Goal: Communication & Community: Share content

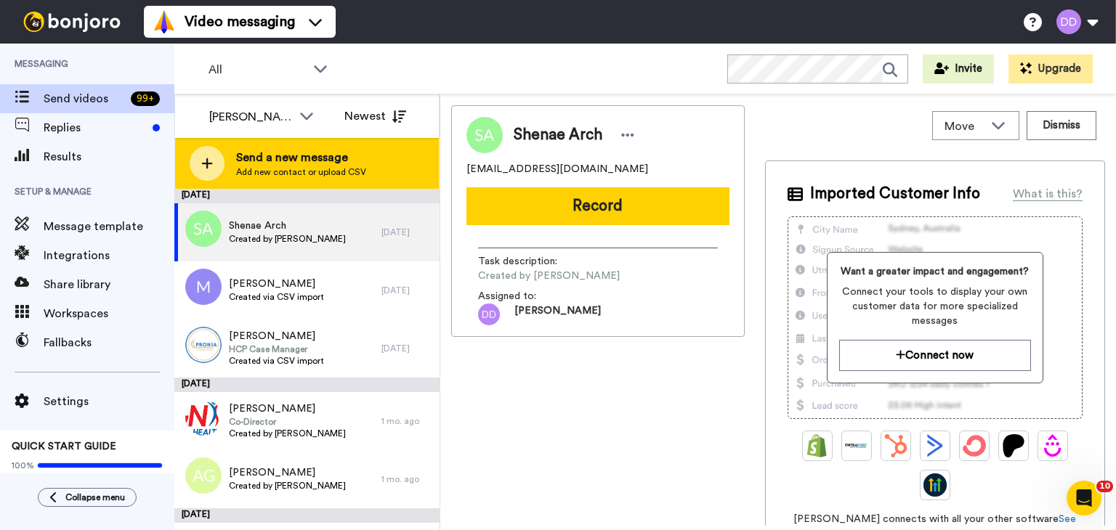
click at [352, 158] on span "Send a new message" at bounding box center [301, 157] width 130 height 17
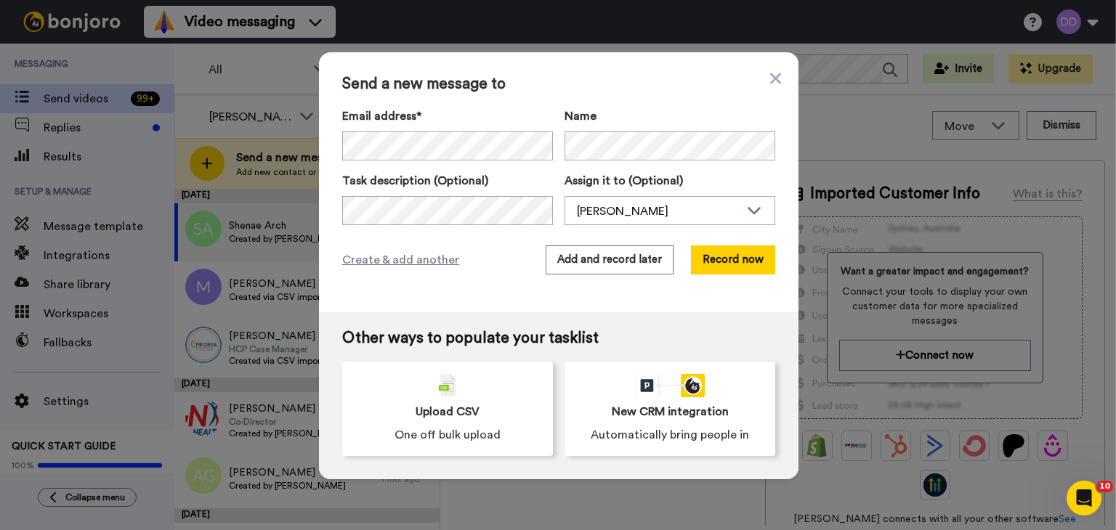
click at [694, 238] on div "Send a new message to Email address* No search result for ‘ tien.vu@gateways.co…" at bounding box center [558, 182] width 479 height 260
click at [709, 254] on button "Record now" at bounding box center [733, 260] width 84 height 29
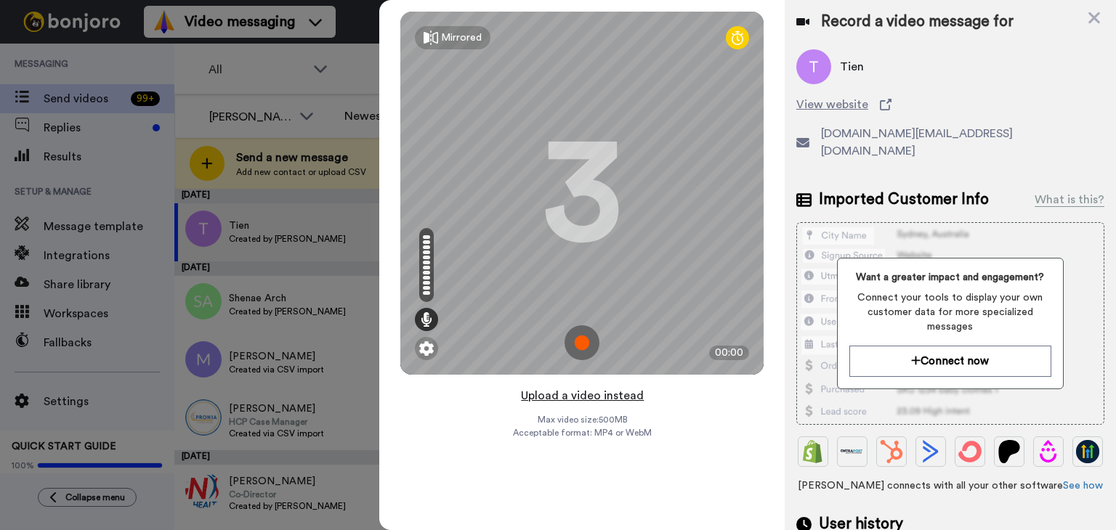
click at [609, 395] on button "Upload a video instead" at bounding box center [581, 395] width 131 height 19
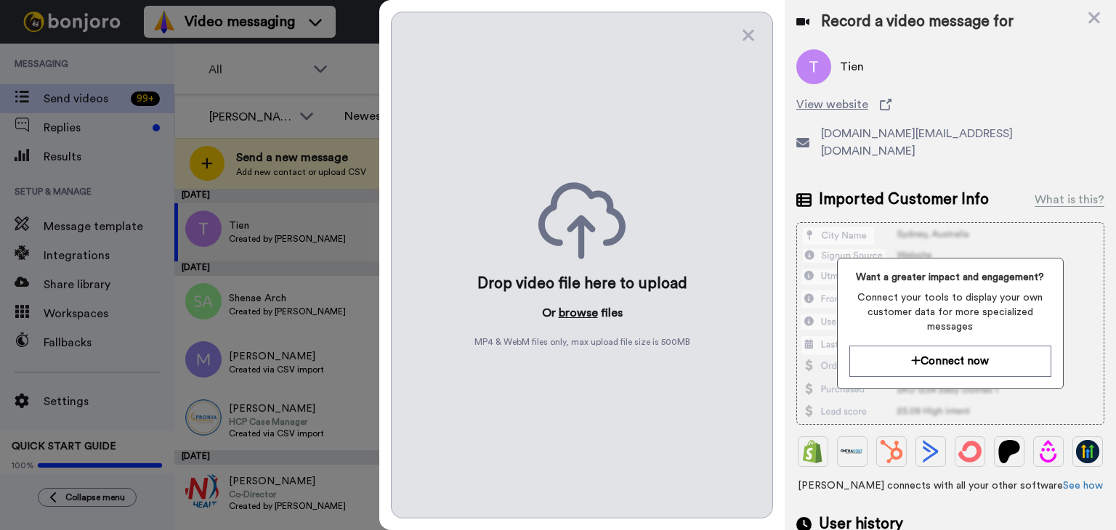
click at [581, 316] on button "browse" at bounding box center [578, 312] width 39 height 17
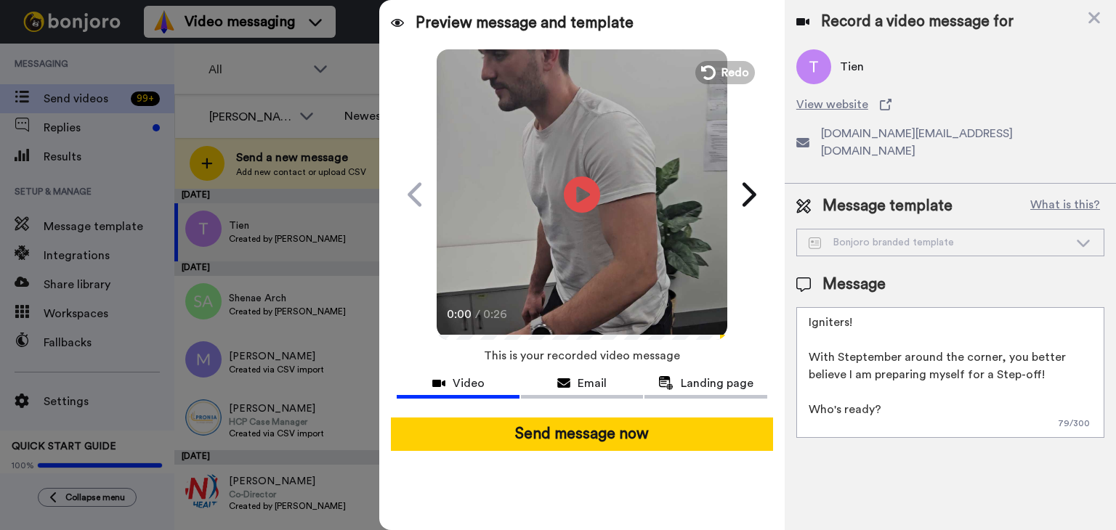
click at [886, 402] on textarea "Igniters! With Steptember around the corner, you better believe I am preparing …" at bounding box center [950, 372] width 308 height 131
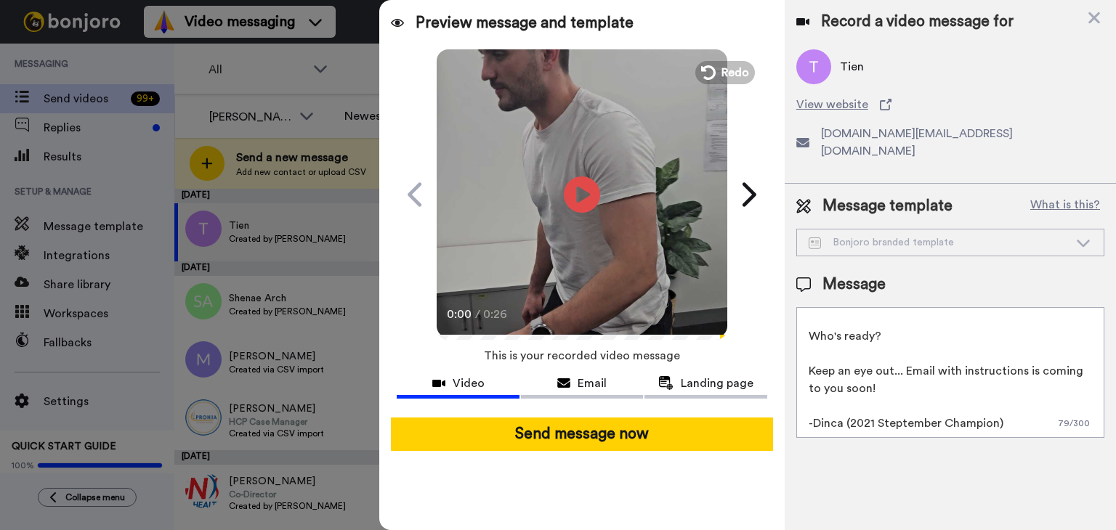
click at [982, 402] on textarea "Igniters! With Steptember around the corner, you better believe I am preparing …" at bounding box center [950, 372] width 308 height 131
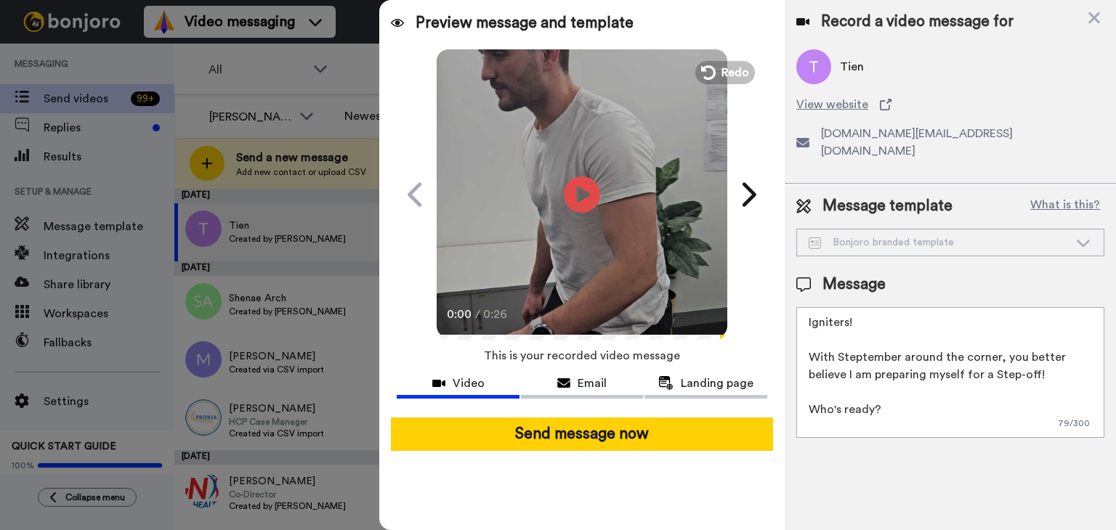
drag, startPoint x: 1006, startPoint y: 407, endPoint x: 777, endPoint y: 203, distance: 306.7
click at [777, 203] on div "Preview message and template Play/Pause 0:00 / 0:26 Can you Step-Up to the chal…" at bounding box center [747, 265] width 737 height 530
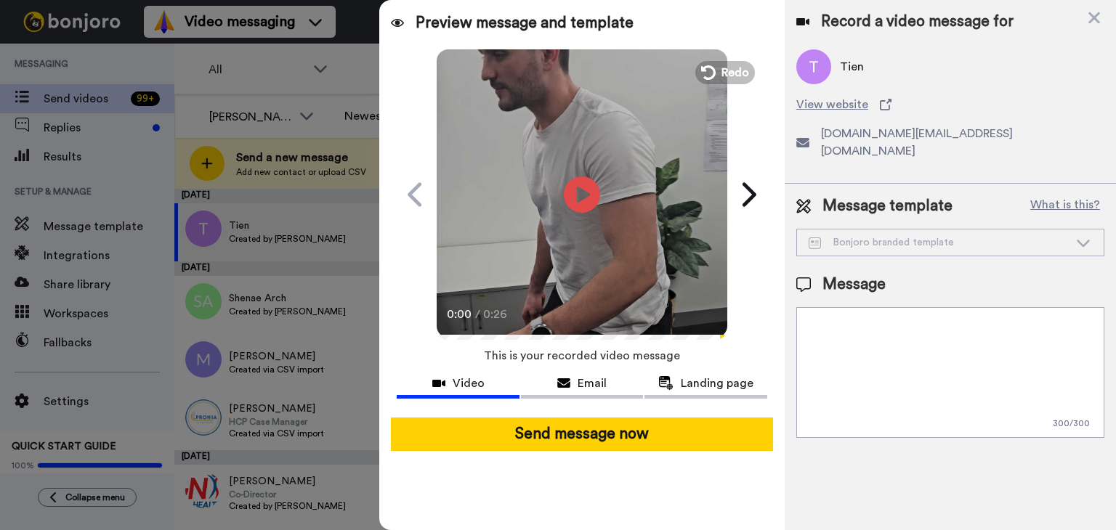
paste textarea "This has been my reaction every day when I see new clients booked in my calende…"
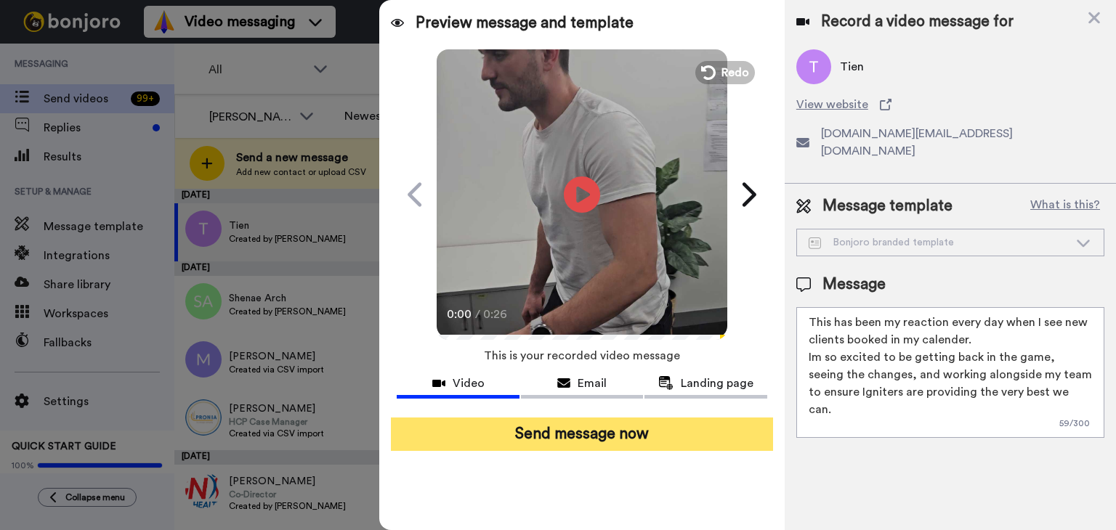
type textarea "This has been my reaction every day when I see new clients booked in my calende…"
click at [574, 418] on button "Send message now" at bounding box center [582, 434] width 382 height 33
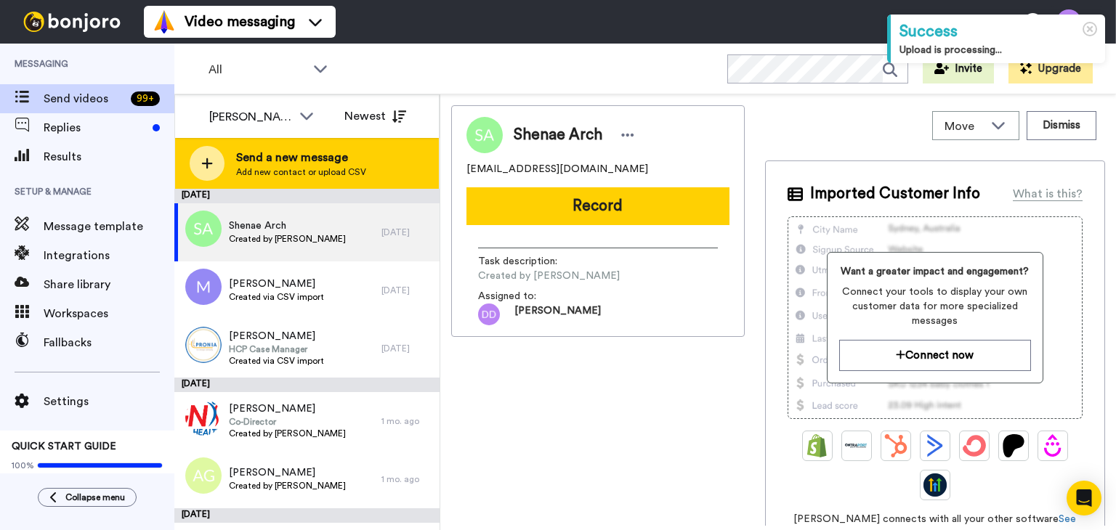
click at [256, 155] on span "Send a new message" at bounding box center [301, 157] width 130 height 17
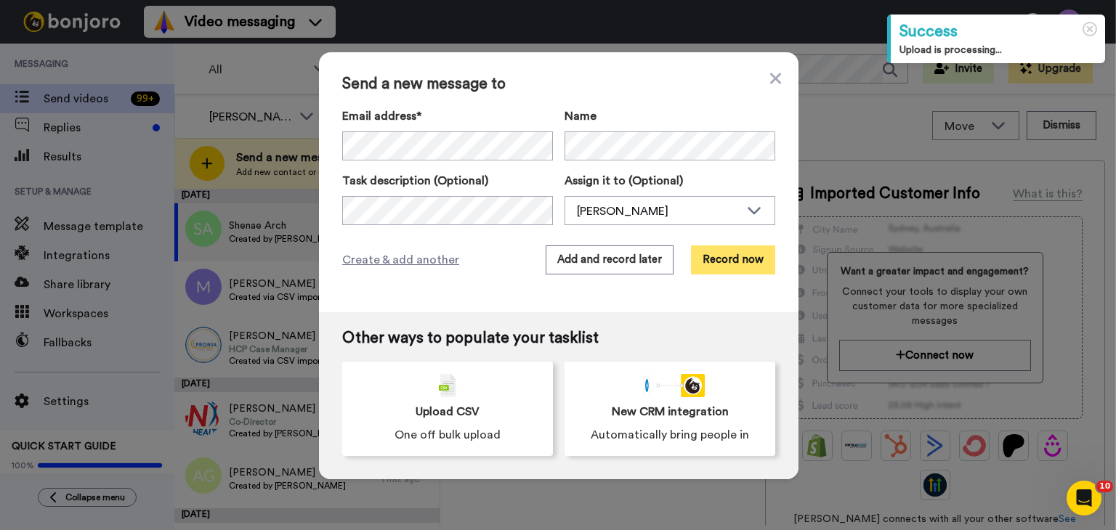
click at [734, 259] on button "Record now" at bounding box center [733, 260] width 84 height 29
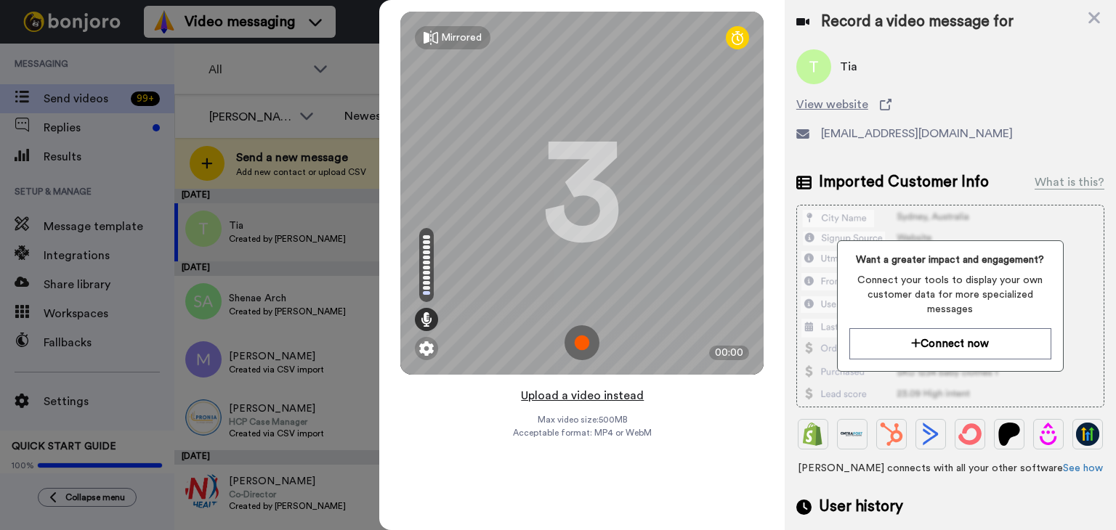
click at [604, 394] on button "Upload a video instead" at bounding box center [581, 395] width 131 height 19
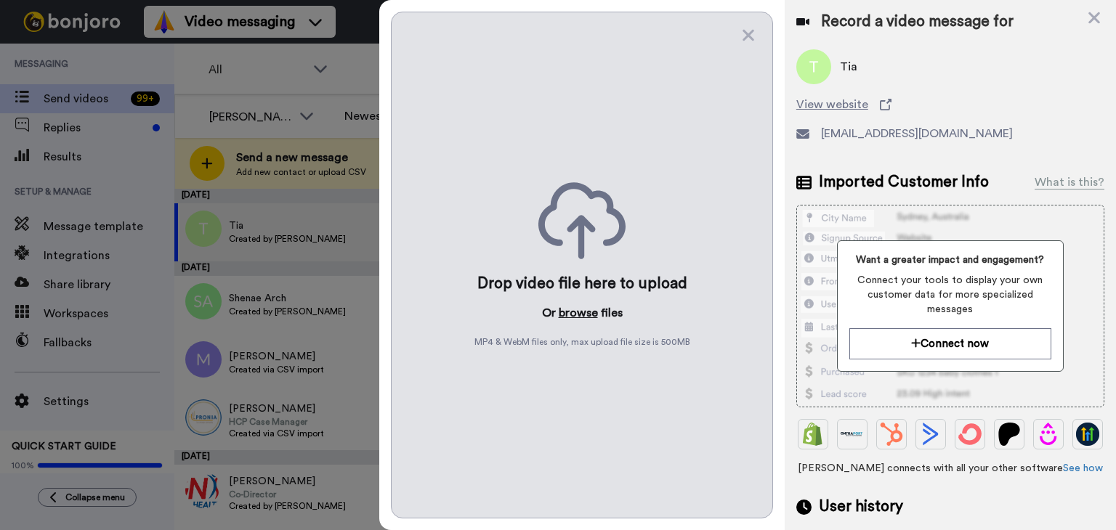
click at [575, 315] on button "browse" at bounding box center [578, 312] width 39 height 17
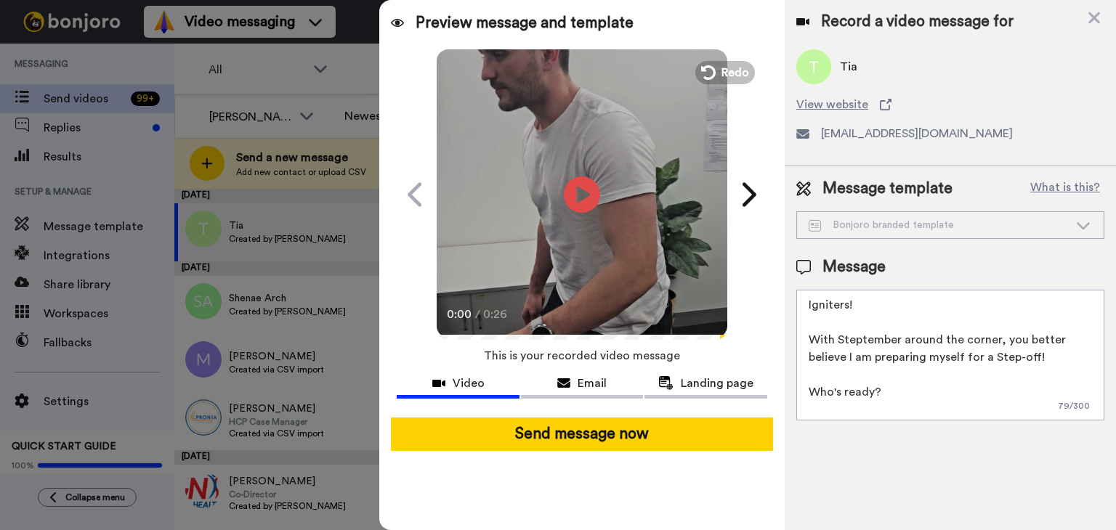
click at [867, 397] on textarea "Igniters! With Steptember around the corner, you better believe I am preparing …" at bounding box center [950, 355] width 308 height 131
drag, startPoint x: 1018, startPoint y: 418, endPoint x: 801, endPoint y: 216, distance: 297.1
click at [801, 216] on div "Message template What is this? Bonjoro branded template Bonjoro branded templat…" at bounding box center [950, 299] width 331 height 266
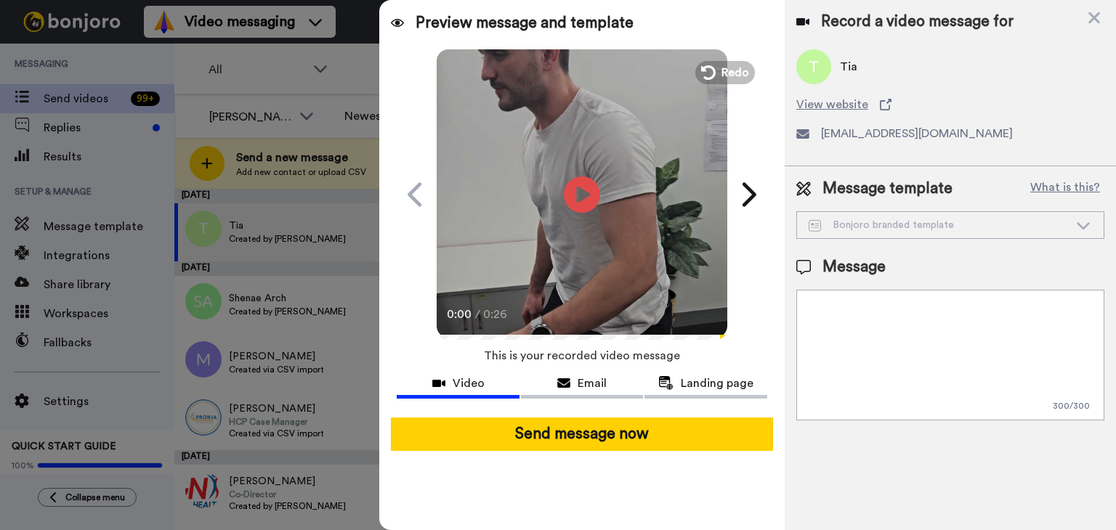
paste textarea "This has been my reaction every day when I see new clients booked in my calende…"
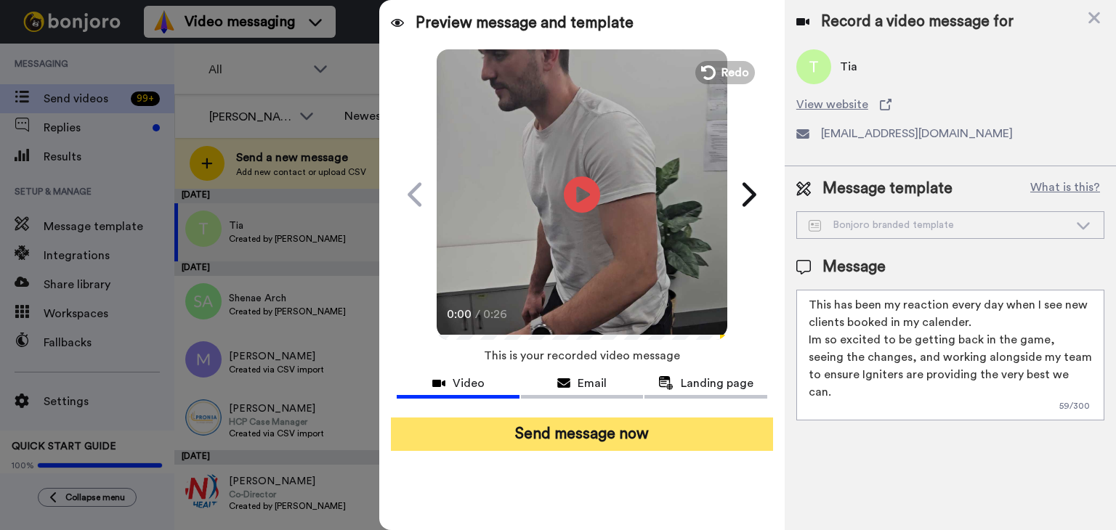
type textarea "This has been my reaction every day when I see new clients booked in my calende…"
click at [614, 442] on button "Send message now" at bounding box center [582, 434] width 382 height 33
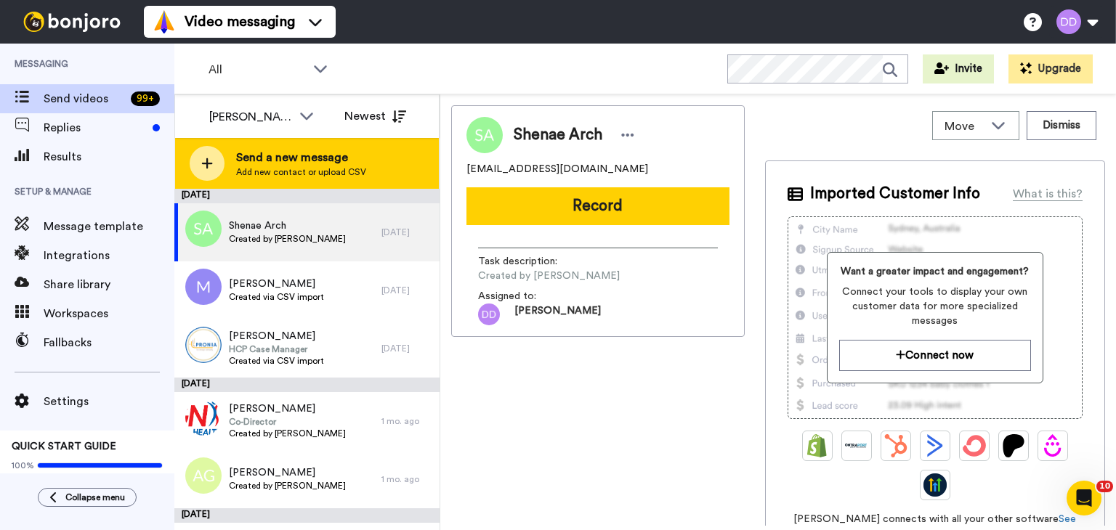
click at [259, 158] on span "Send a new message" at bounding box center [301, 157] width 130 height 17
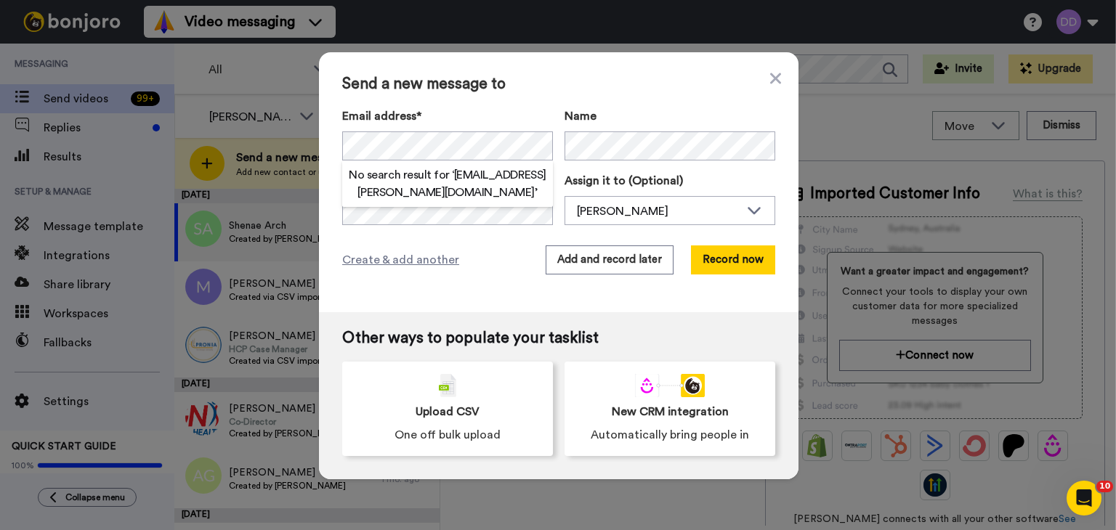
click at [623, 129] on div "Name" at bounding box center [669, 134] width 211 height 53
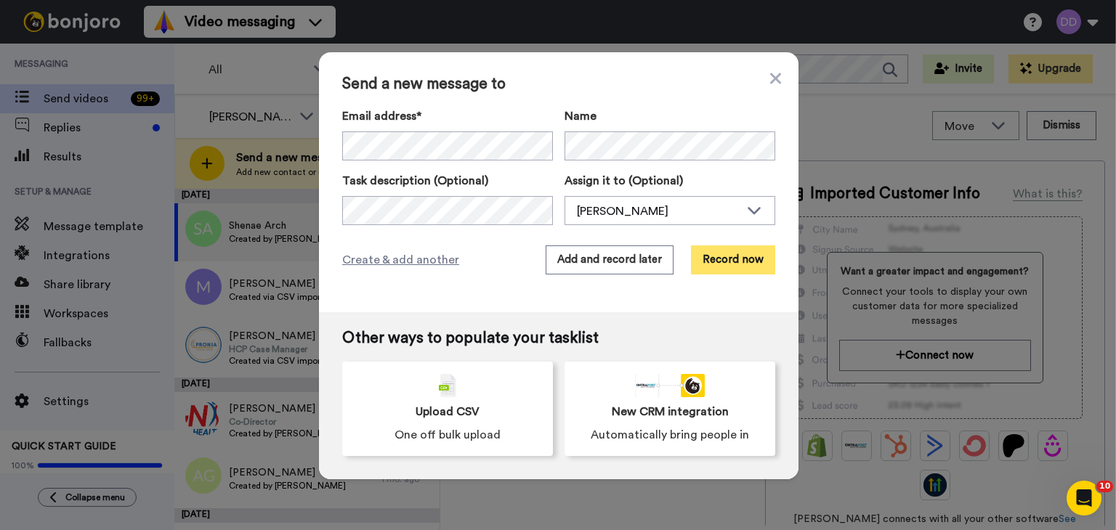
click at [744, 263] on button "Record now" at bounding box center [733, 260] width 84 height 29
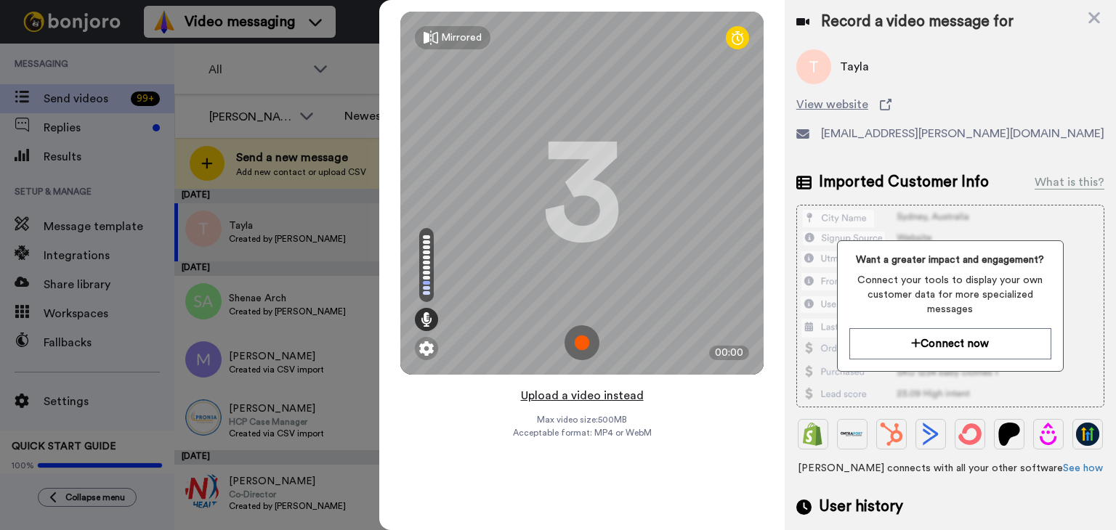
click at [572, 393] on button "Upload a video instead" at bounding box center [581, 395] width 131 height 19
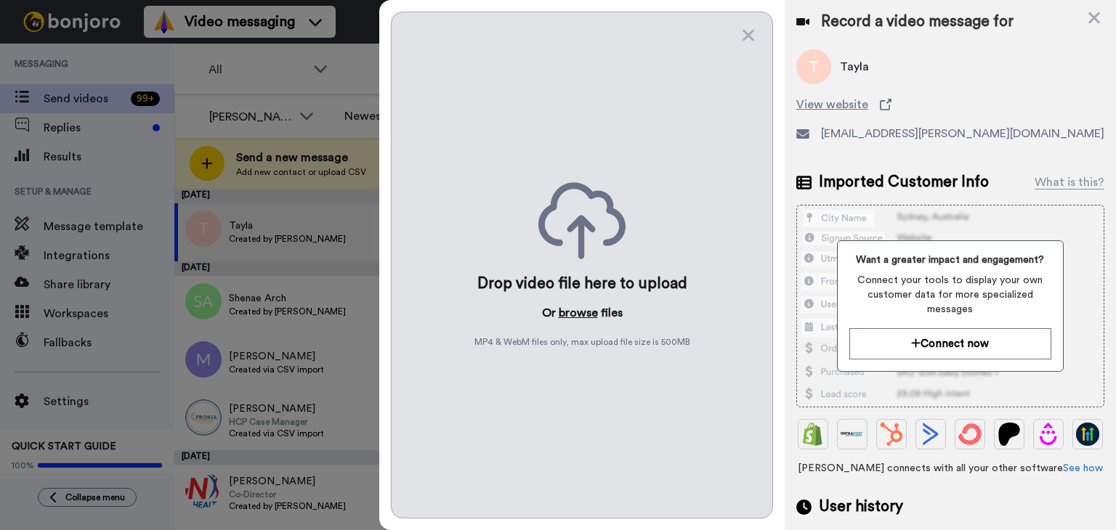
click at [588, 309] on button "browse" at bounding box center [578, 312] width 39 height 17
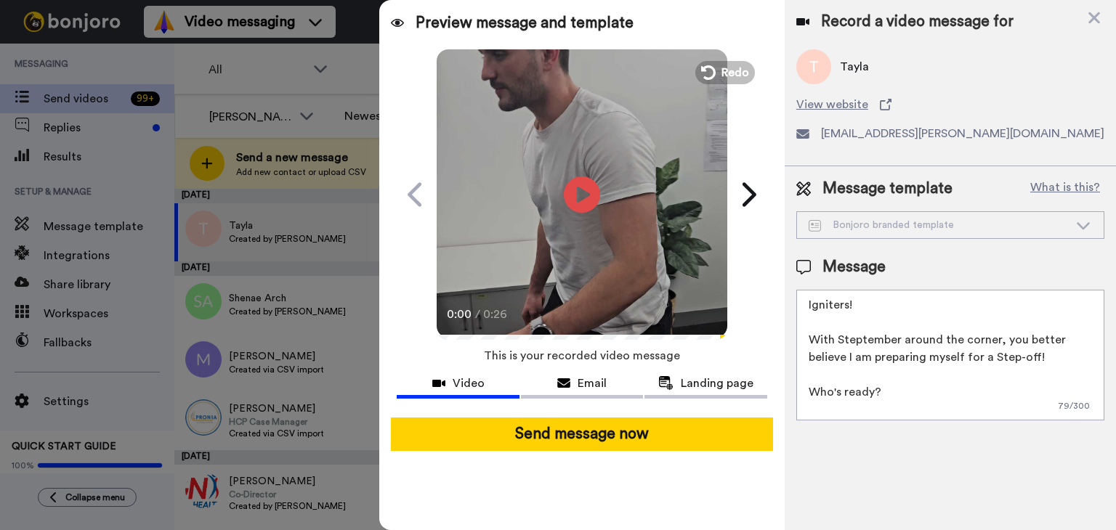
click at [912, 365] on textarea "Igniters! With Steptember around the corner, you better believe I am preparing …" at bounding box center [950, 355] width 308 height 131
drag, startPoint x: 1016, startPoint y: 404, endPoint x: 842, endPoint y: 181, distance: 282.6
click at [842, 181] on div "Message template What is this? Bonjoro branded template Bonjoro branded templat…" at bounding box center [950, 299] width 331 height 266
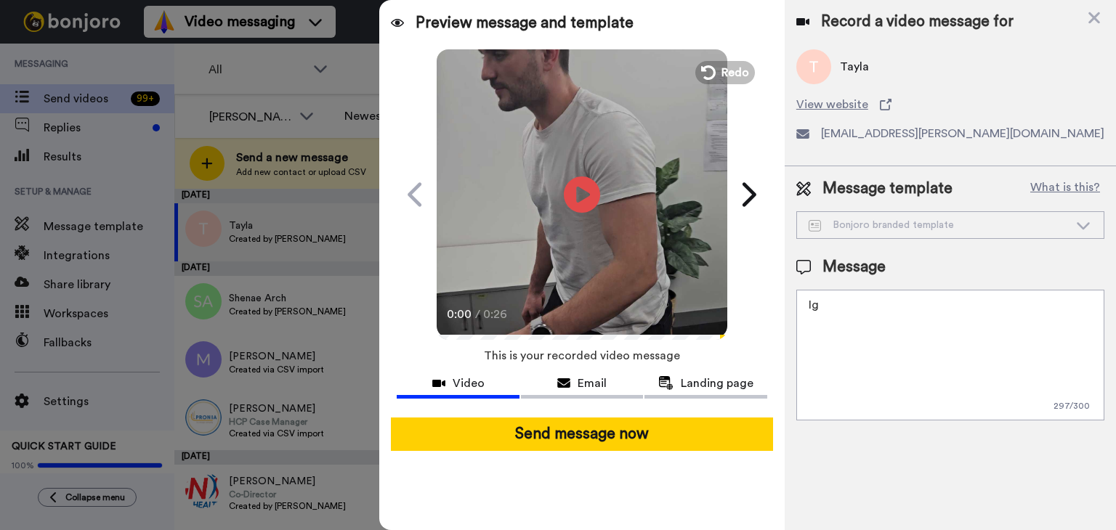
type textarea "I"
paste textarea "This has been my reaction every day when I see new clients booked in my calende…"
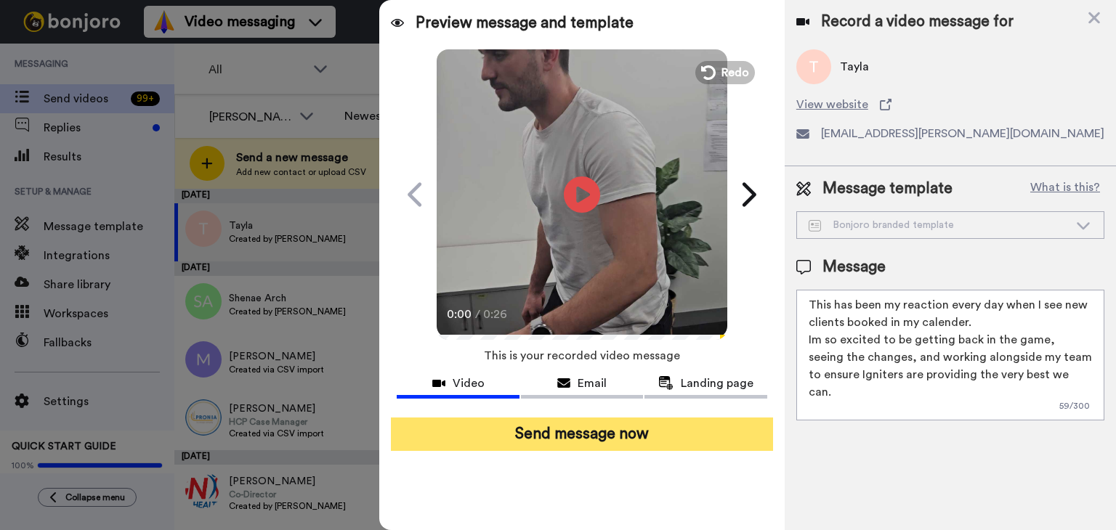
type textarea "This has been my reaction every day when I see new clients booked in my calende…"
click at [673, 425] on button "Send message now" at bounding box center [582, 434] width 382 height 33
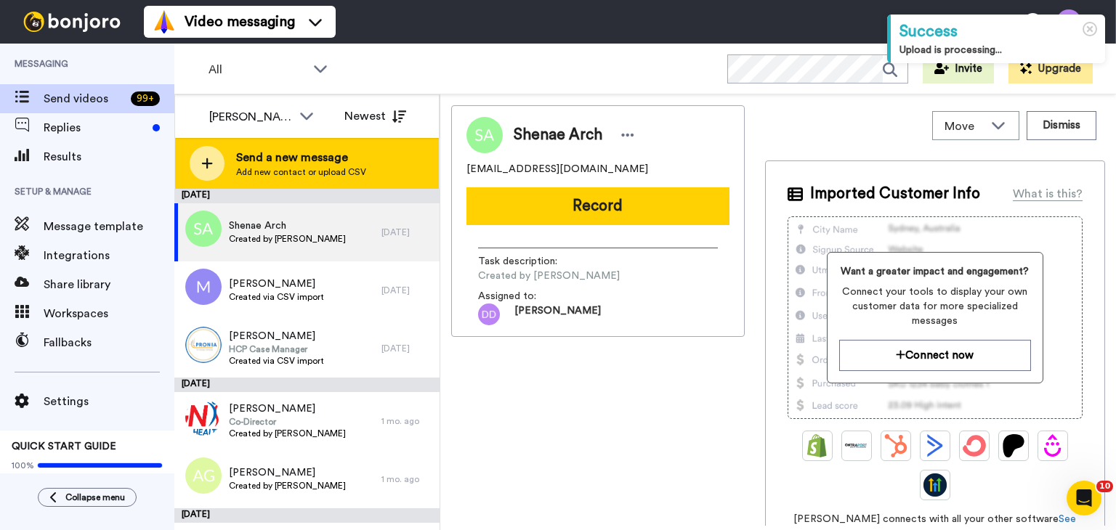
click at [338, 169] on span "Add new contact or upload CSV" at bounding box center [301, 172] width 130 height 12
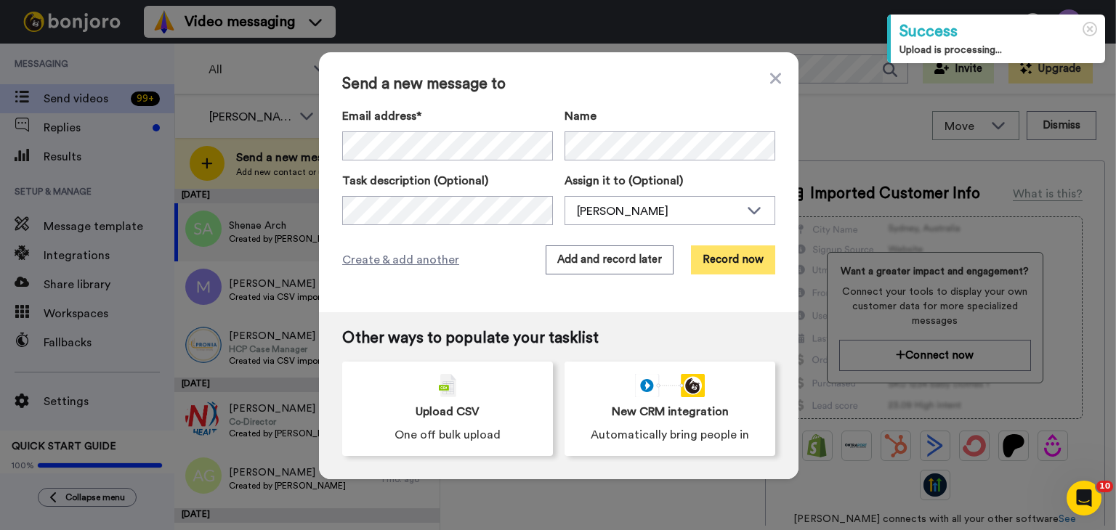
click at [721, 263] on button "Record now" at bounding box center [733, 260] width 84 height 29
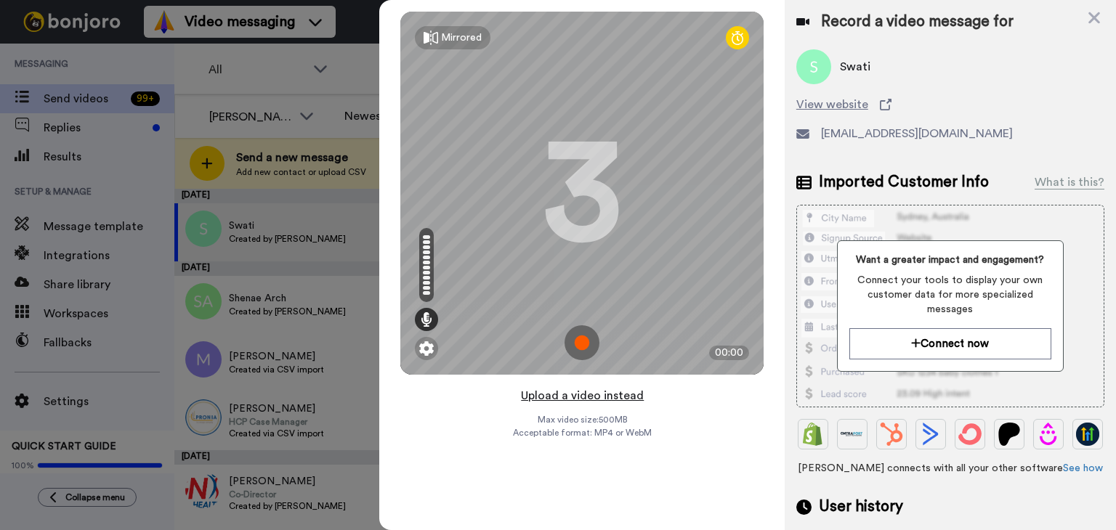
click at [570, 398] on button "Upload a video instead" at bounding box center [581, 395] width 131 height 19
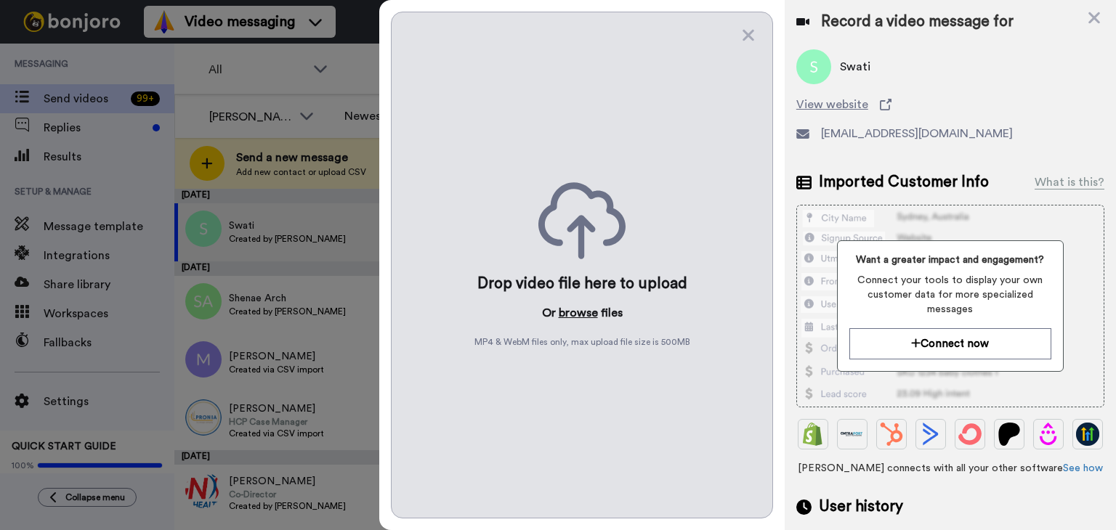
click at [580, 316] on button "browse" at bounding box center [578, 312] width 39 height 17
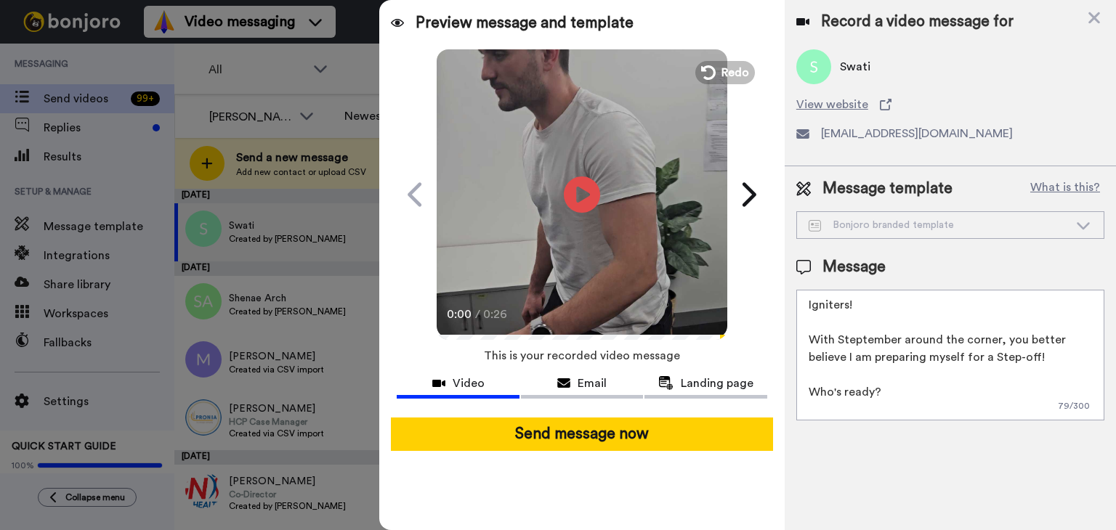
click at [903, 374] on textarea "Igniters! With Steptember around the corner, you better believe I am preparing …" at bounding box center [950, 355] width 308 height 131
drag, startPoint x: 1029, startPoint y: 408, endPoint x: 872, endPoint y: 121, distance: 326.7
click at [872, 121] on div "Record a video message for Swati View website swati@blossomcommunitycare.com.au…" at bounding box center [950, 265] width 331 height 530
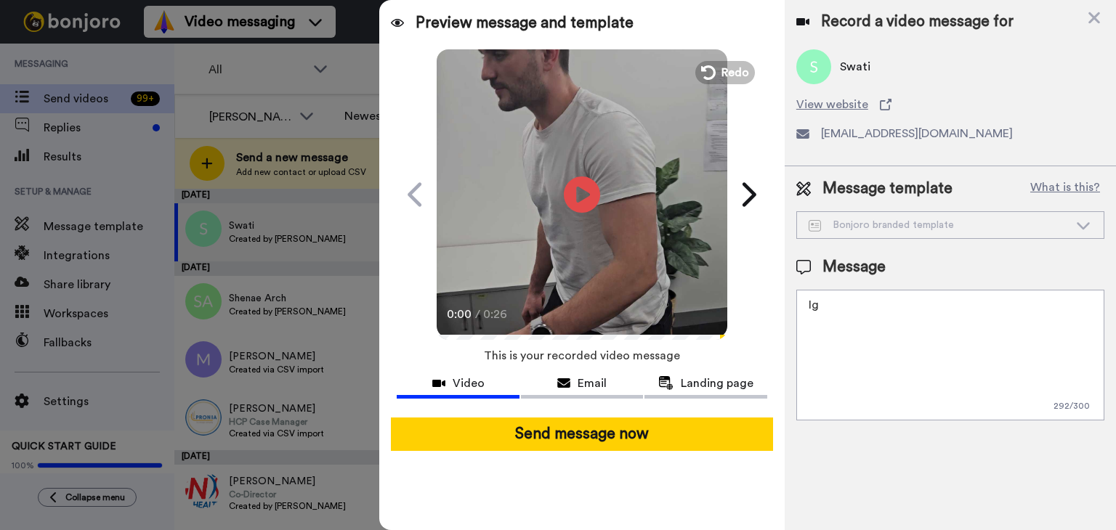
type textarea "I"
paste textarea "This has been my reaction every day when I see new clients booked in my calende…"
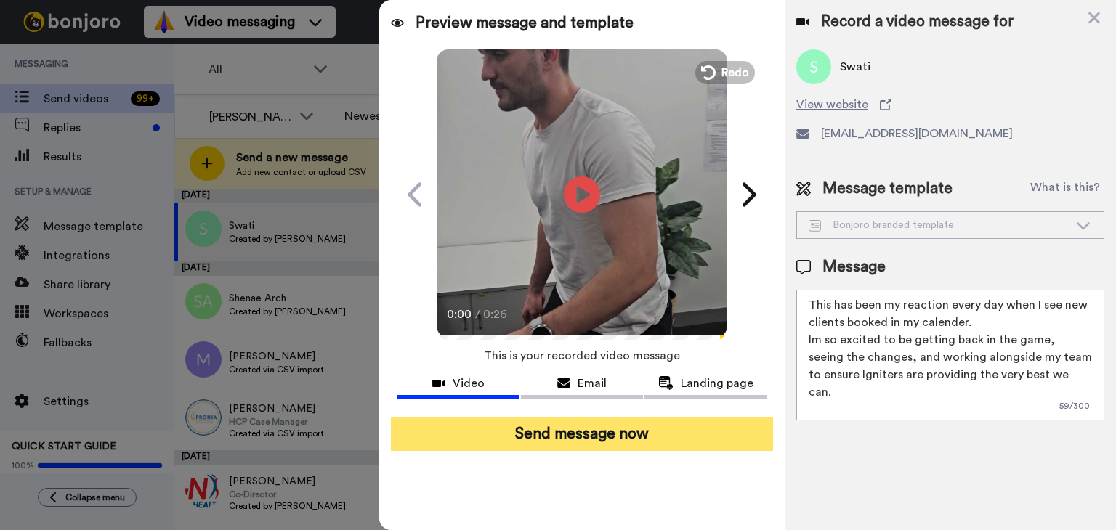
type textarea "This has been my reaction every day when I see new clients booked in my calende…"
click at [685, 436] on button "Send message now" at bounding box center [582, 434] width 382 height 33
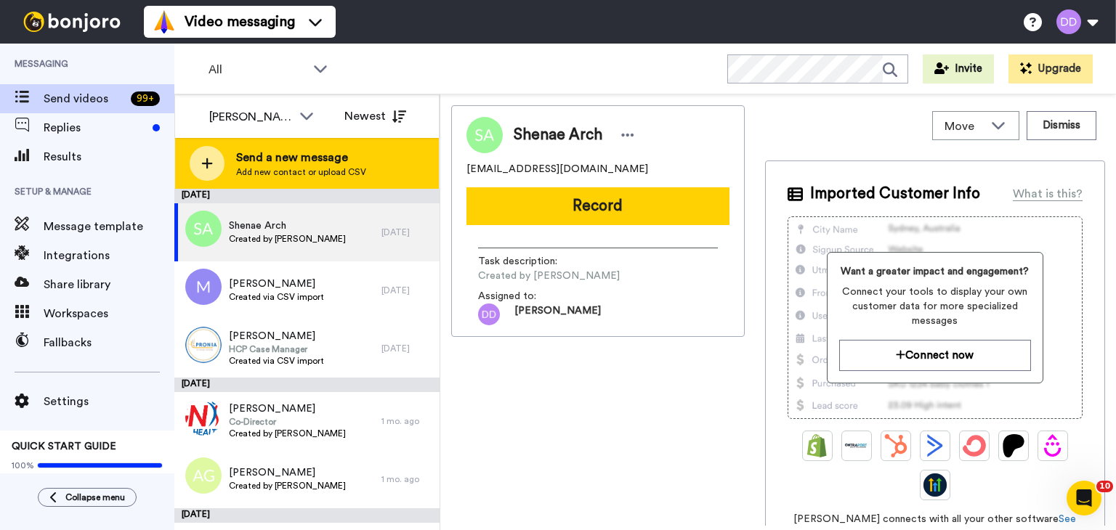
click at [300, 161] on span "Send a new message" at bounding box center [301, 157] width 130 height 17
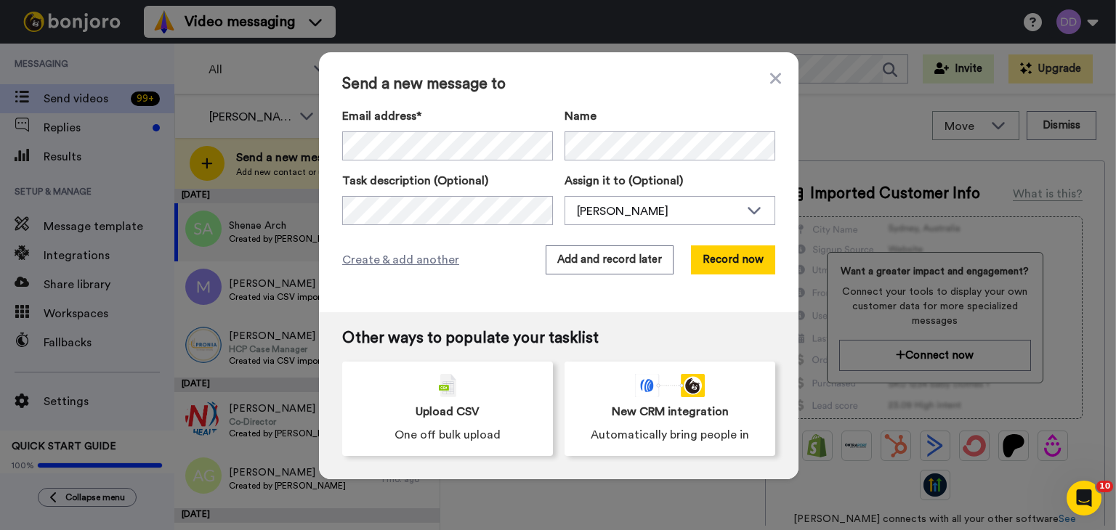
click at [468, 161] on div "Email address* Swati <[EMAIL_ADDRESS][DOMAIN_NAME]> Tayla <[EMAIL_ADDRESS][PERS…" at bounding box center [558, 167] width 433 height 118
click at [744, 265] on button "Record now" at bounding box center [733, 260] width 84 height 29
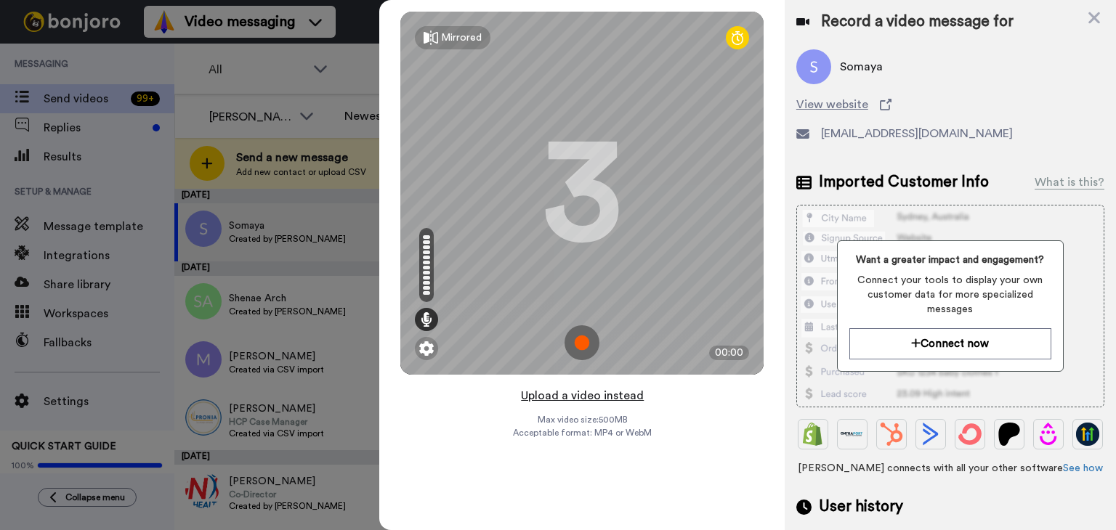
click at [587, 394] on button "Upload a video instead" at bounding box center [581, 395] width 131 height 19
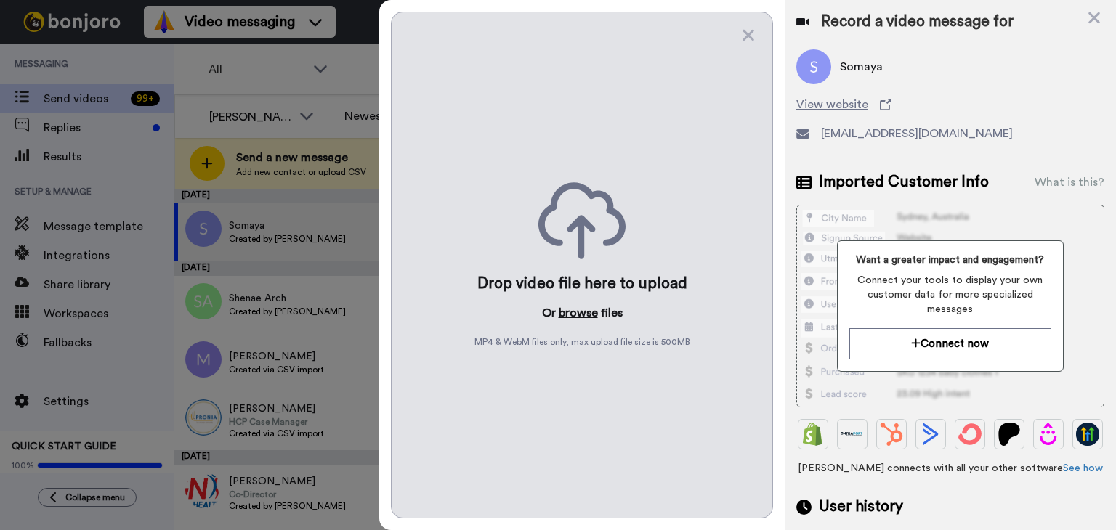
click at [576, 317] on button "browse" at bounding box center [578, 312] width 39 height 17
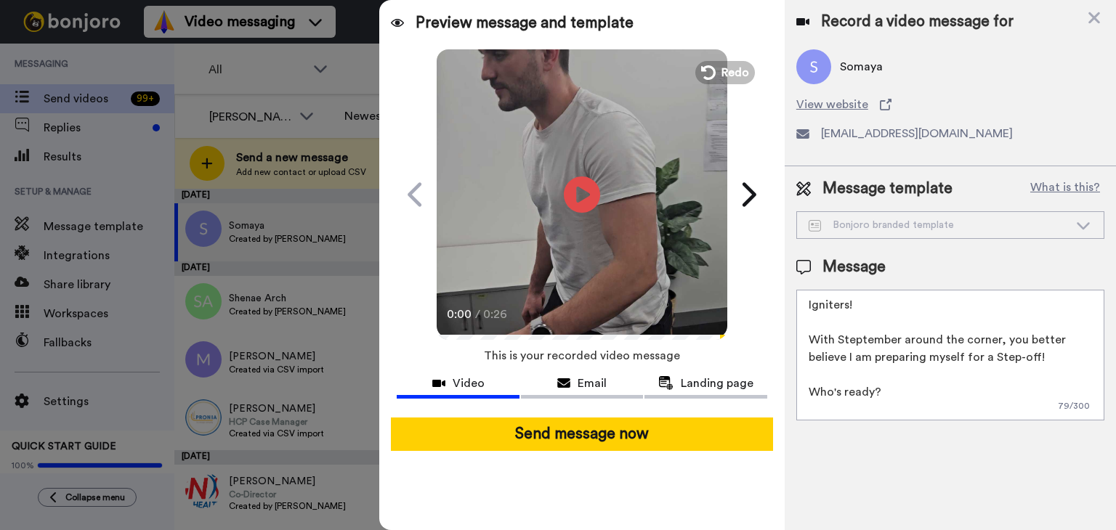
scroll to position [73, 0]
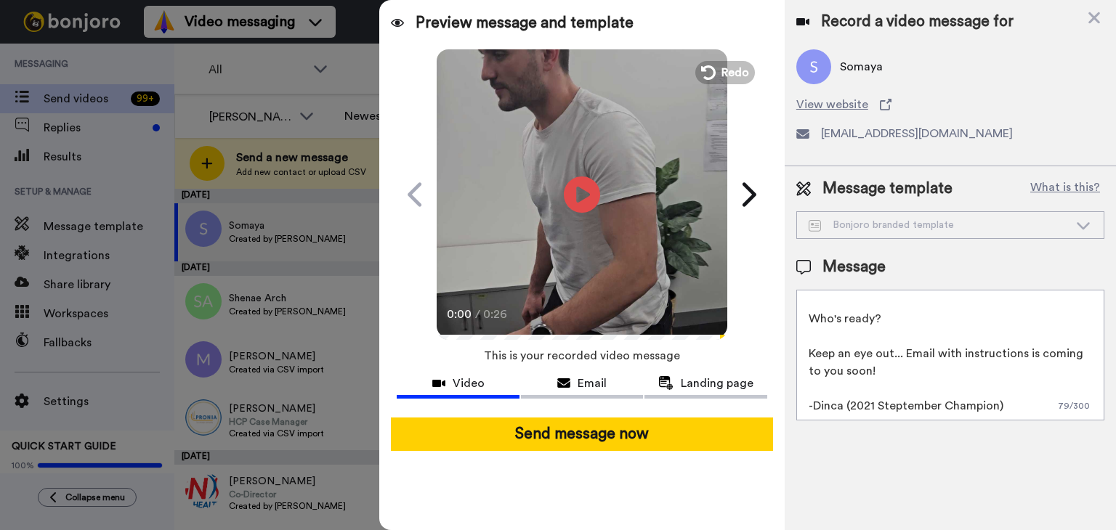
click at [832, 455] on div "Record a video message for Somaya View website somaya@freelivingaustralia.com.a…" at bounding box center [950, 265] width 331 height 530
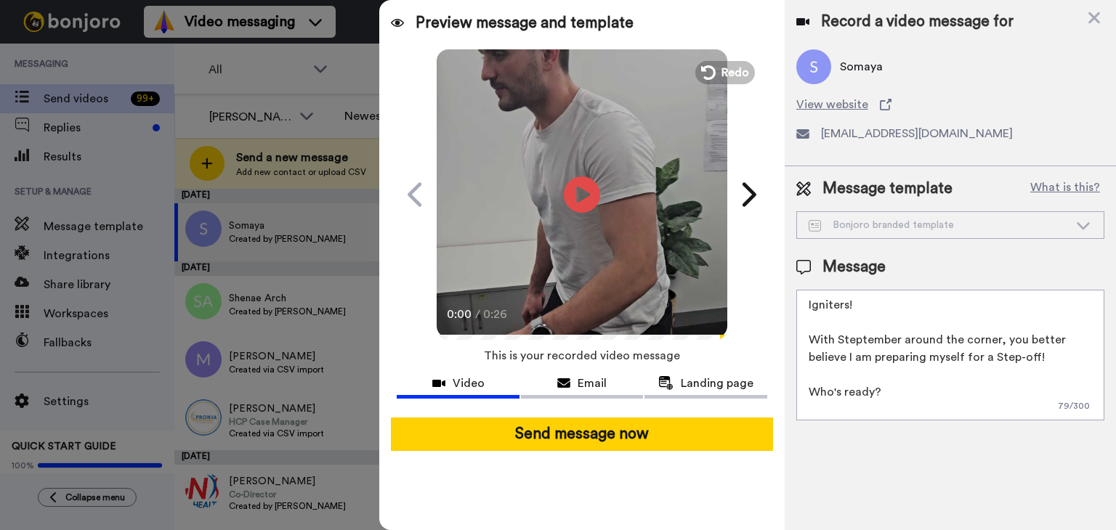
drag, startPoint x: 1034, startPoint y: 408, endPoint x: 763, endPoint y: 93, distance: 415.1
click at [763, 93] on div "Preview message and template Play/Pause 0:00 / 0:26 Can you Step-Up to the chal…" at bounding box center [747, 265] width 737 height 530
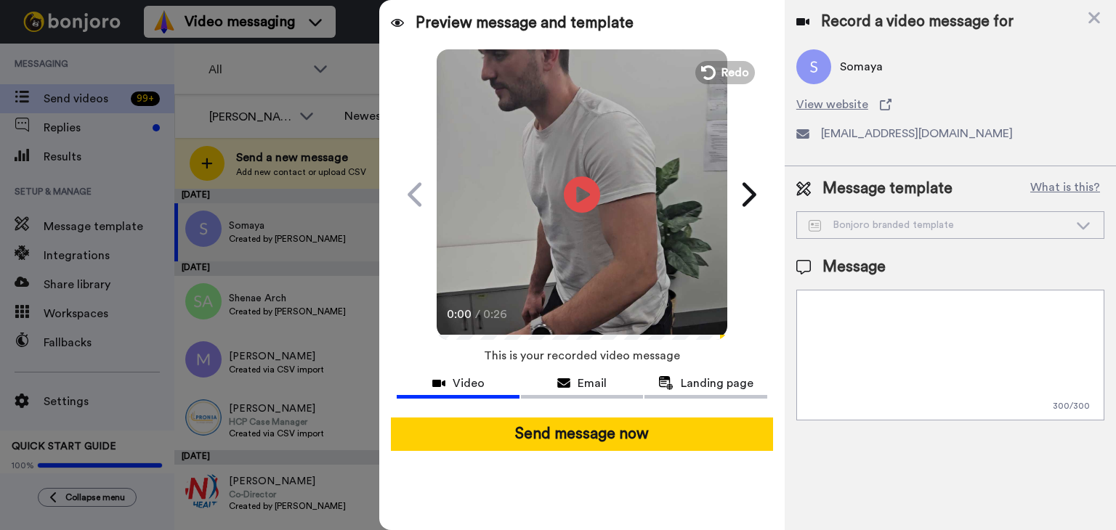
paste textarea "This has been my reaction every day when I see new clients booked in my calende…"
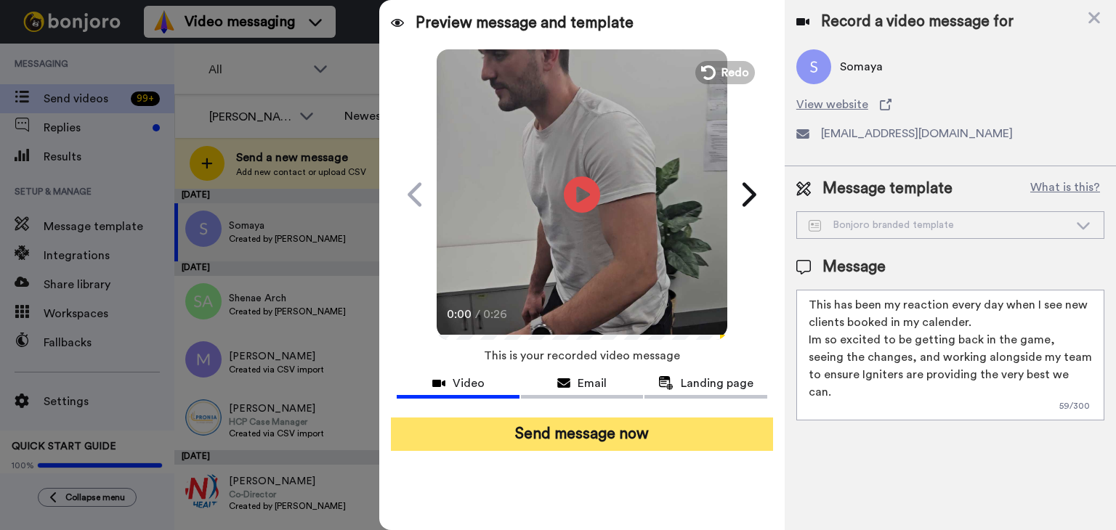
type textarea "This has been my reaction every day when I see new clients booked in my calende…"
click at [585, 436] on button "Send message now" at bounding box center [582, 434] width 382 height 33
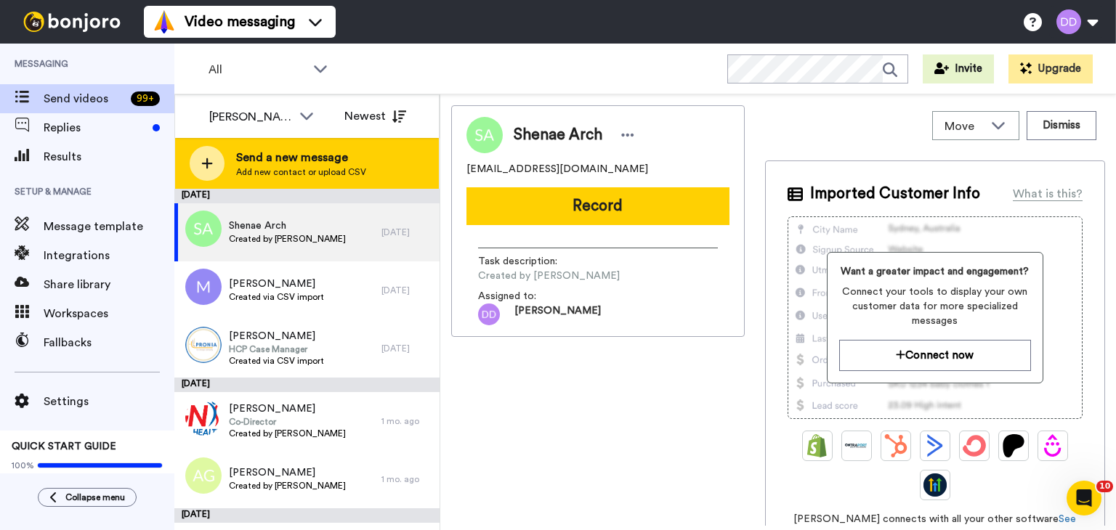
click at [302, 174] on span "Add new contact or upload CSV" at bounding box center [301, 172] width 130 height 12
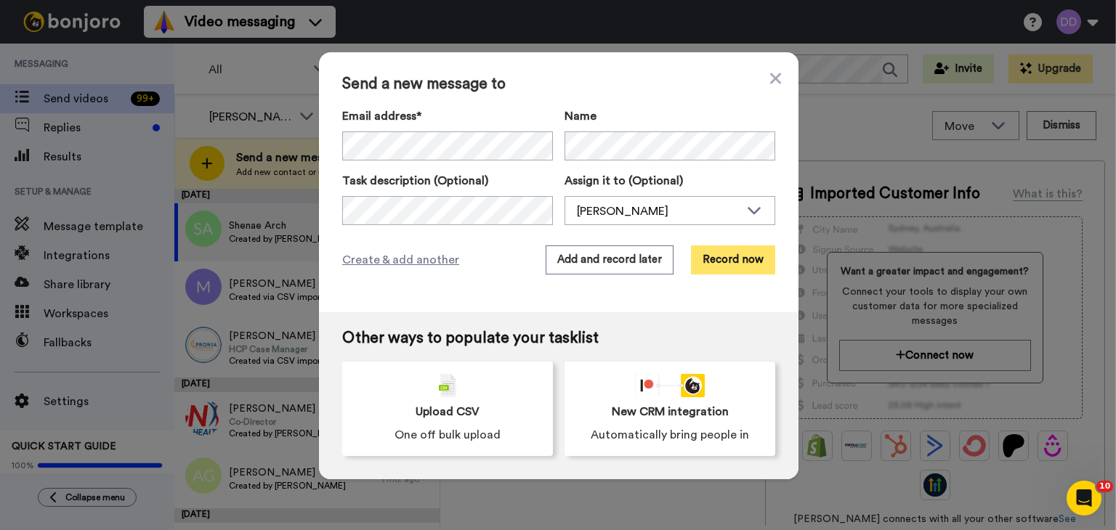
click at [706, 259] on button "Record now" at bounding box center [733, 260] width 84 height 29
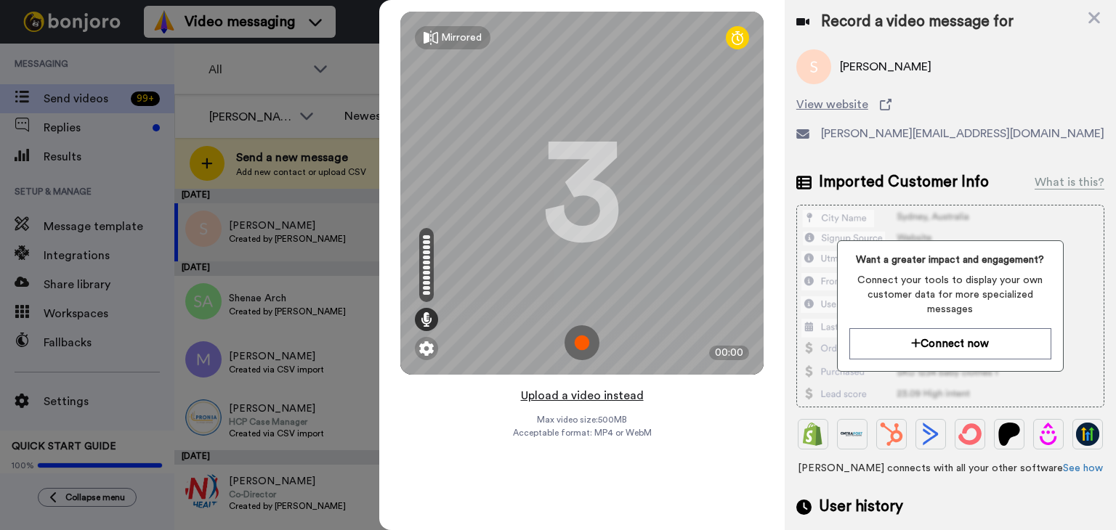
click at [572, 399] on button "Upload a video instead" at bounding box center [581, 395] width 131 height 19
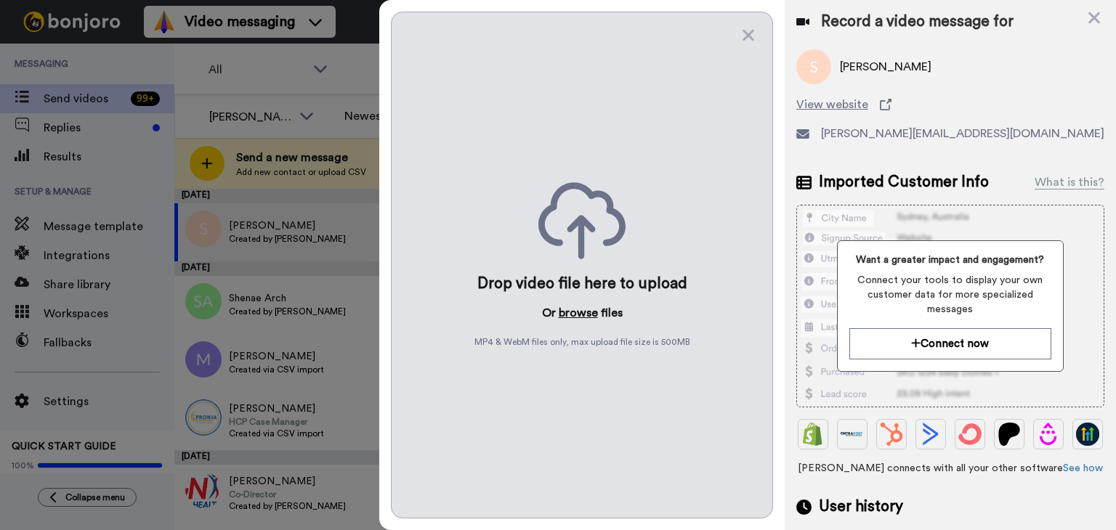
click at [570, 312] on button "browse" at bounding box center [578, 312] width 39 height 17
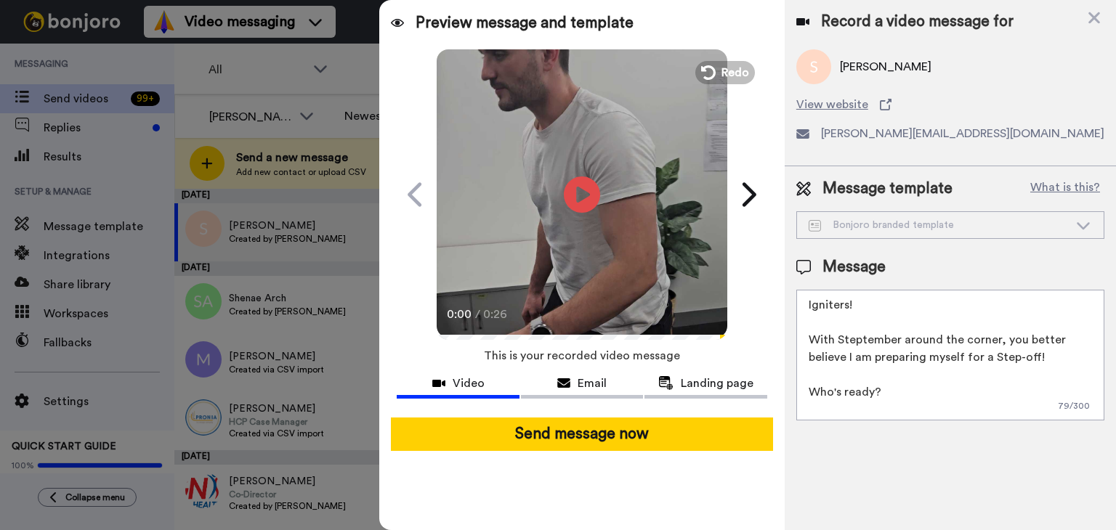
drag, startPoint x: 866, startPoint y: 389, endPoint x: 895, endPoint y: 397, distance: 30.0
click at [895, 397] on textarea "Igniters! With Steptember around the corner, you better believe I am preparing …" at bounding box center [950, 355] width 308 height 131
drag, startPoint x: 1011, startPoint y: 409, endPoint x: 718, endPoint y: 179, distance: 373.0
click at [718, 179] on div "Preview message and template Play/Pause 0:00 / 0:26 Can you Step-Up to the chal…" at bounding box center [747, 265] width 737 height 530
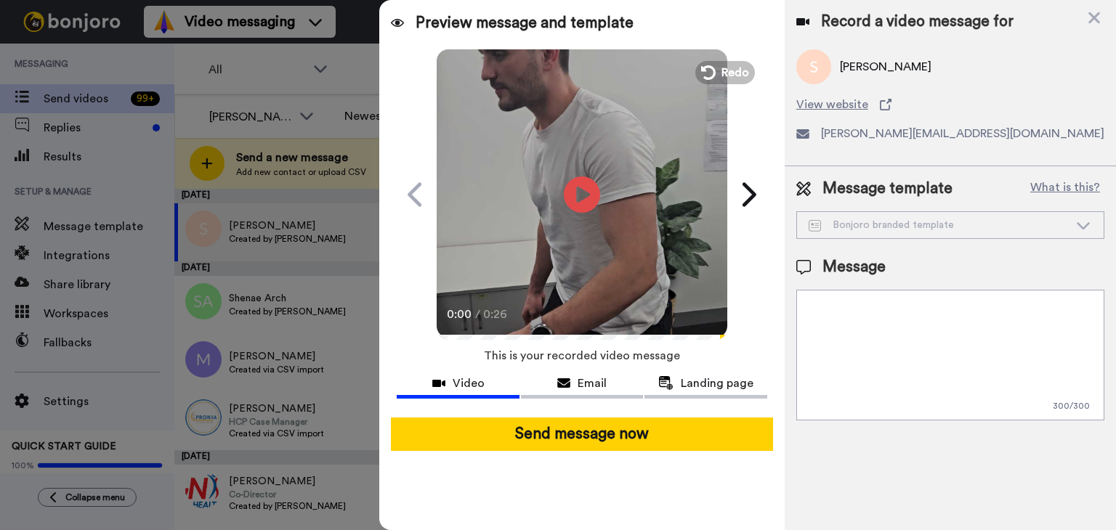
paste textarea "This has been my reaction every day when I see new clients booked in my calende…"
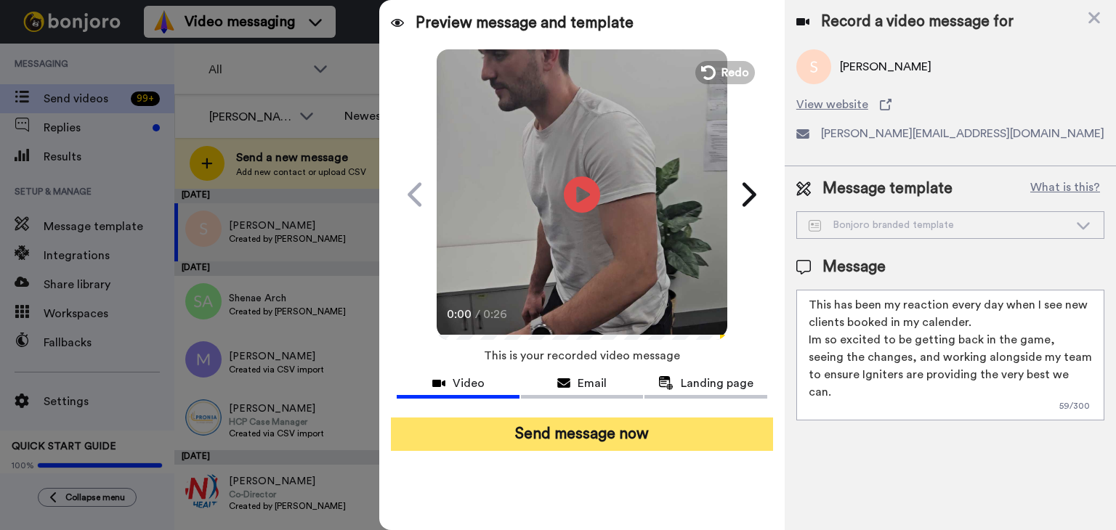
type textarea "This has been my reaction every day when I see new clients booked in my calende…"
click at [665, 439] on button "Send message now" at bounding box center [582, 434] width 382 height 33
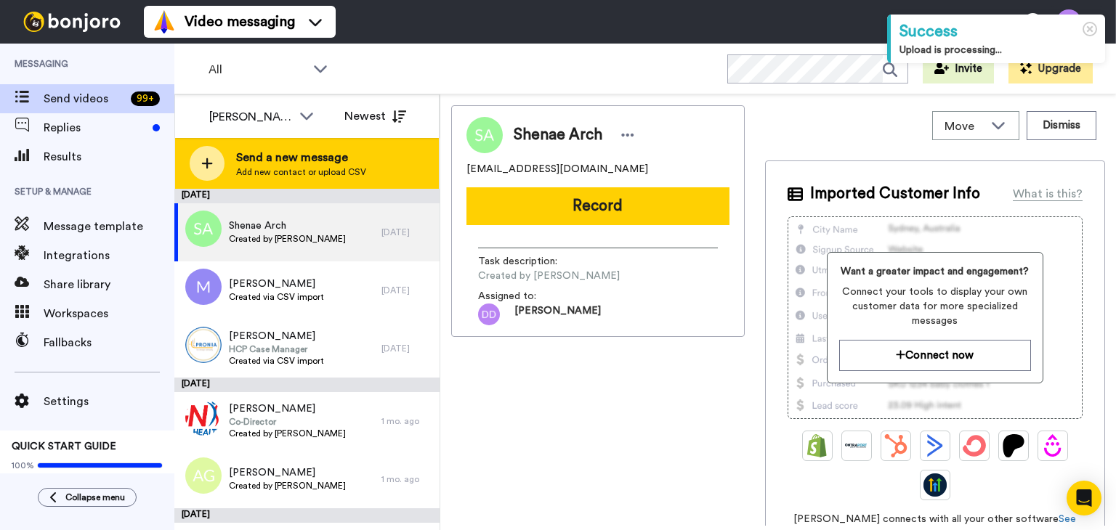
click at [306, 177] on span "Add new contact or upload CSV" at bounding box center [301, 172] width 130 height 12
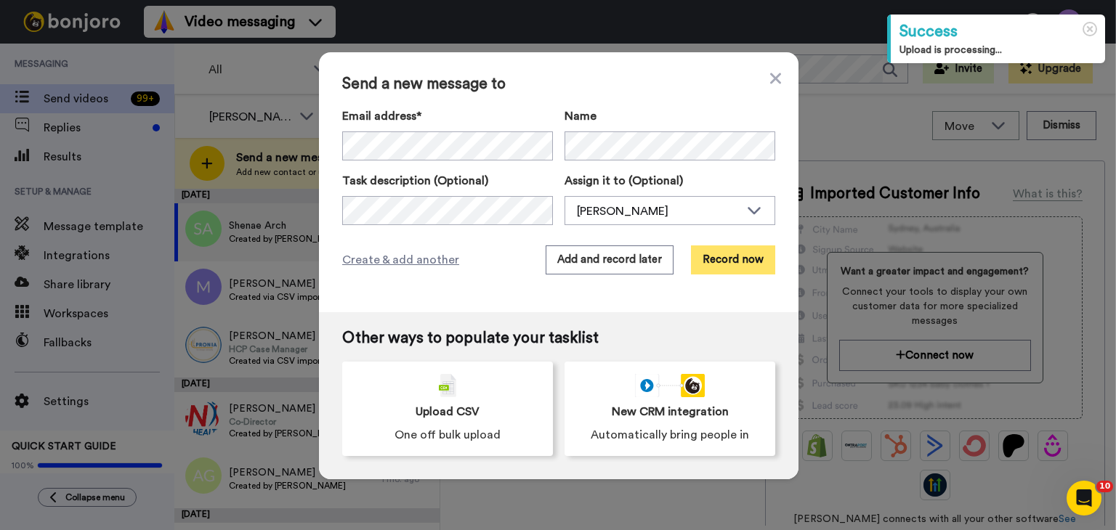
click at [747, 254] on button "Record now" at bounding box center [733, 260] width 84 height 29
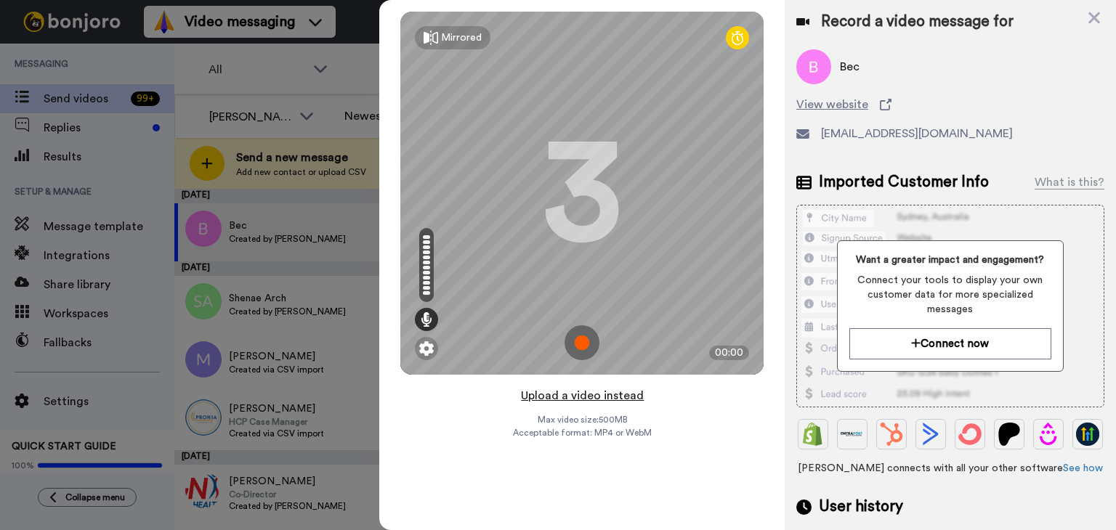
click at [568, 399] on button "Upload a video instead" at bounding box center [581, 395] width 131 height 19
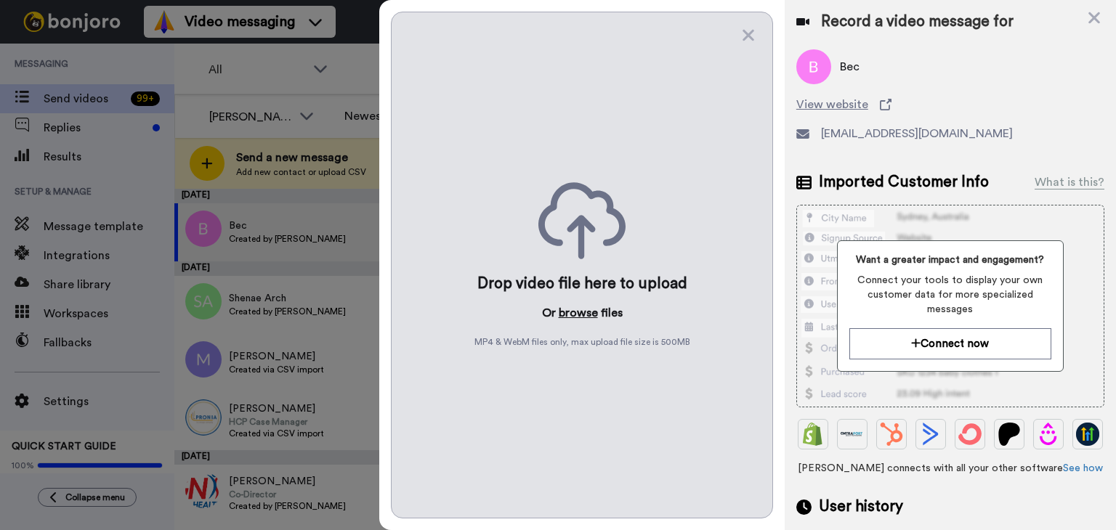
click at [583, 316] on button "browse" at bounding box center [578, 312] width 39 height 17
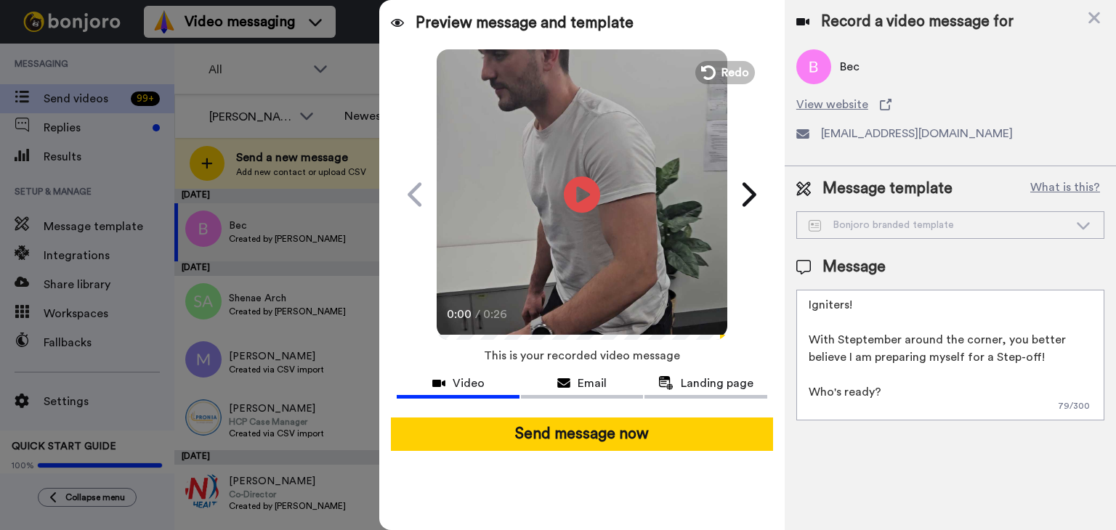
click at [878, 400] on textarea "Igniters! With Steptember around the corner, you better believe I am preparing …" at bounding box center [950, 355] width 308 height 131
drag, startPoint x: 1009, startPoint y: 406, endPoint x: 732, endPoint y: 113, distance: 403.4
click at [732, 113] on div "Preview message and template Play/Pause 0:00 / 0:26 Can you Step-Up to the chal…" at bounding box center [747, 265] width 737 height 530
paste textarea "This has been my reaction every day when I see new clients booked in my calende…"
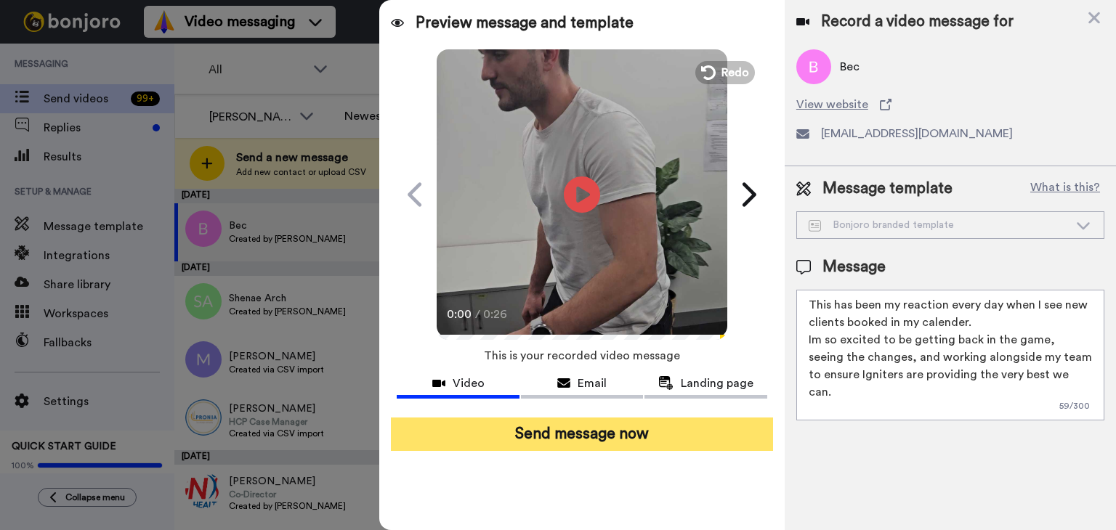
type textarea "This has been my reaction every day when I see new clients booked in my calende…"
click at [540, 439] on button "Send message now" at bounding box center [582, 434] width 382 height 33
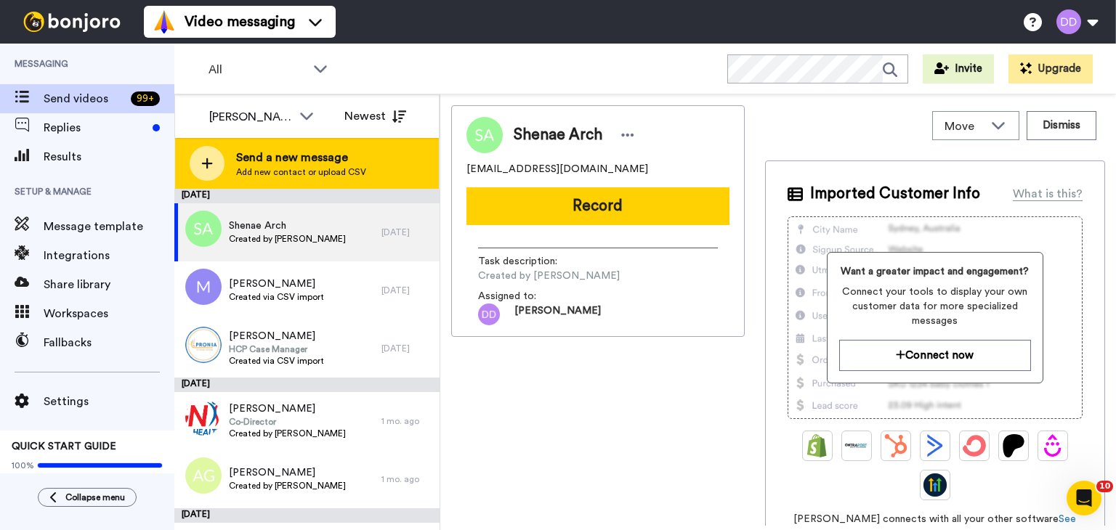
click at [334, 161] on span "Send a new message" at bounding box center [301, 157] width 130 height 17
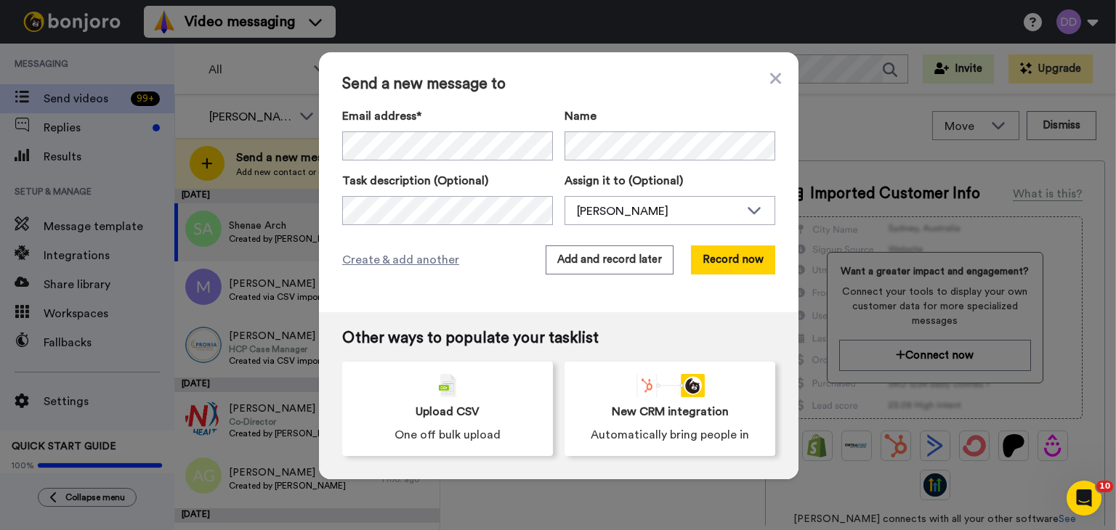
click at [552, 161] on div "Email address* No search result for ‘ nivedita.shetty@myintegra.com.au ’ Name T…" at bounding box center [558, 167] width 433 height 118
click at [749, 260] on button "Record now" at bounding box center [733, 260] width 84 height 29
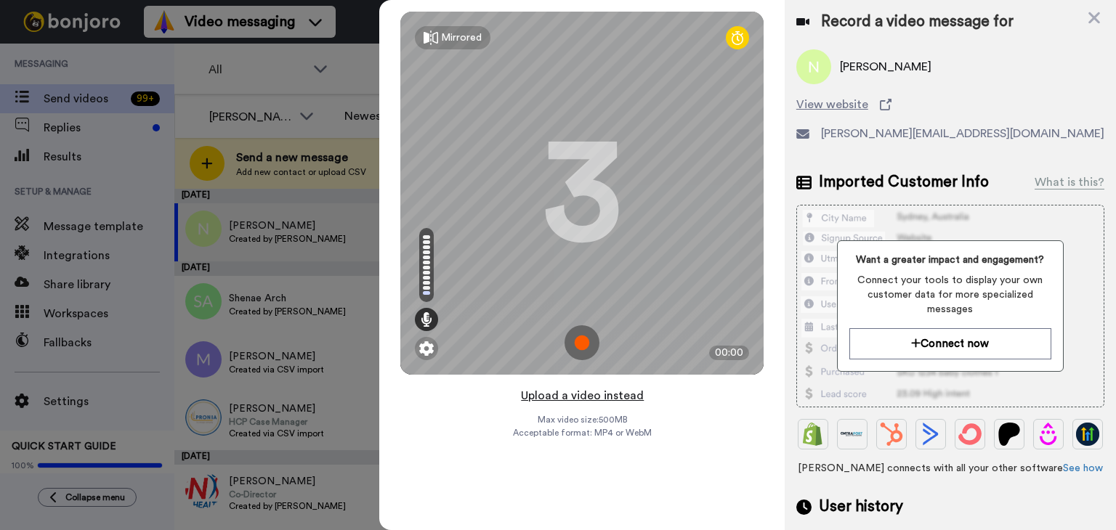
click at [577, 398] on button "Upload a video instead" at bounding box center [581, 395] width 131 height 19
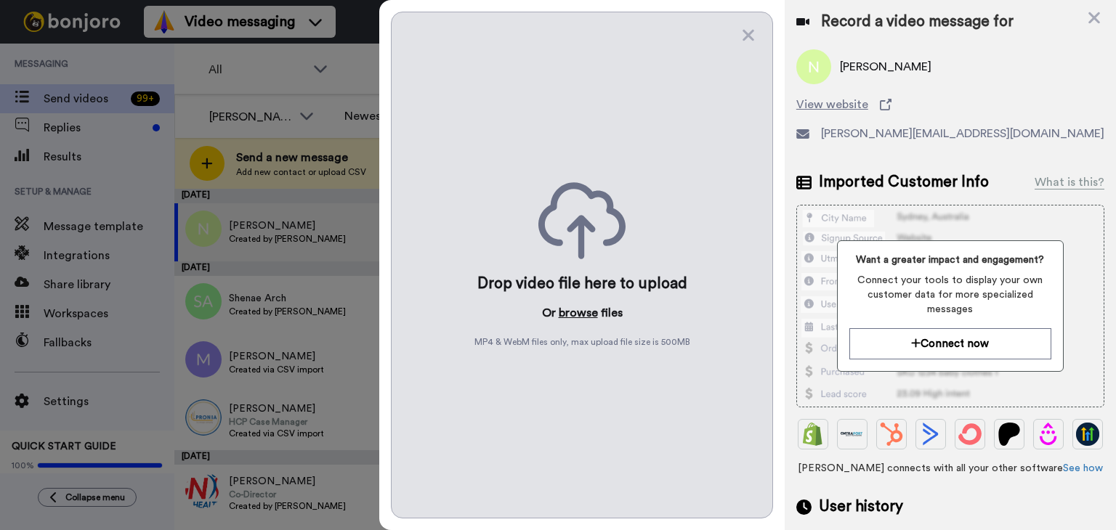
click at [584, 314] on button "browse" at bounding box center [578, 312] width 39 height 17
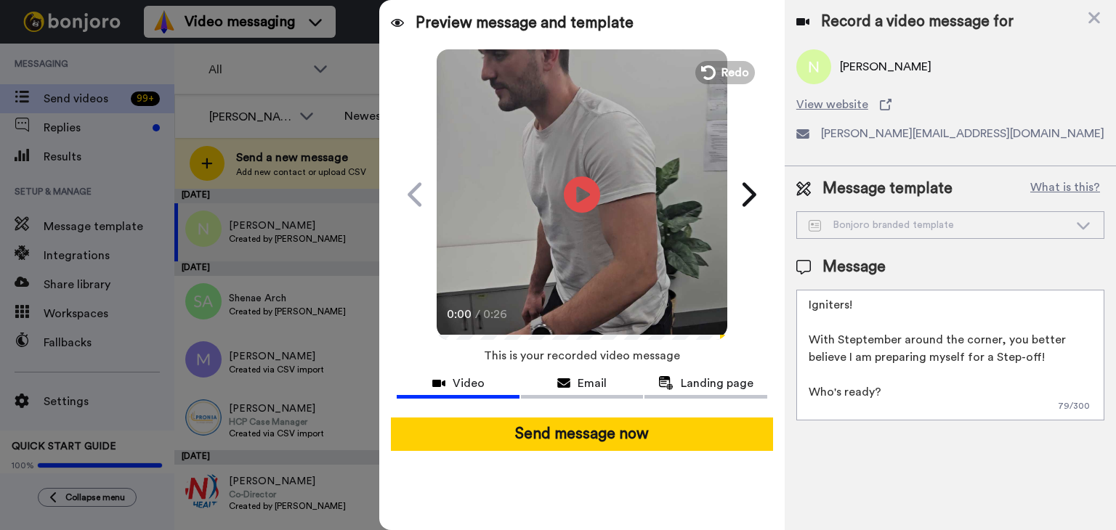
click at [854, 400] on textarea "Igniters! With Steptember around the corner, you better believe I am preparing …" at bounding box center [950, 355] width 308 height 131
drag, startPoint x: 1000, startPoint y: 405, endPoint x: 747, endPoint y: 172, distance: 343.4
click at [747, 172] on div "Preview message and template Play/Pause 0:00 / 0:26 Can you Step-Up to the chal…" at bounding box center [747, 265] width 737 height 530
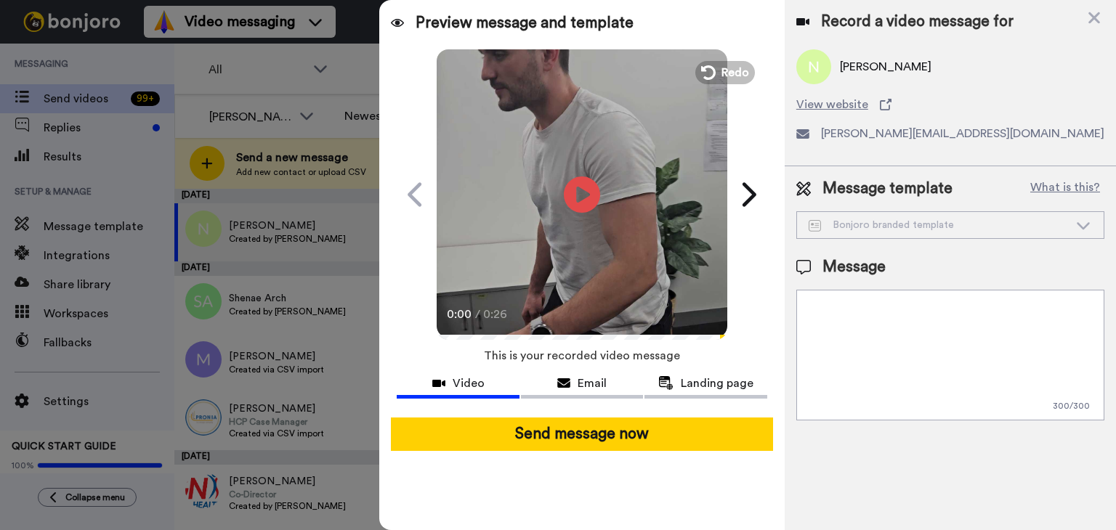
paste textarea "This has been my reaction every day when I see new clients booked in my calende…"
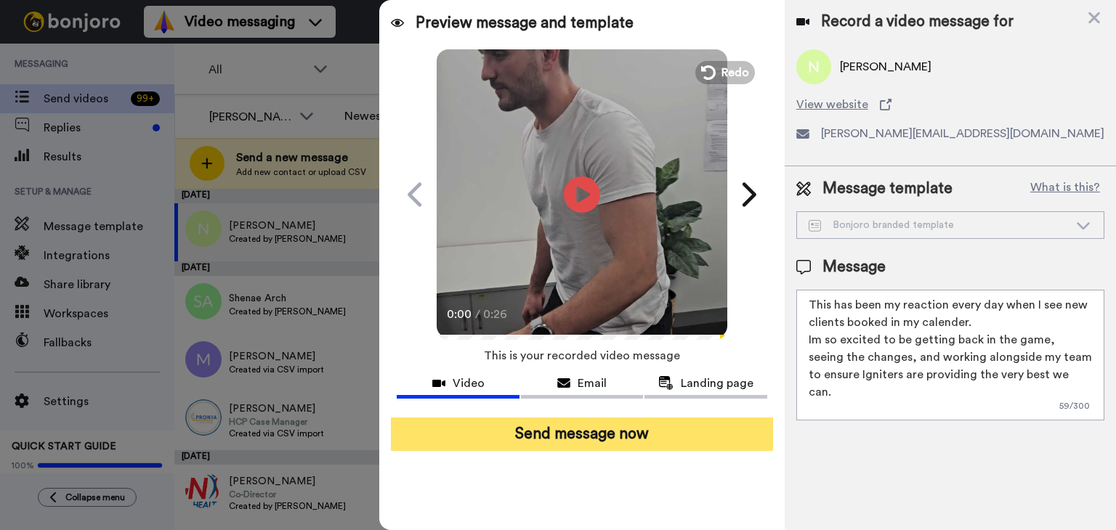
type textarea "This has been my reaction every day when I see new clients booked in my calende…"
click at [578, 431] on button "Send message now" at bounding box center [582, 434] width 382 height 33
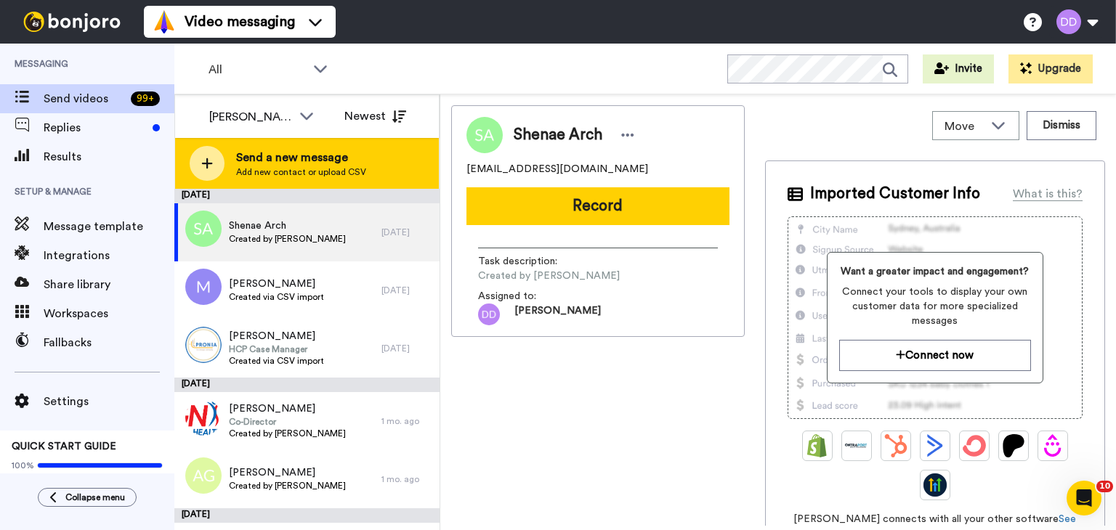
click at [337, 164] on span "Send a new message" at bounding box center [301, 157] width 130 height 17
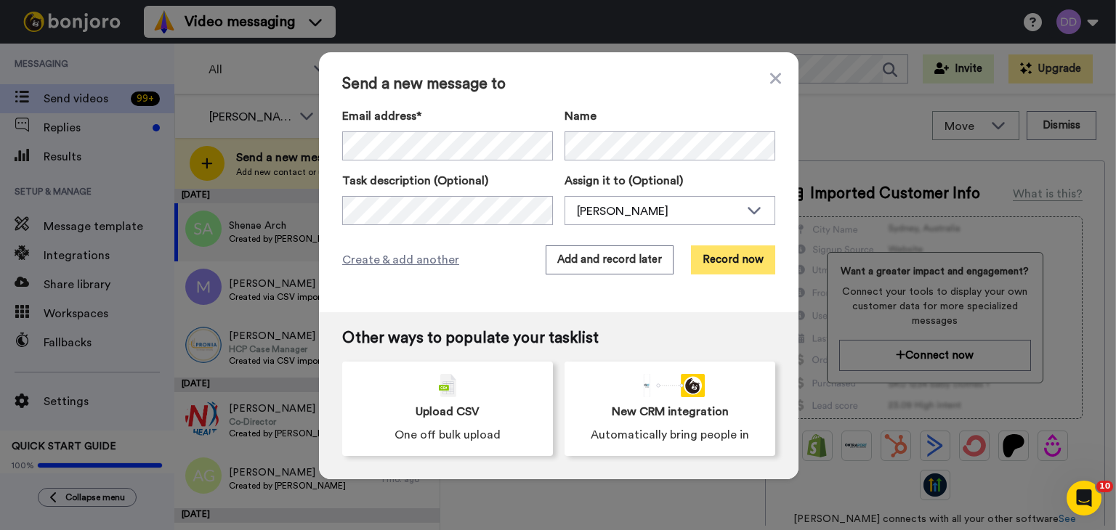
click at [733, 262] on button "Record now" at bounding box center [733, 260] width 84 height 29
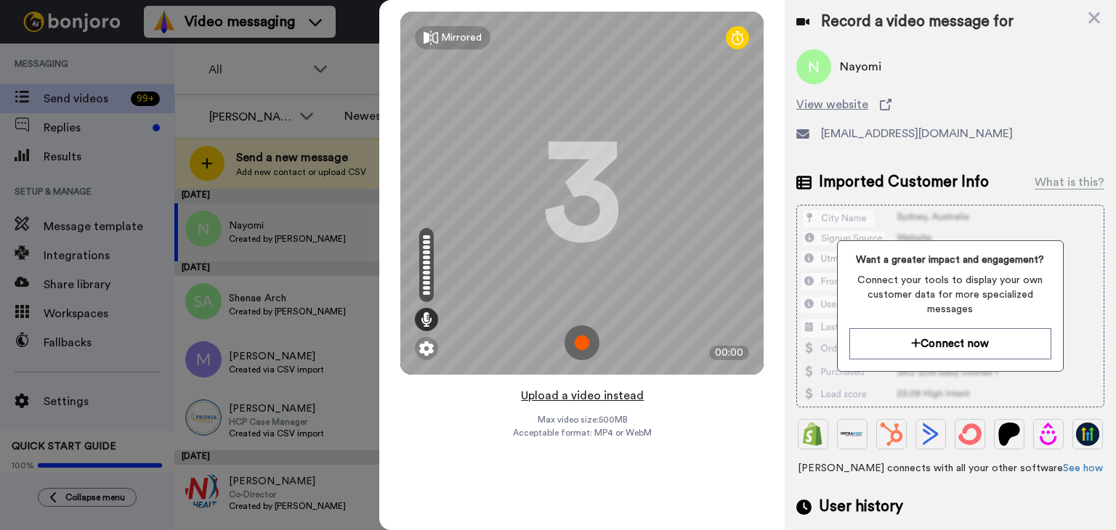
click at [586, 395] on button "Upload a video instead" at bounding box center [581, 395] width 131 height 19
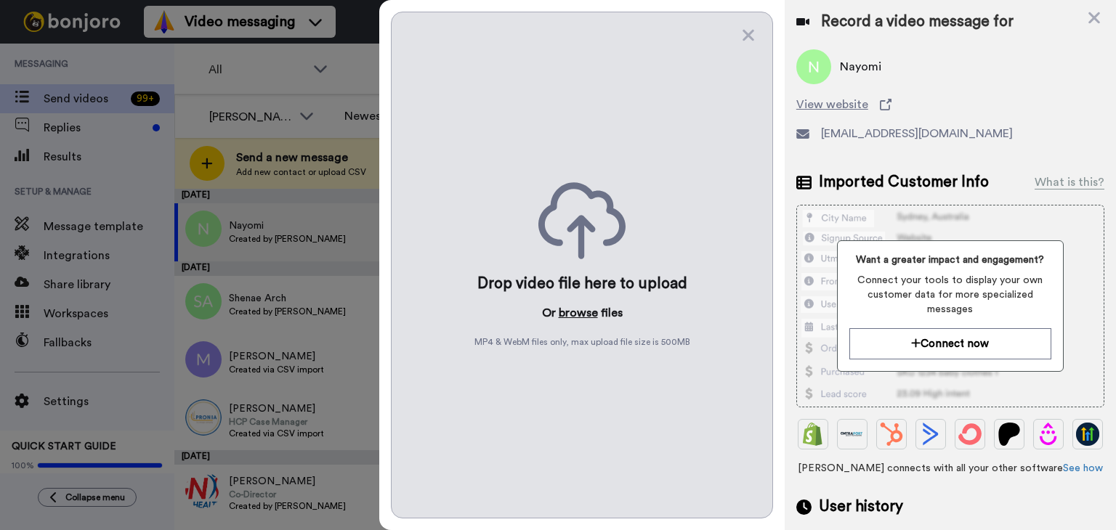
click at [583, 315] on button "browse" at bounding box center [578, 312] width 39 height 17
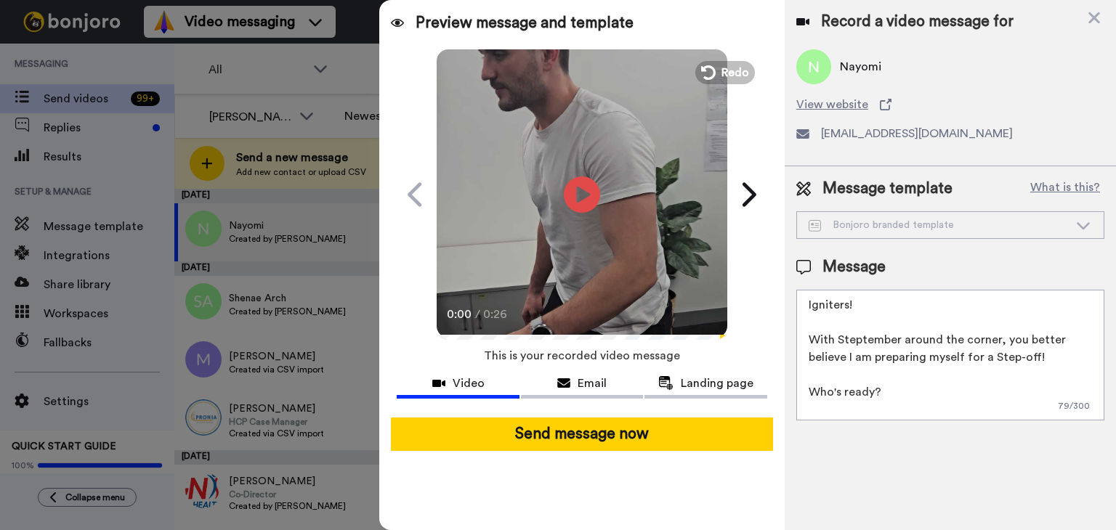
click at [877, 383] on textarea "Igniters! With Steptember around the corner, you better believe I am preparing …" at bounding box center [950, 355] width 308 height 131
drag, startPoint x: 1029, startPoint y: 413, endPoint x: 694, endPoint y: 163, distance: 417.3
click at [694, 163] on div "Preview message and template Play/Pause 0:00 / 0:26 Can you Step-Up to the chal…" at bounding box center [747, 265] width 737 height 530
paste textarea "This has been my reaction every day when I see new clients booked in my calende…"
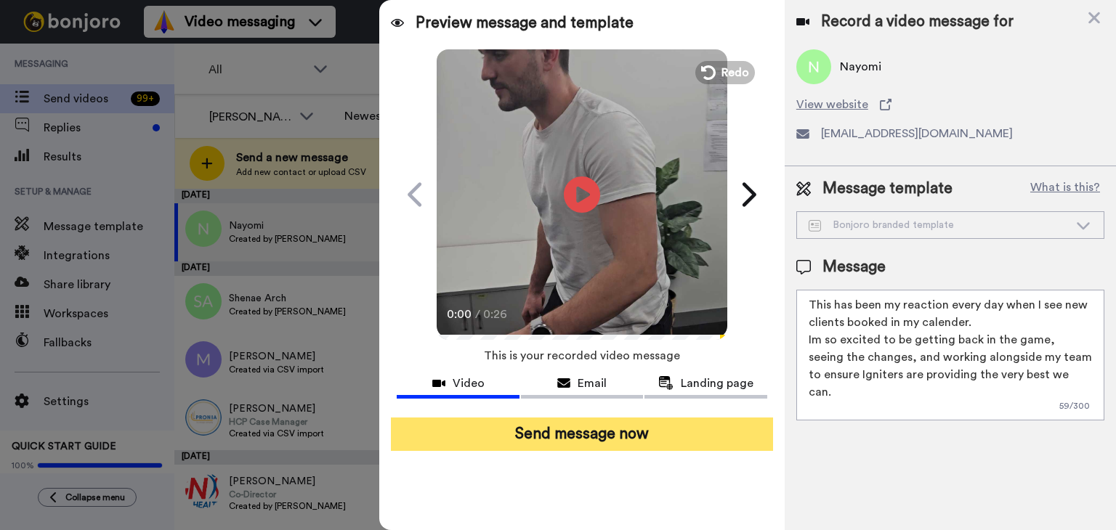
type textarea "This has been my reaction every day when I see new clients booked in my calende…"
click at [558, 423] on button "Send message now" at bounding box center [582, 434] width 382 height 33
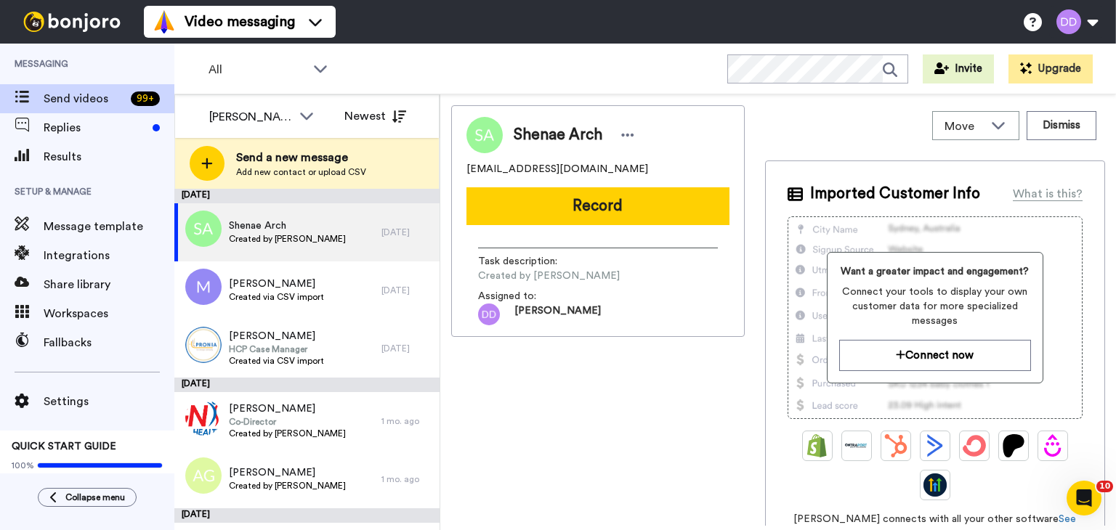
click at [558, 423] on div "Shenae Arch [EMAIL_ADDRESS][DOMAIN_NAME] Record Task description : Created by […" at bounding box center [597, 315] width 293 height 421
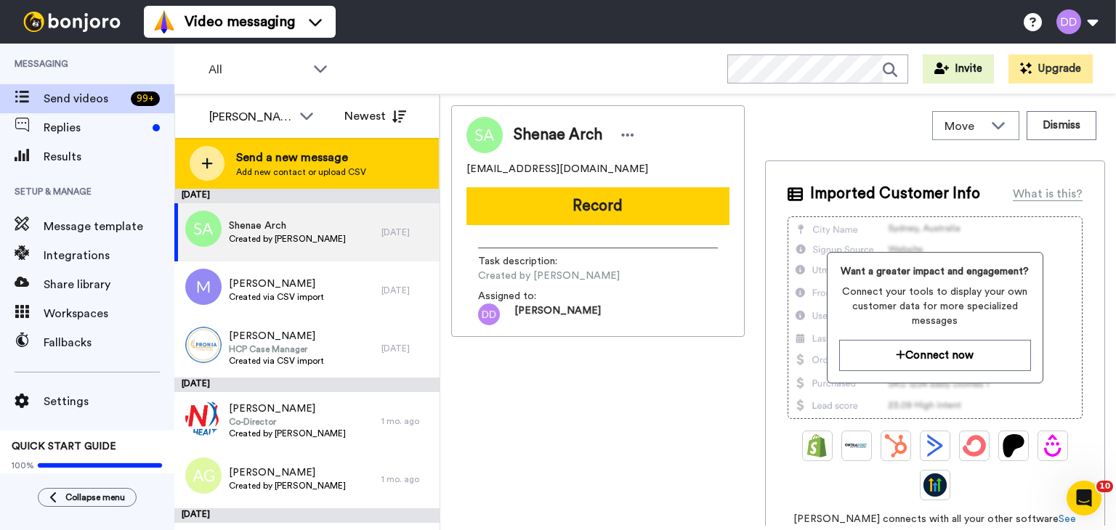
click at [272, 153] on span "Send a new message" at bounding box center [301, 157] width 130 height 17
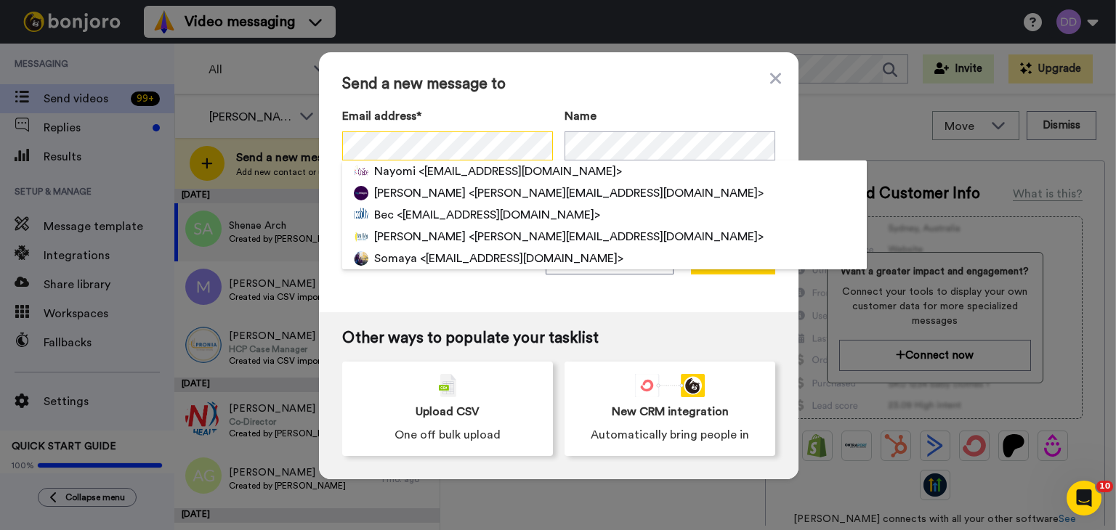
scroll to position [0, 20]
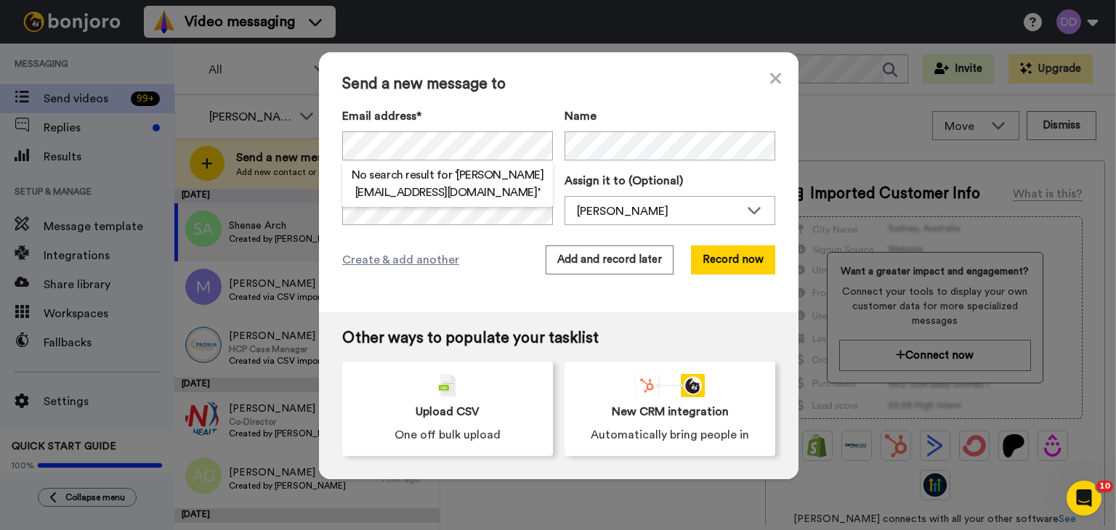
click at [663, 166] on div "Email address* No search result for ‘ michelle@moreaboutthejourney.com.au ’ Nam…" at bounding box center [558, 167] width 433 height 118
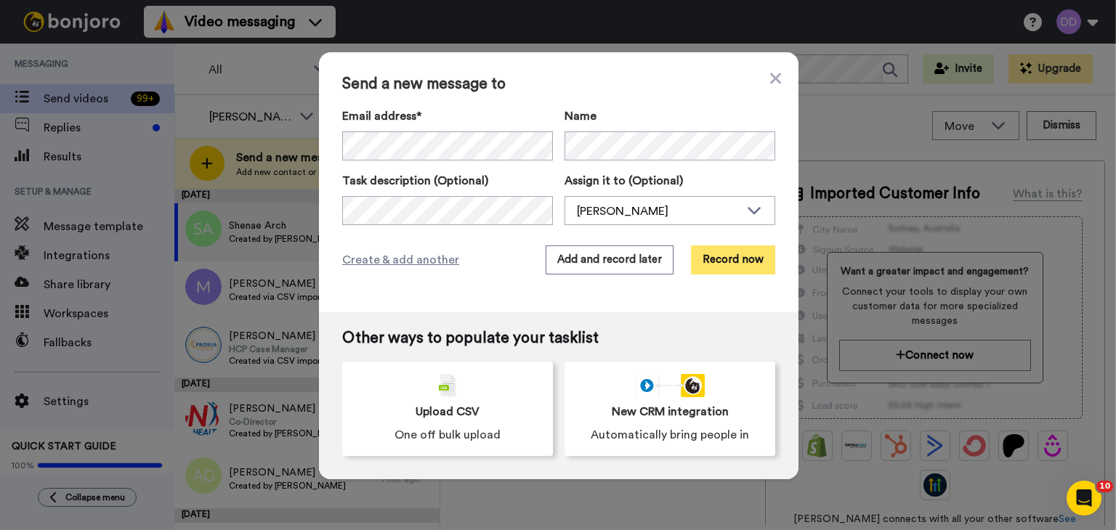
click at [723, 258] on button "Record now" at bounding box center [733, 260] width 84 height 29
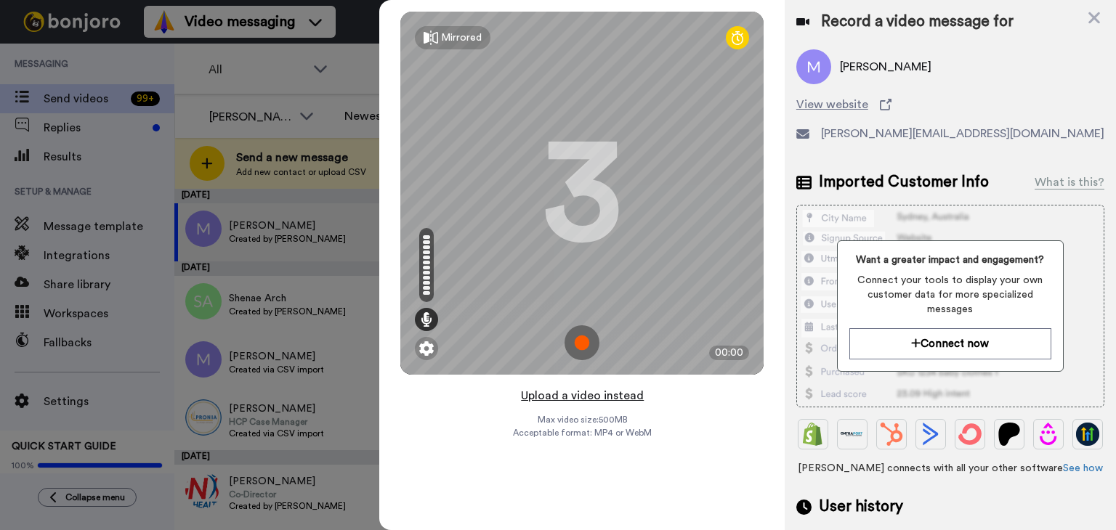
click at [584, 398] on button "Upload a video instead" at bounding box center [581, 395] width 131 height 19
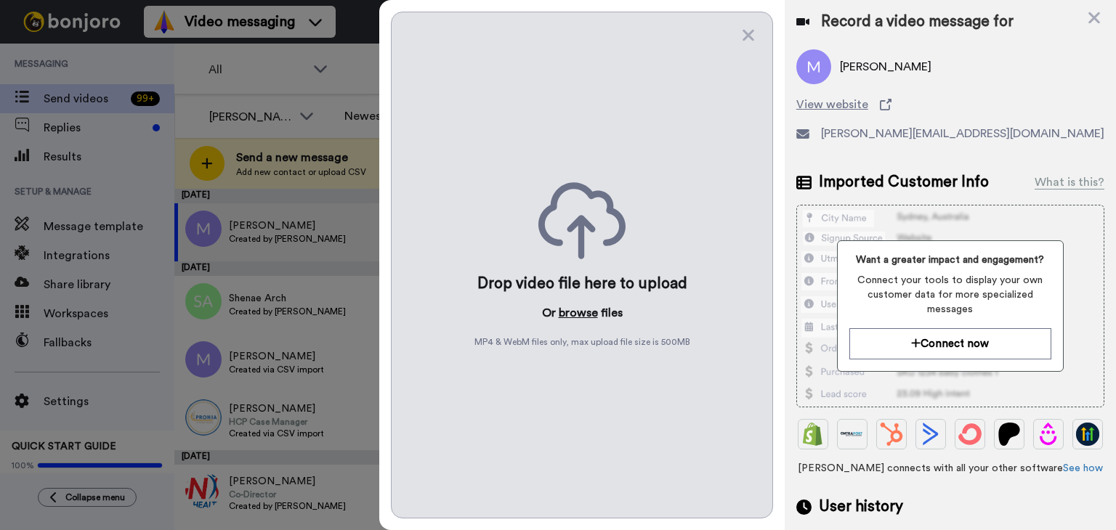
click at [588, 314] on button "browse" at bounding box center [578, 312] width 39 height 17
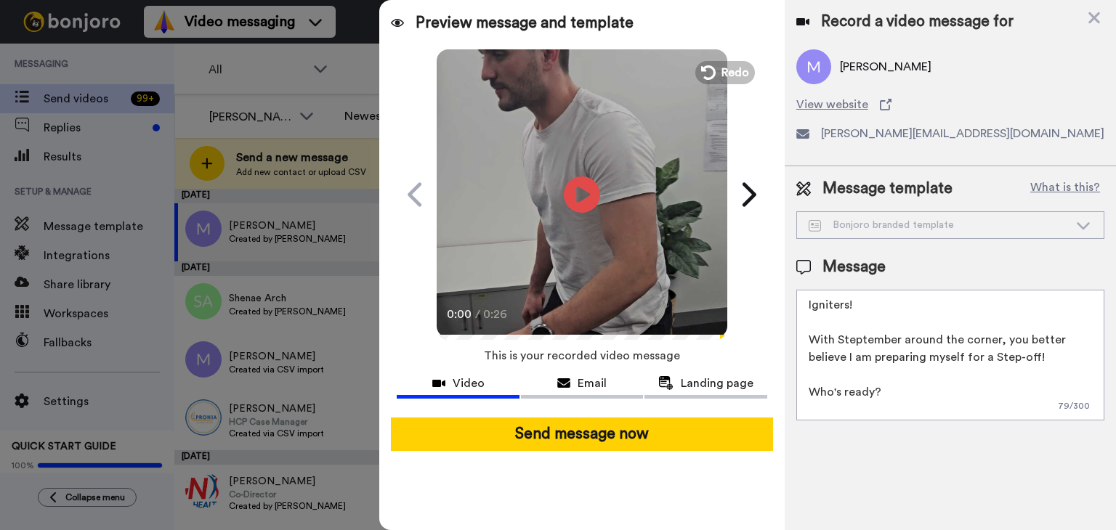
scroll to position [73, 0]
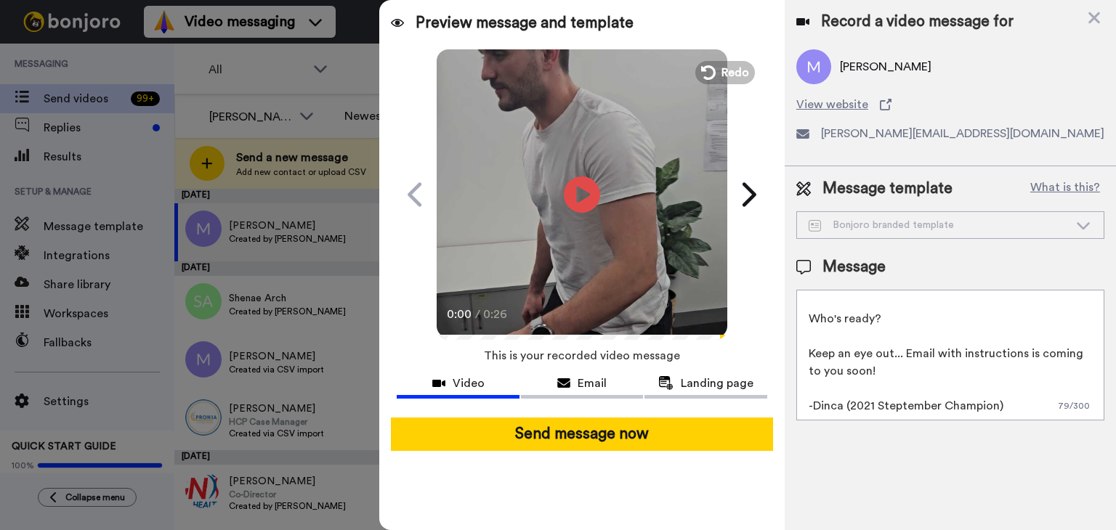
click at [855, 418] on textarea "Igniters! With Steptember around the corner, you better believe I am preparing …" at bounding box center [950, 355] width 308 height 131
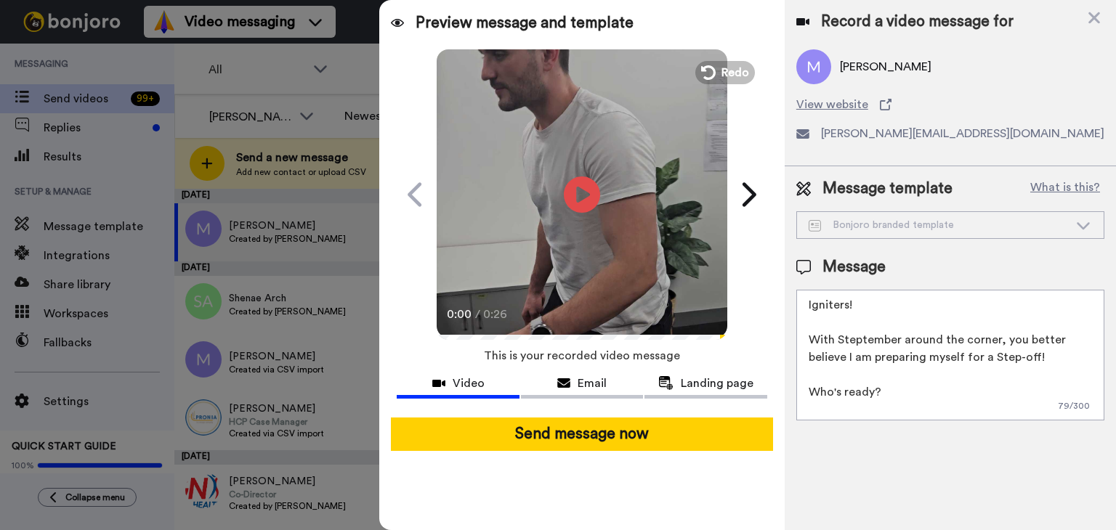
drag, startPoint x: 1008, startPoint y: 403, endPoint x: 745, endPoint y: 102, distance: 400.5
click at [745, 102] on div "Preview message and template Play/Pause 0:00 / 0:26 Can you Step-Up to the chal…" at bounding box center [747, 265] width 737 height 530
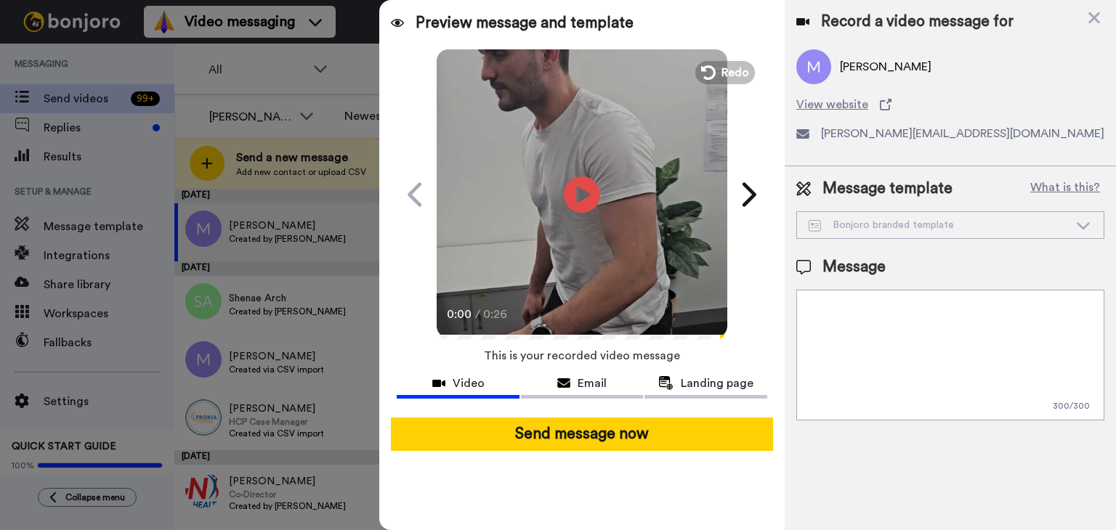
paste textarea "This has been my reaction every day when I see new clients booked in my calende…"
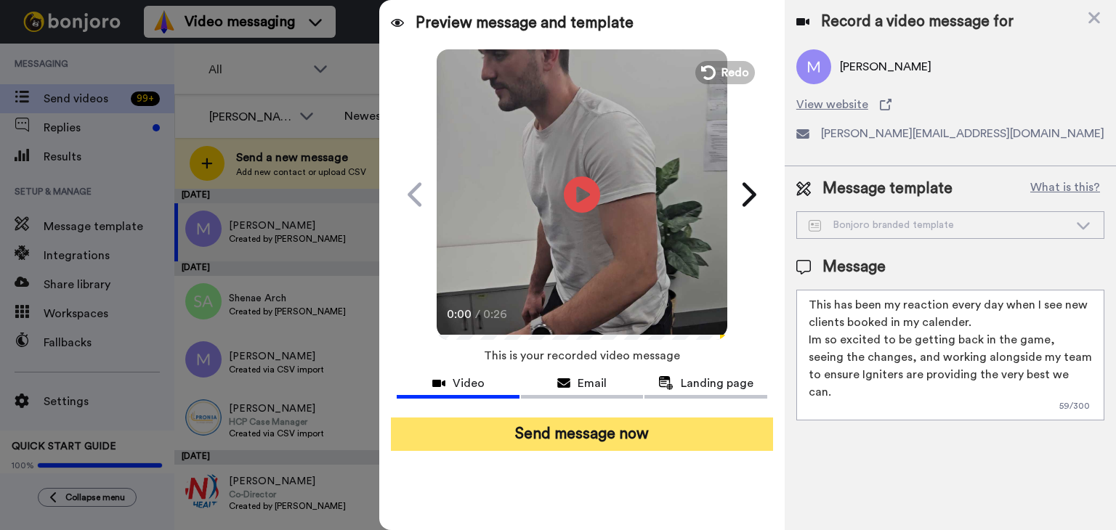
type textarea "This has been my reaction every day when I see new clients booked in my calende…"
click at [620, 426] on button "Send message now" at bounding box center [582, 434] width 382 height 33
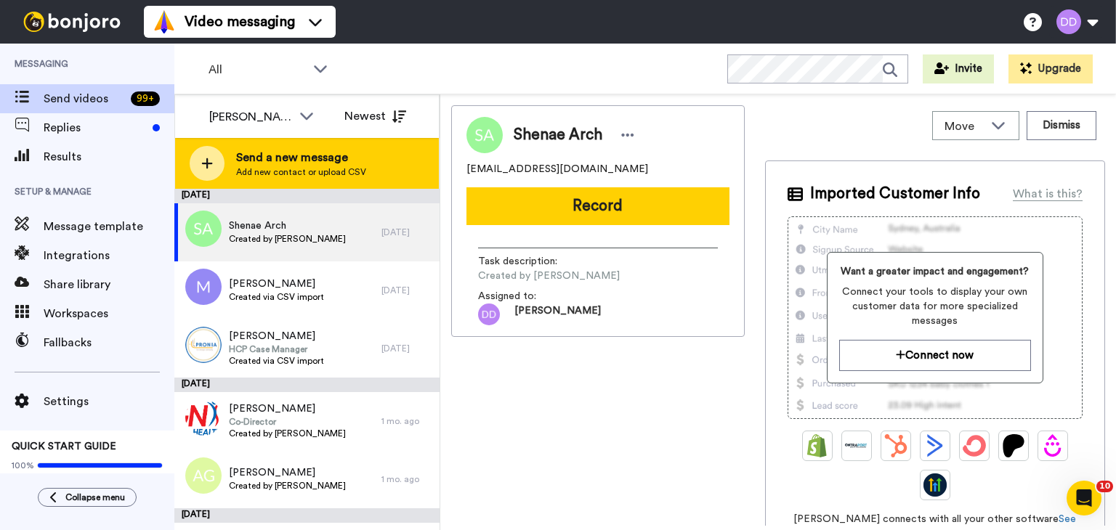
click at [352, 174] on span "Add new contact or upload CSV" at bounding box center [301, 172] width 130 height 12
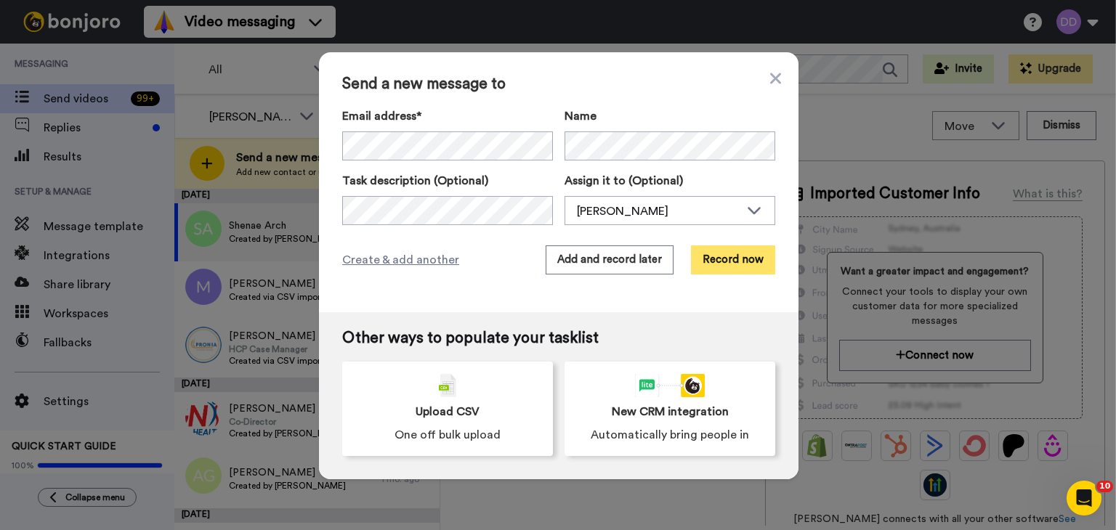
click at [738, 256] on button "Record now" at bounding box center [733, 260] width 84 height 29
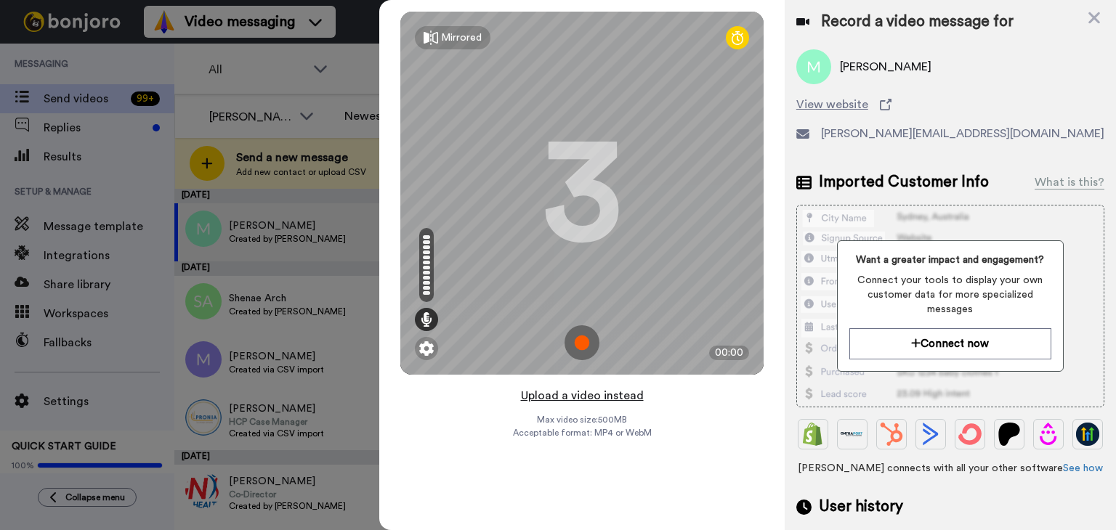
click at [589, 396] on button "Upload a video instead" at bounding box center [581, 395] width 131 height 19
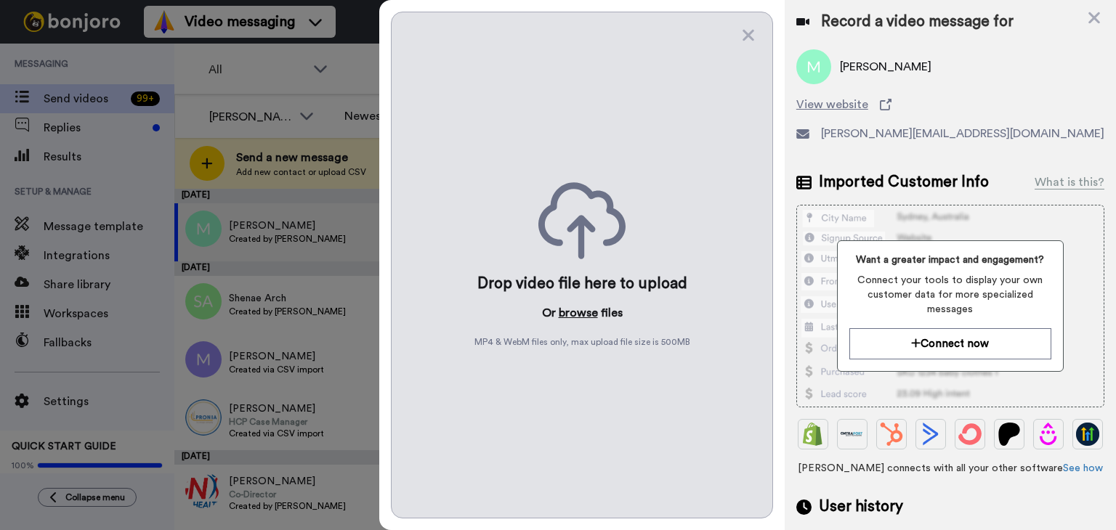
click at [578, 314] on button "browse" at bounding box center [578, 312] width 39 height 17
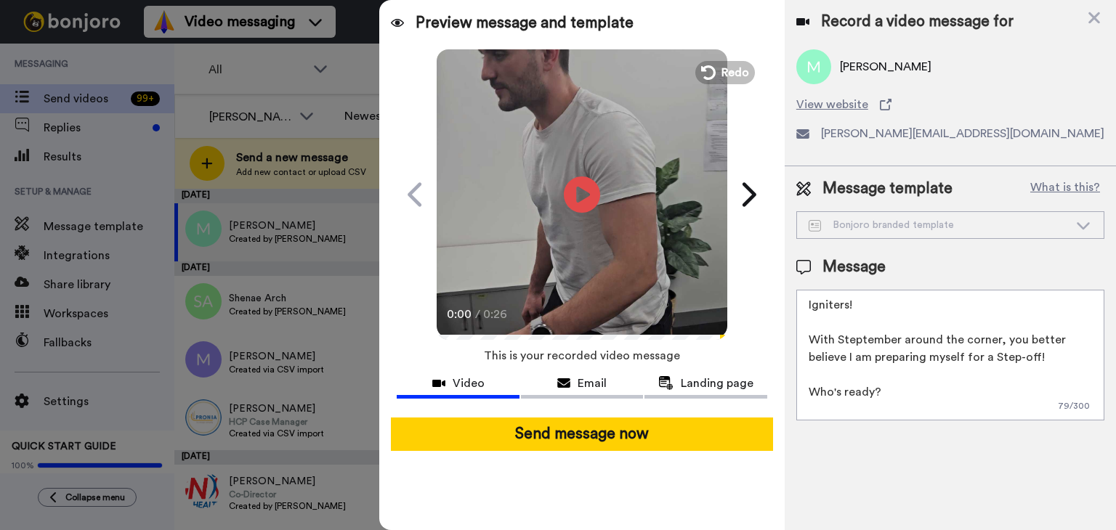
click at [870, 405] on textarea "Igniters! With Steptember around the corner, you better believe I am preparing …" at bounding box center [950, 355] width 308 height 131
drag, startPoint x: 1009, startPoint y: 410, endPoint x: 725, endPoint y: 99, distance: 421.1
click at [725, 99] on div "Preview message and template Play/Pause 0:00 / 0:26 Can you Step-Up to the chal…" at bounding box center [747, 265] width 737 height 530
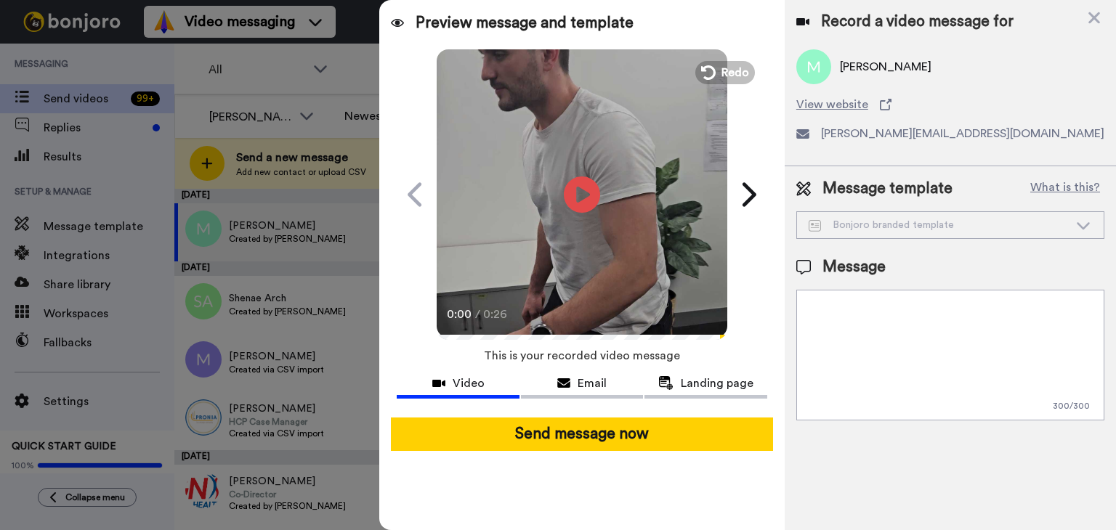
paste textarea "This has been my reaction every day when I see new clients booked in my calende…"
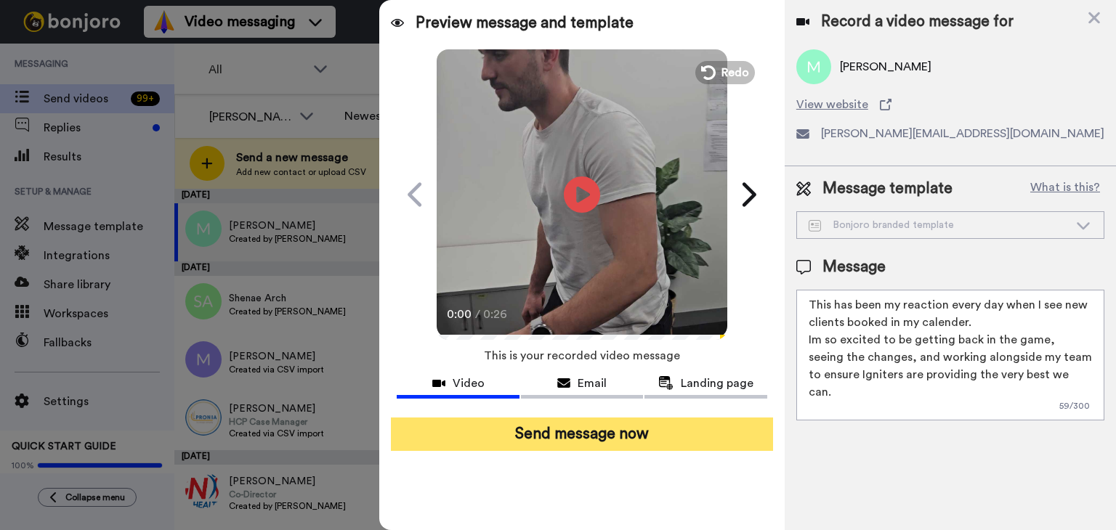
type textarea "This has been my reaction every day when I see new clients booked in my calende…"
click at [640, 442] on button "Send message now" at bounding box center [582, 434] width 382 height 33
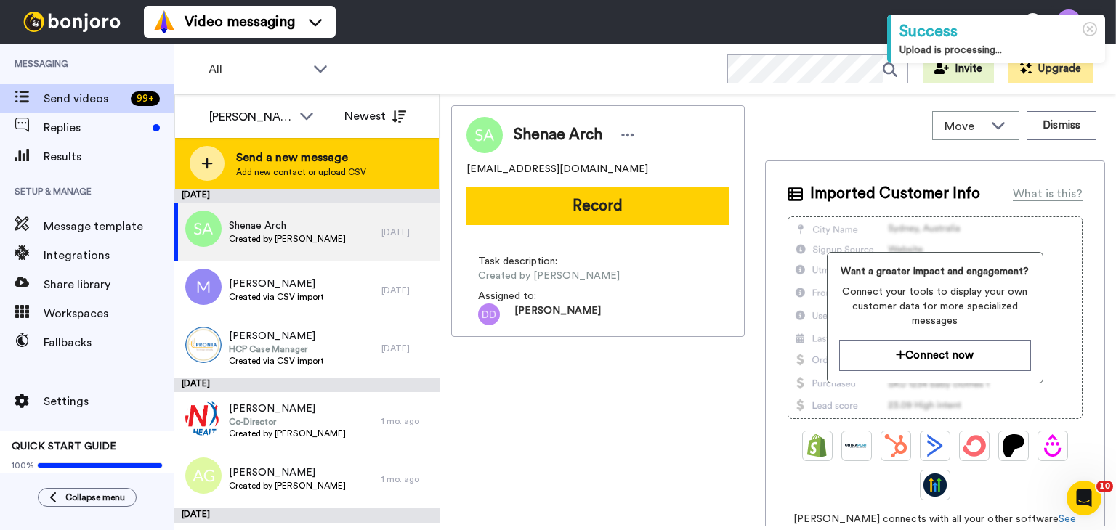
click at [359, 181] on div "Send a new message Add new contact or upload CSV" at bounding box center [307, 163] width 264 height 51
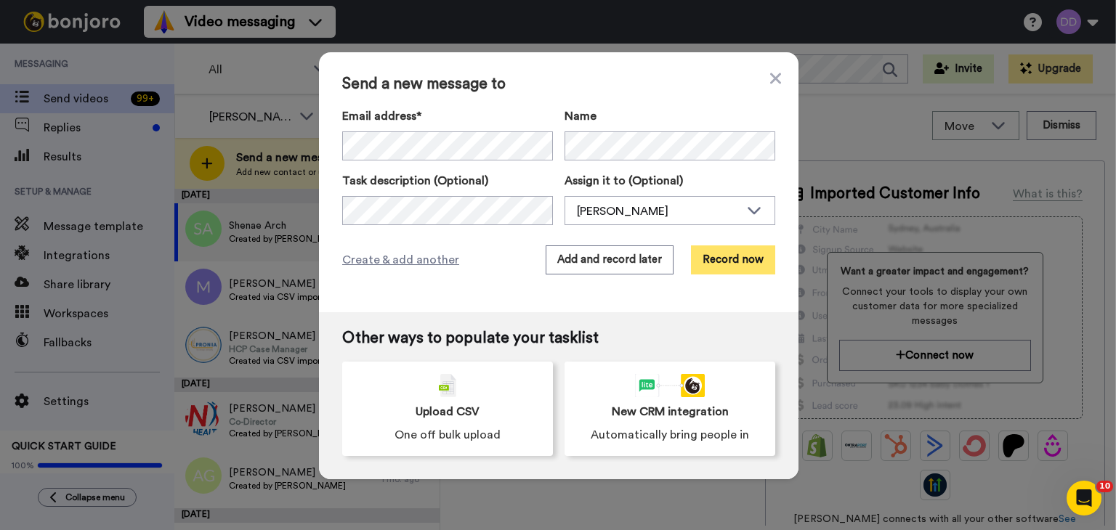
click at [728, 259] on button "Record now" at bounding box center [733, 260] width 84 height 29
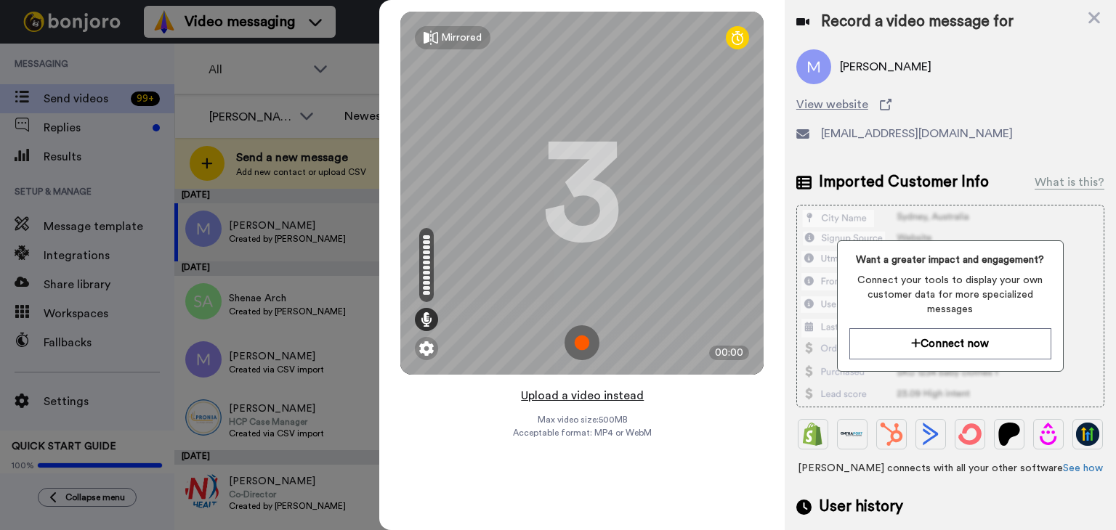
click at [607, 399] on button "Upload a video instead" at bounding box center [581, 395] width 131 height 19
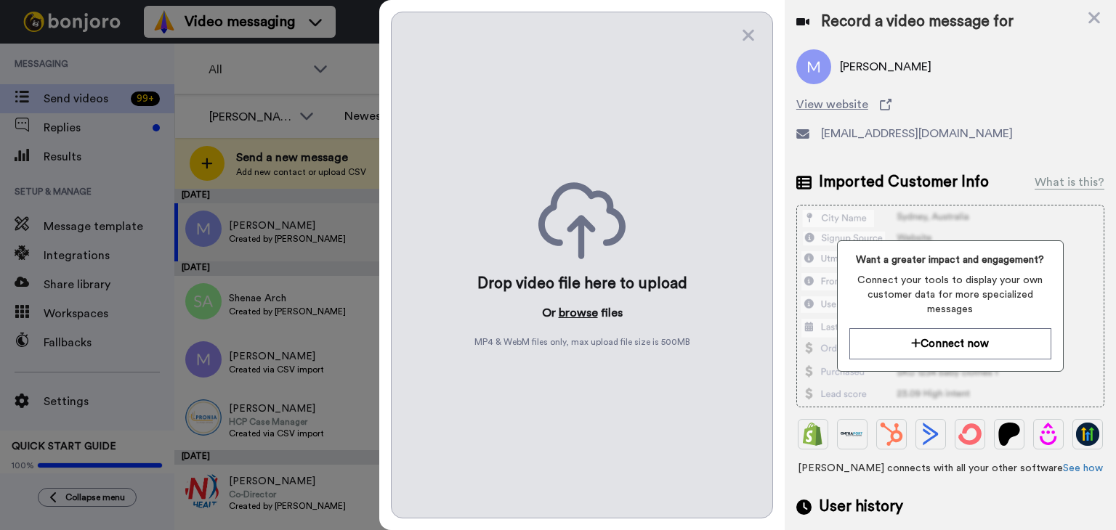
click at [574, 314] on button "browse" at bounding box center [578, 312] width 39 height 17
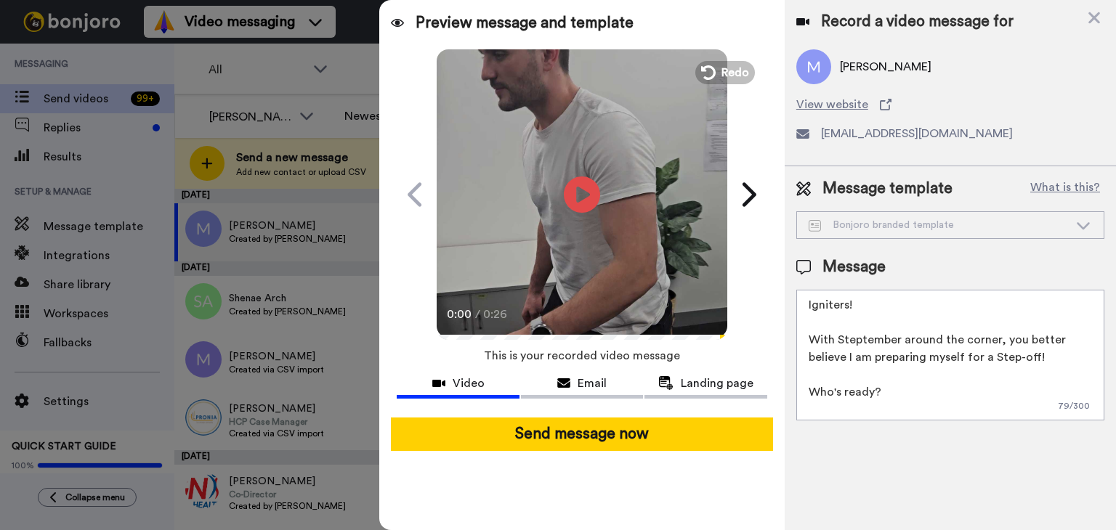
drag, startPoint x: 1008, startPoint y: 410, endPoint x: 735, endPoint y: 94, distance: 417.7
click at [735, 94] on div "Preview message and template Play/Pause 0:00 / 0:26 Can you Step-Up to the chal…" at bounding box center [747, 265] width 737 height 530
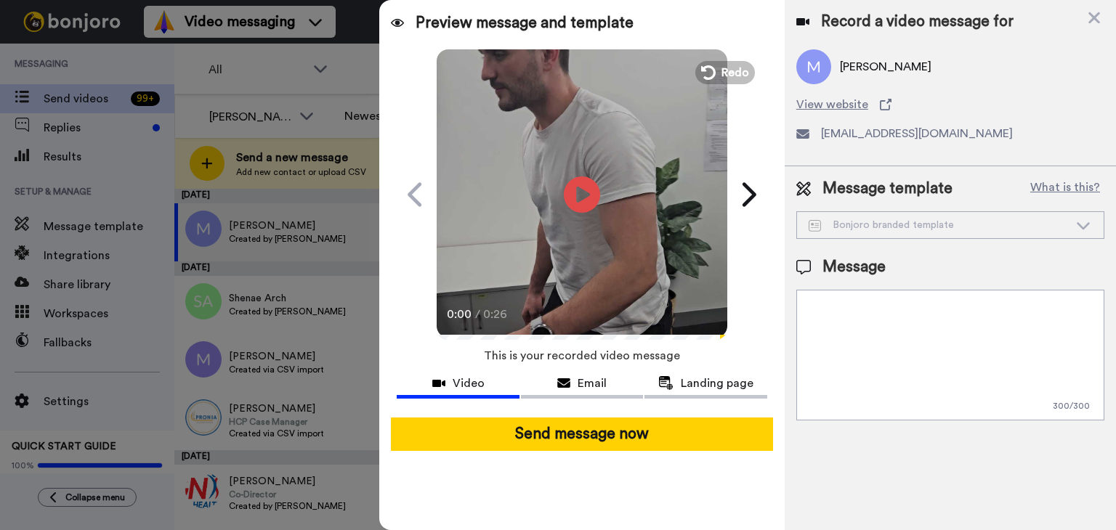
paste textarea "This has been my reaction every day when I see new clients booked in my calende…"
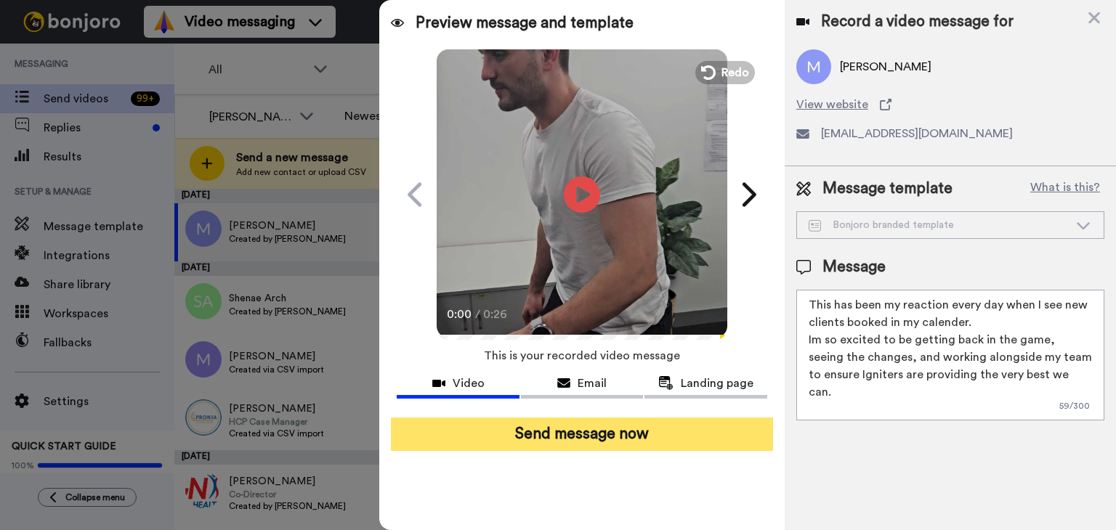
type textarea "This has been my reaction every day when I see new clients booked in my calende…"
click at [714, 431] on button "Send message now" at bounding box center [582, 434] width 382 height 33
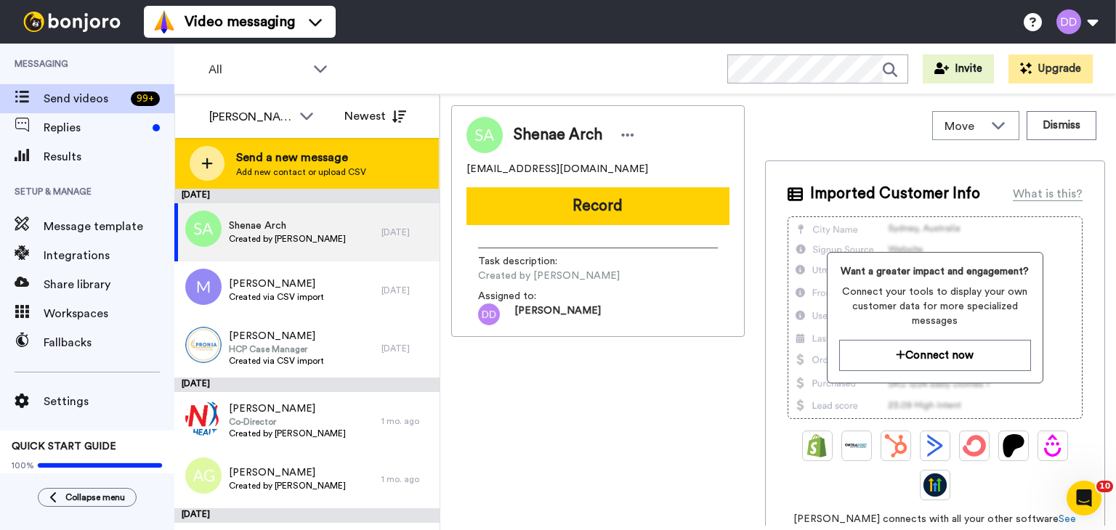
click at [309, 167] on span "Add new contact or upload CSV" at bounding box center [301, 172] width 130 height 12
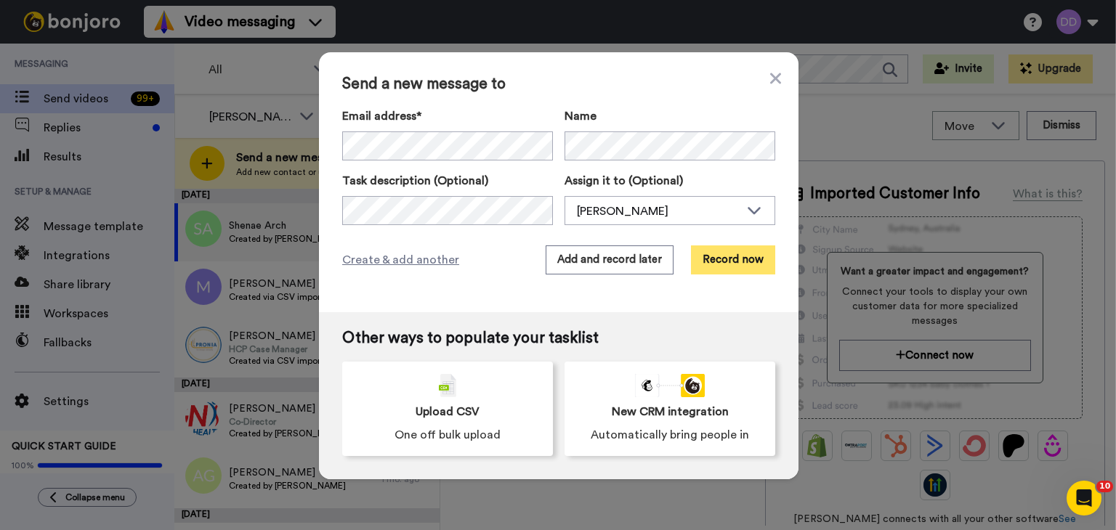
click at [729, 263] on button "Record now" at bounding box center [733, 260] width 84 height 29
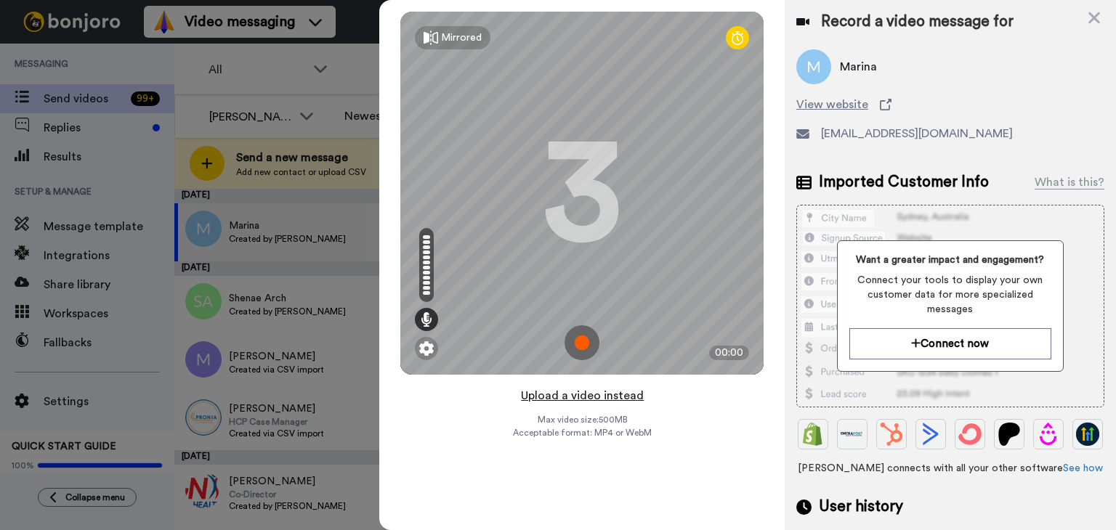
click at [578, 399] on button "Upload a video instead" at bounding box center [581, 395] width 131 height 19
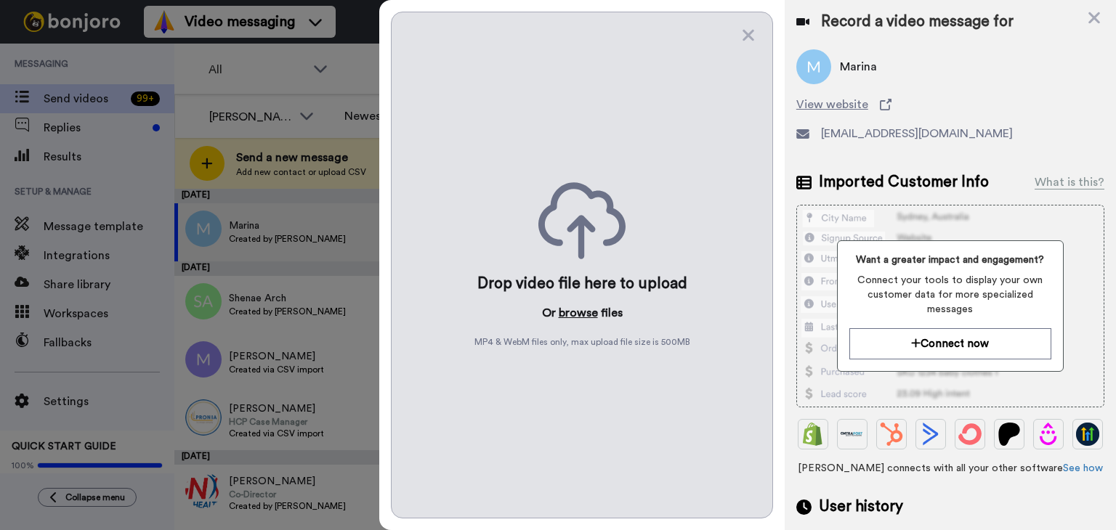
click at [579, 310] on button "browse" at bounding box center [578, 312] width 39 height 17
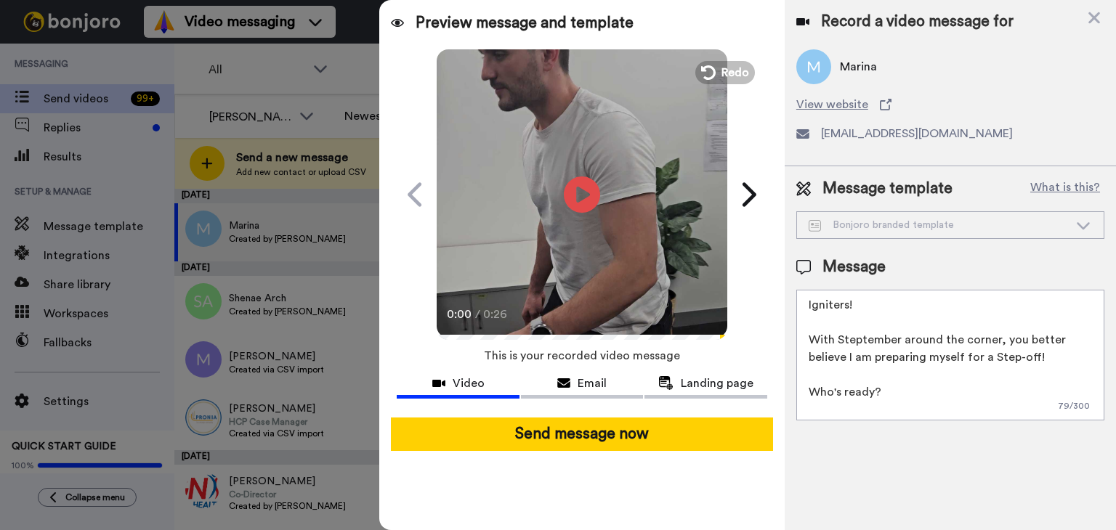
click at [872, 372] on textarea "Igniters! With Steptember around the corner, you better believe I am preparing …" at bounding box center [950, 355] width 308 height 131
drag, startPoint x: 998, startPoint y: 410, endPoint x: 805, endPoint y: 220, distance: 271.2
click at [805, 220] on div "Message template What is this? Bonjoro branded template Bonjoro branded templat…" at bounding box center [950, 299] width 331 height 266
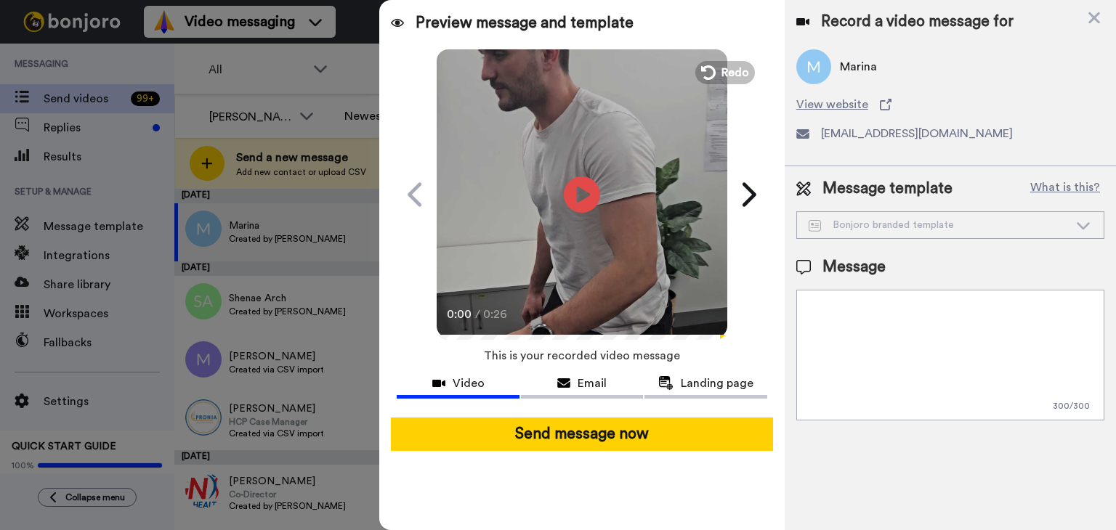
paste textarea "This has been my reaction every day when I see new clients booked in my calende…"
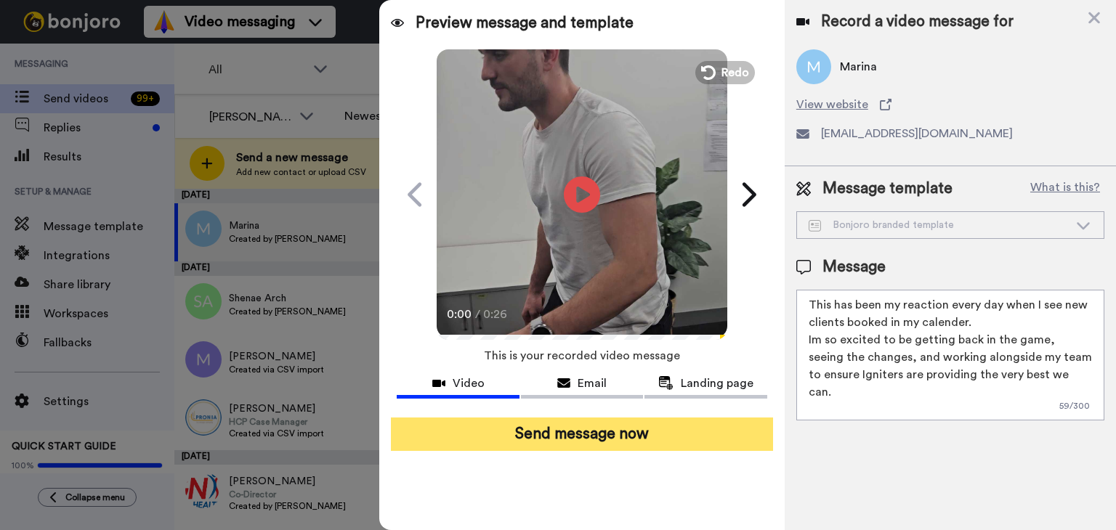
type textarea "This has been my reaction every day when I see new clients booked in my calende…"
click at [666, 430] on button "Send message now" at bounding box center [582, 434] width 382 height 33
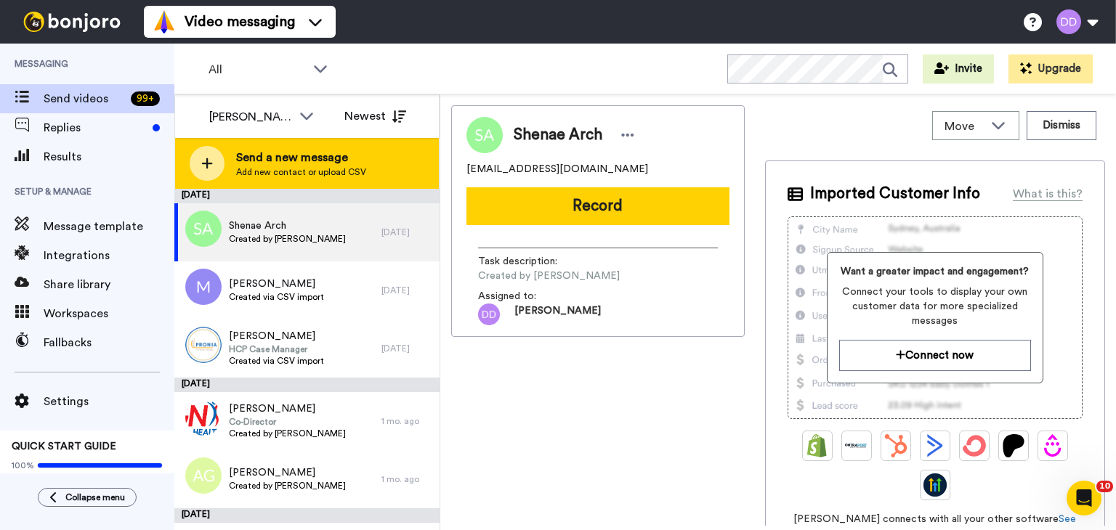
click at [254, 163] on span "Send a new message" at bounding box center [301, 157] width 130 height 17
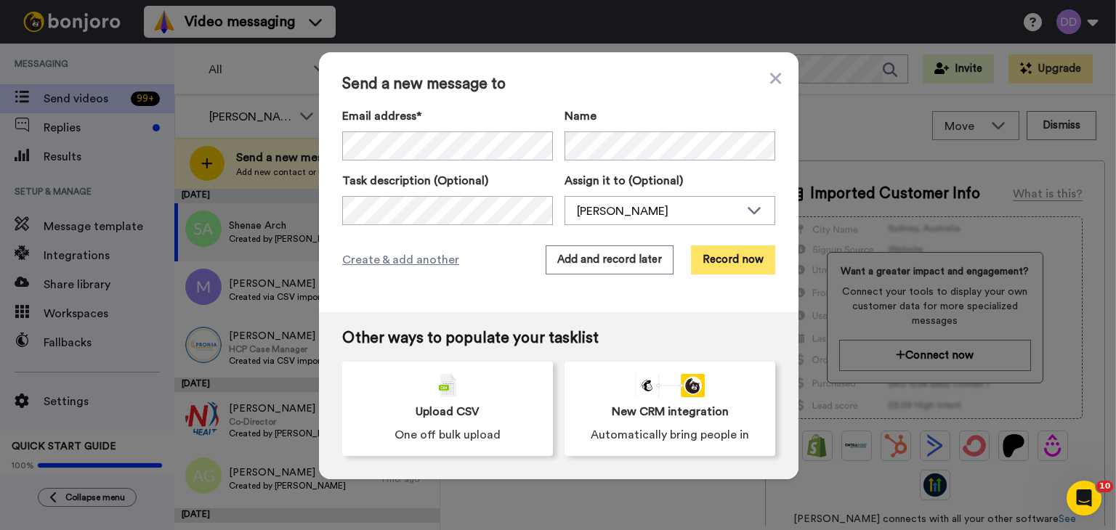
click at [731, 265] on button "Record now" at bounding box center [733, 260] width 84 height 29
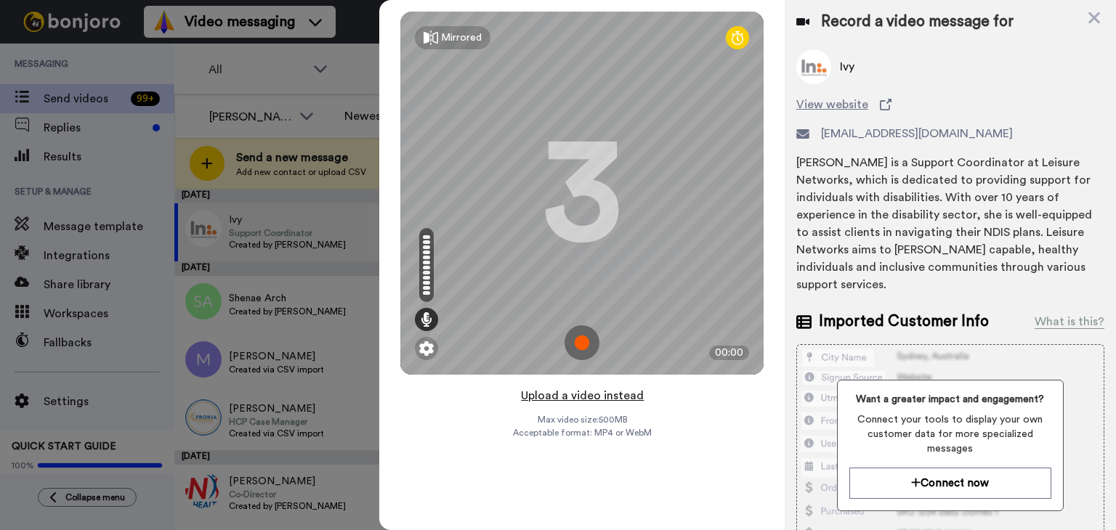
click at [583, 397] on button "Upload a video instead" at bounding box center [581, 395] width 131 height 19
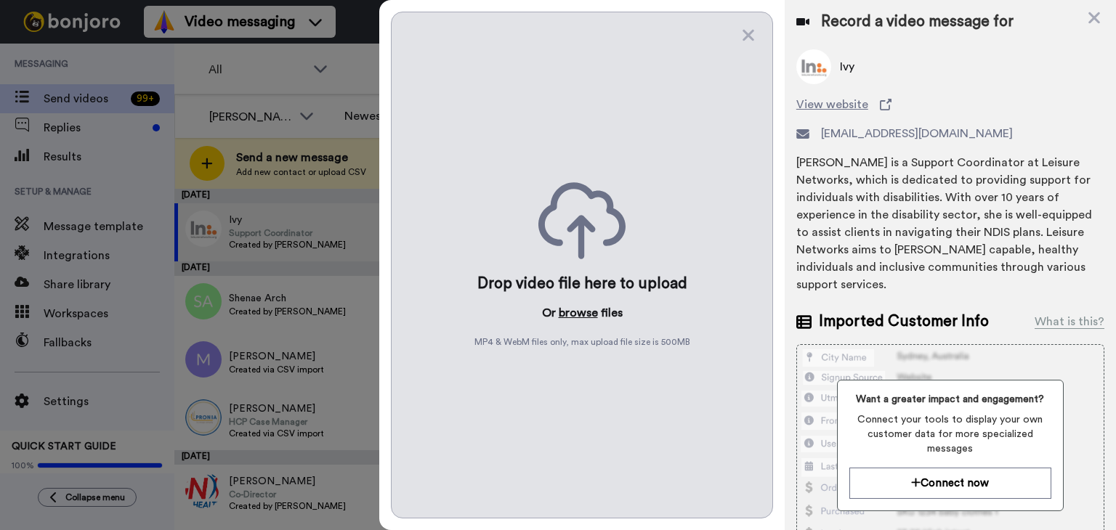
click at [588, 313] on button "browse" at bounding box center [578, 312] width 39 height 17
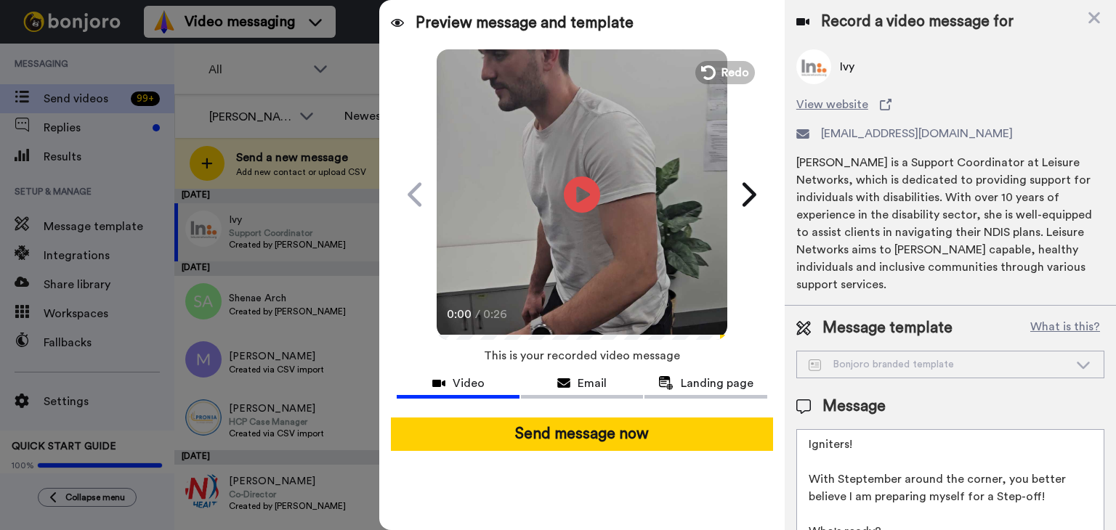
click at [864, 442] on textarea "Igniters! With Steptember around the corner, you better believe I am preparing …" at bounding box center [950, 494] width 308 height 131
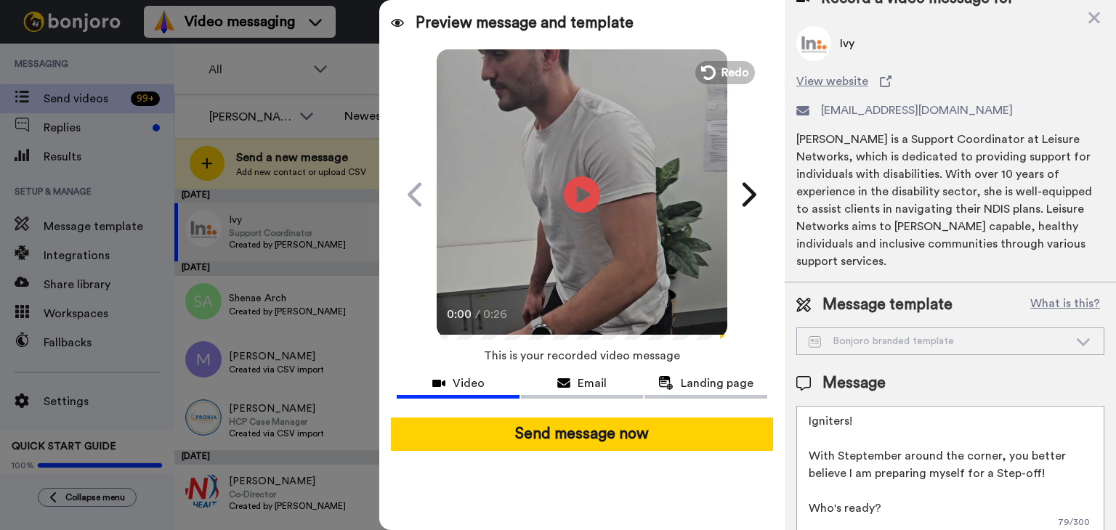
drag, startPoint x: 1017, startPoint y: 502, endPoint x: 742, endPoint y: 166, distance: 434.2
click at [742, 166] on div "Preview message and template Play/Pause 0:00 / 0:26 Can you Step-Up to the chal…" at bounding box center [747, 265] width 737 height 530
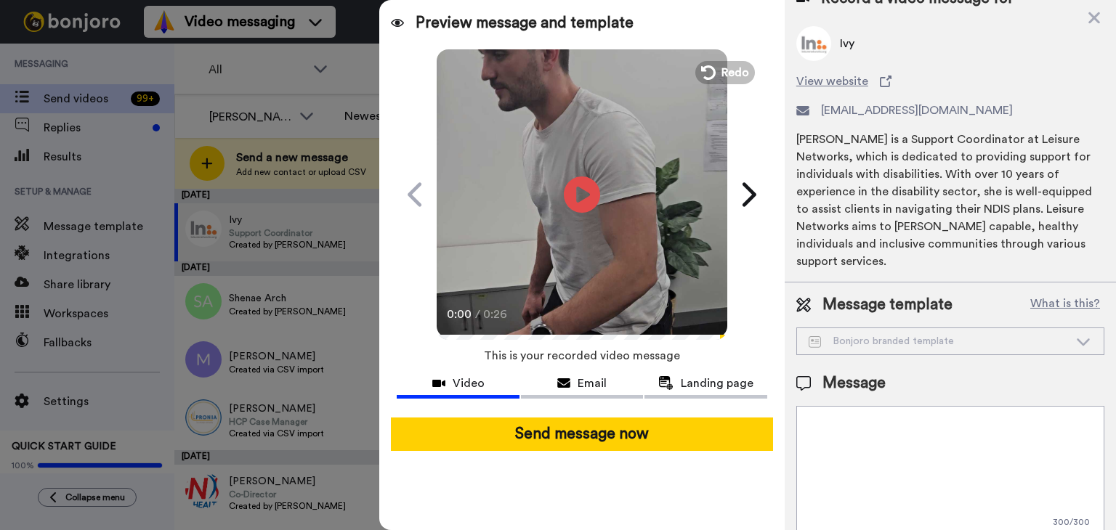
paste textarea "This has been my reaction every day when I see new clients booked in my calende…"
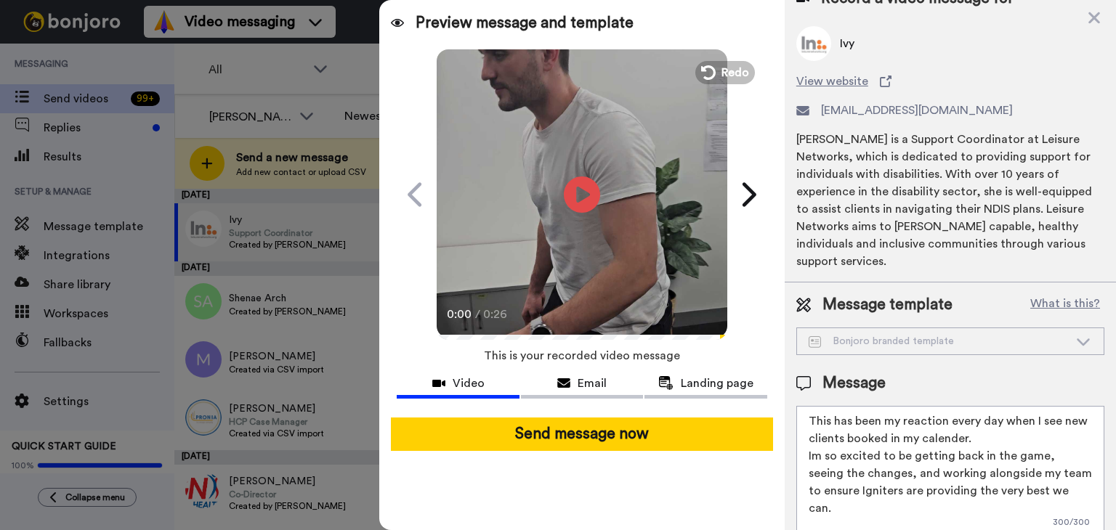
scroll to position [13, 0]
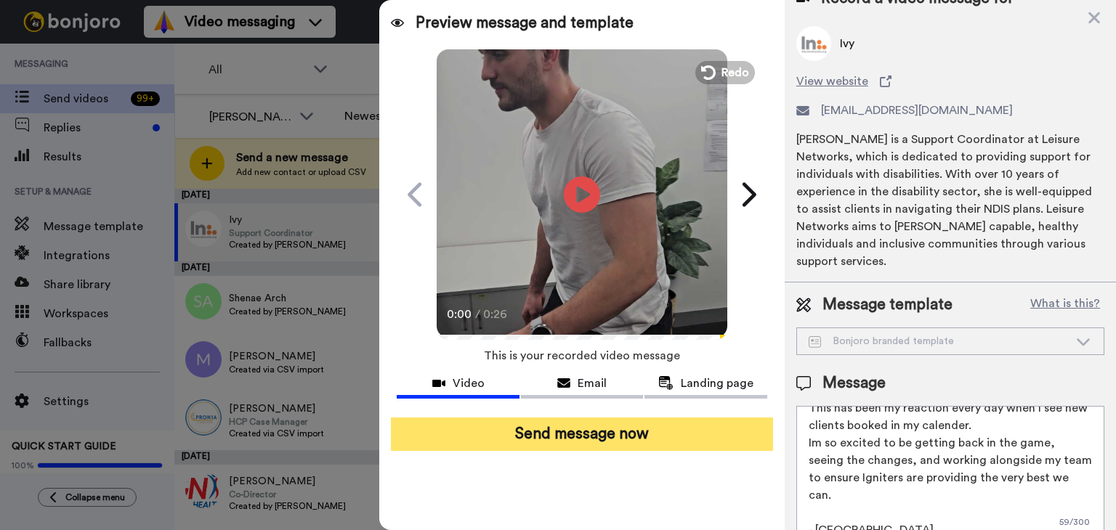
type textarea "This has been my reaction every day when I see new clients booked in my calende…"
click at [610, 434] on button "Send message now" at bounding box center [582, 434] width 382 height 33
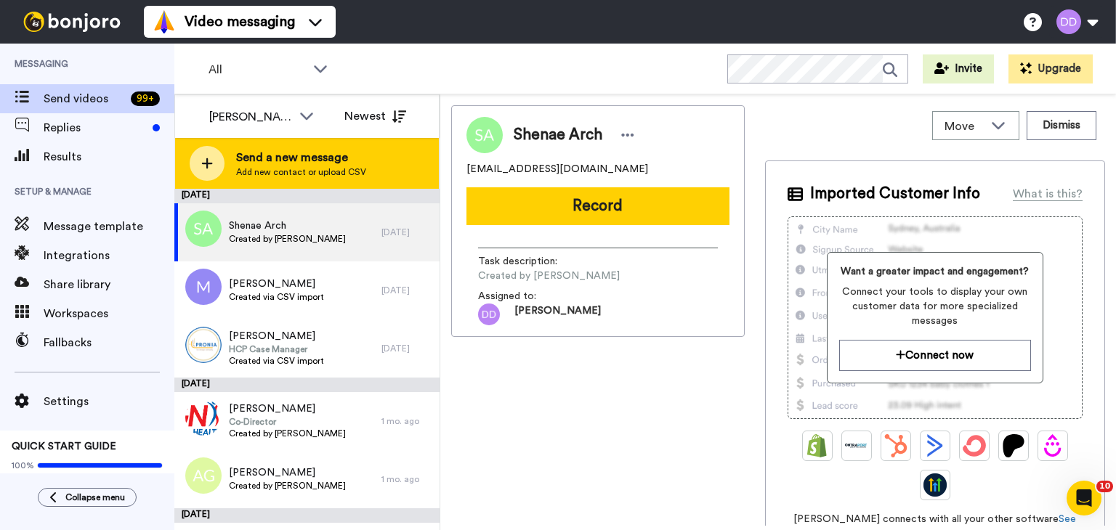
click at [317, 159] on span "Send a new message" at bounding box center [301, 157] width 130 height 17
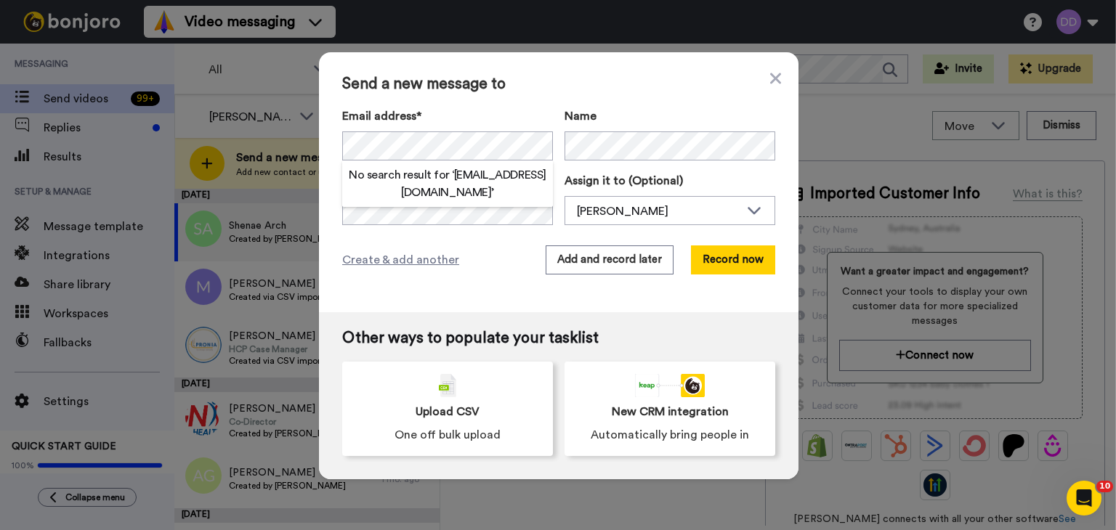
click at [607, 161] on div "Email address* No search result for ‘ [EMAIL_ADDRESS][DOMAIN_NAME] ’ Name Task …" at bounding box center [558, 167] width 433 height 118
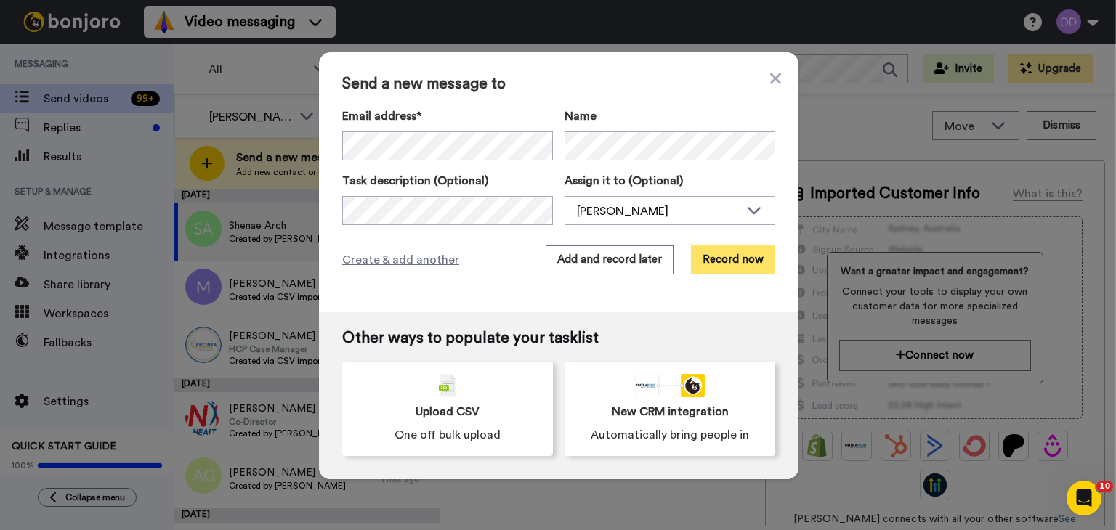
click at [725, 248] on button "Record now" at bounding box center [733, 260] width 84 height 29
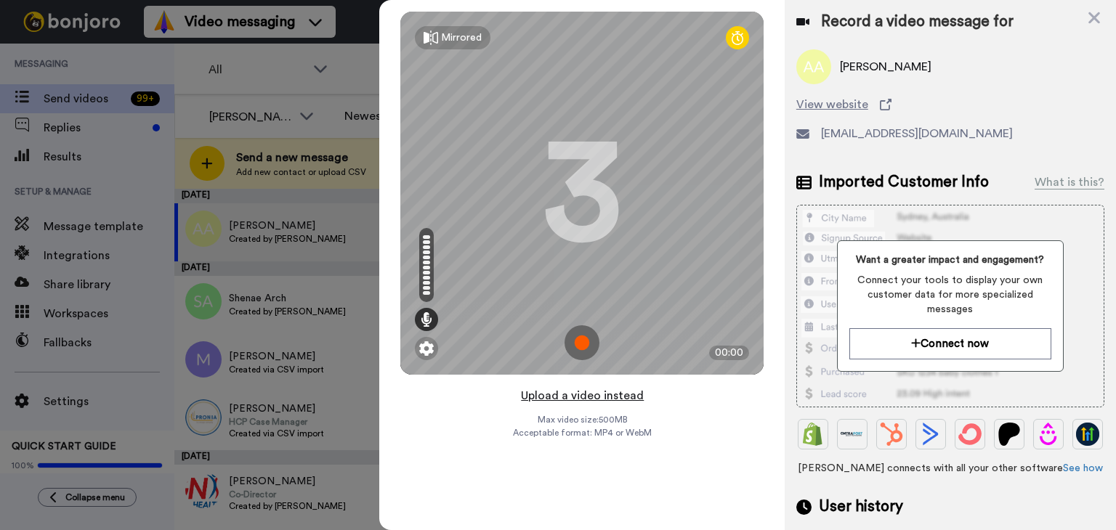
click at [596, 387] on button "Upload a video instead" at bounding box center [581, 395] width 131 height 19
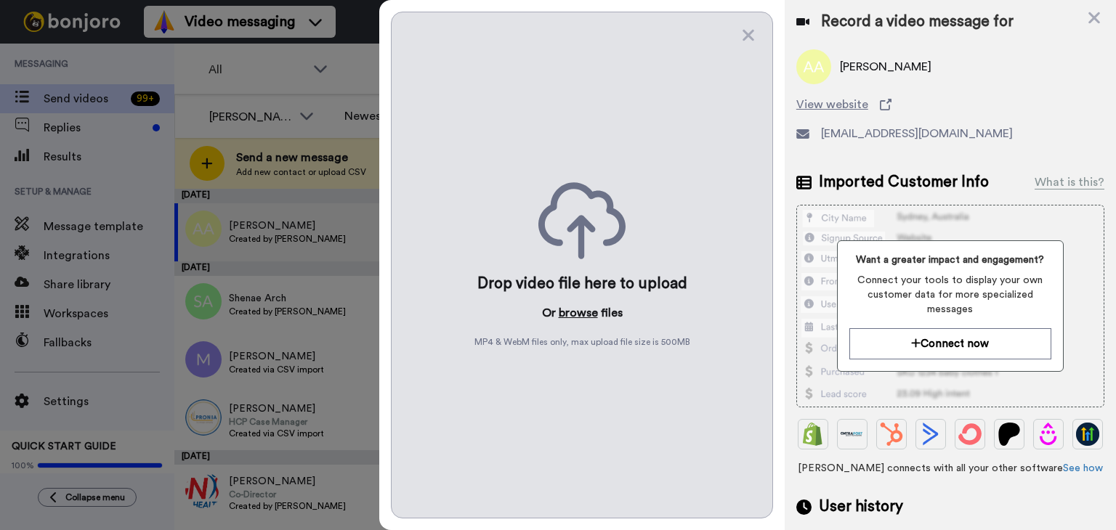
click at [588, 317] on button "browse" at bounding box center [578, 312] width 39 height 17
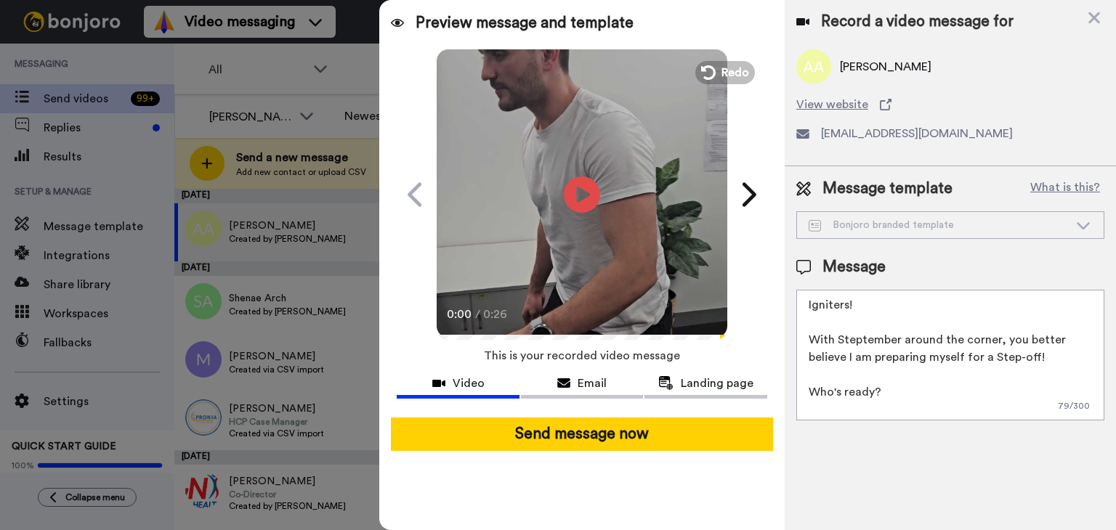
click at [875, 361] on textarea "Igniters! With Steptember around the corner, you better believe I am preparing …" at bounding box center [950, 355] width 308 height 131
drag, startPoint x: 1008, startPoint y: 401, endPoint x: 831, endPoint y: 126, distance: 327.4
click at [831, 126] on div "Record a video message for Aye Aye View website ayesi.c@fbacare.com.au Message …" at bounding box center [950, 265] width 331 height 530
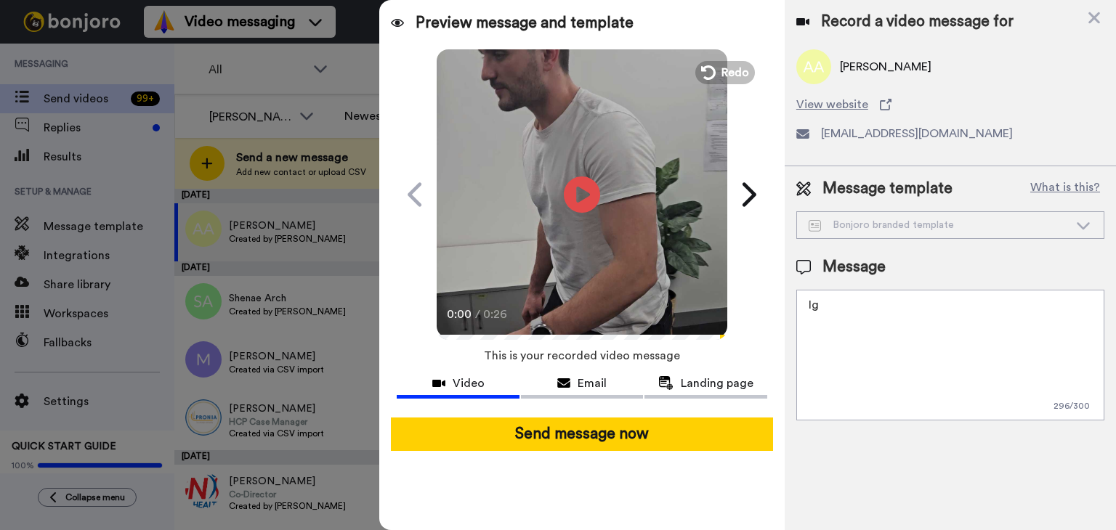
type textarea "I"
paste textarea "This has been my reaction every day when I see new clients booked in my calende…"
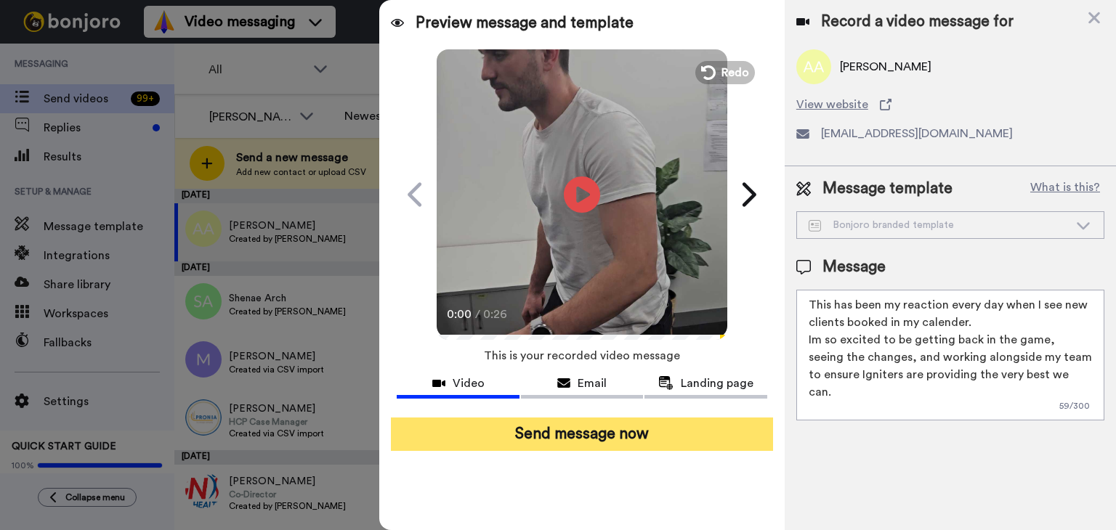
type textarea "This has been my reaction every day when I see new clients booked in my calende…"
click at [701, 418] on button "Send message now" at bounding box center [582, 434] width 382 height 33
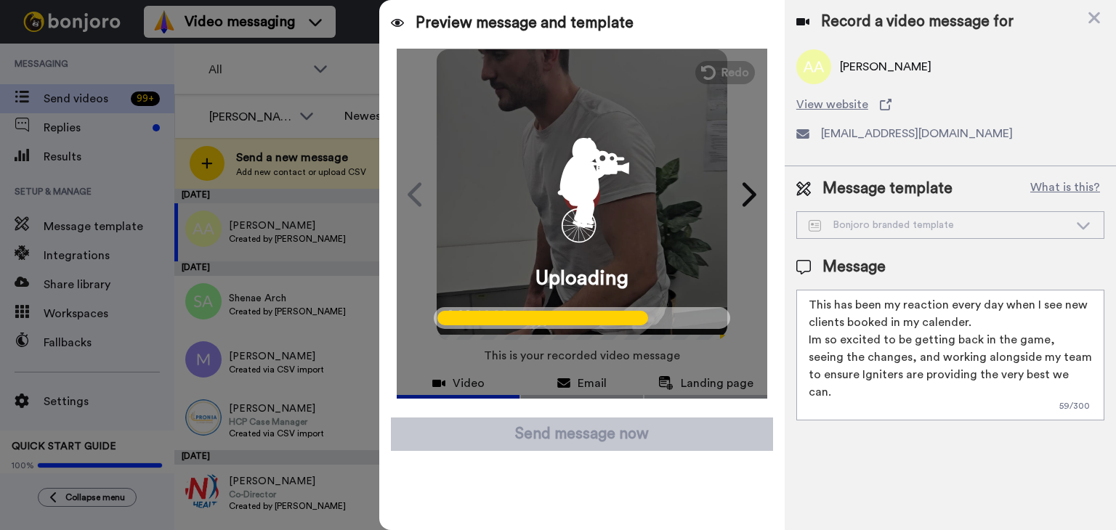
click at [996, 137] on div "ayesi.c@fbacare.com.au" at bounding box center [950, 133] width 308 height 17
